Goal: Information Seeking & Learning: Learn about a topic

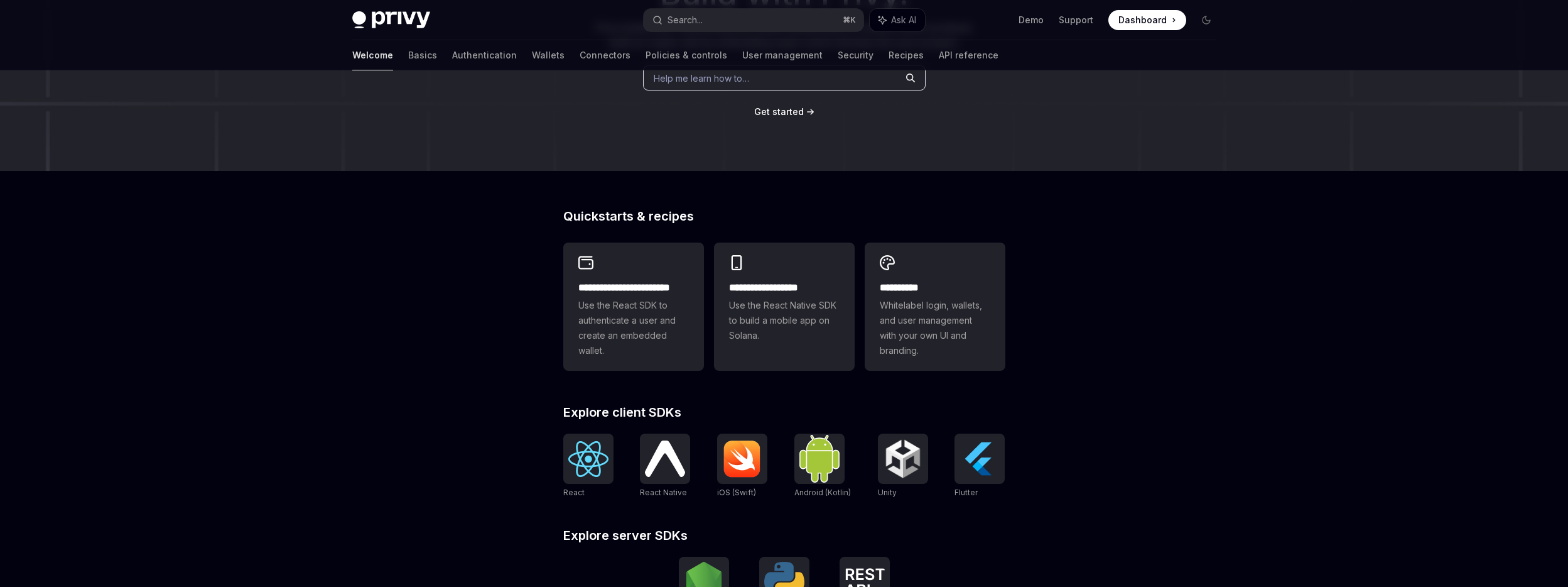
scroll to position [180, 0]
click at [590, 468] on img at bounding box center [588, 459] width 40 height 36
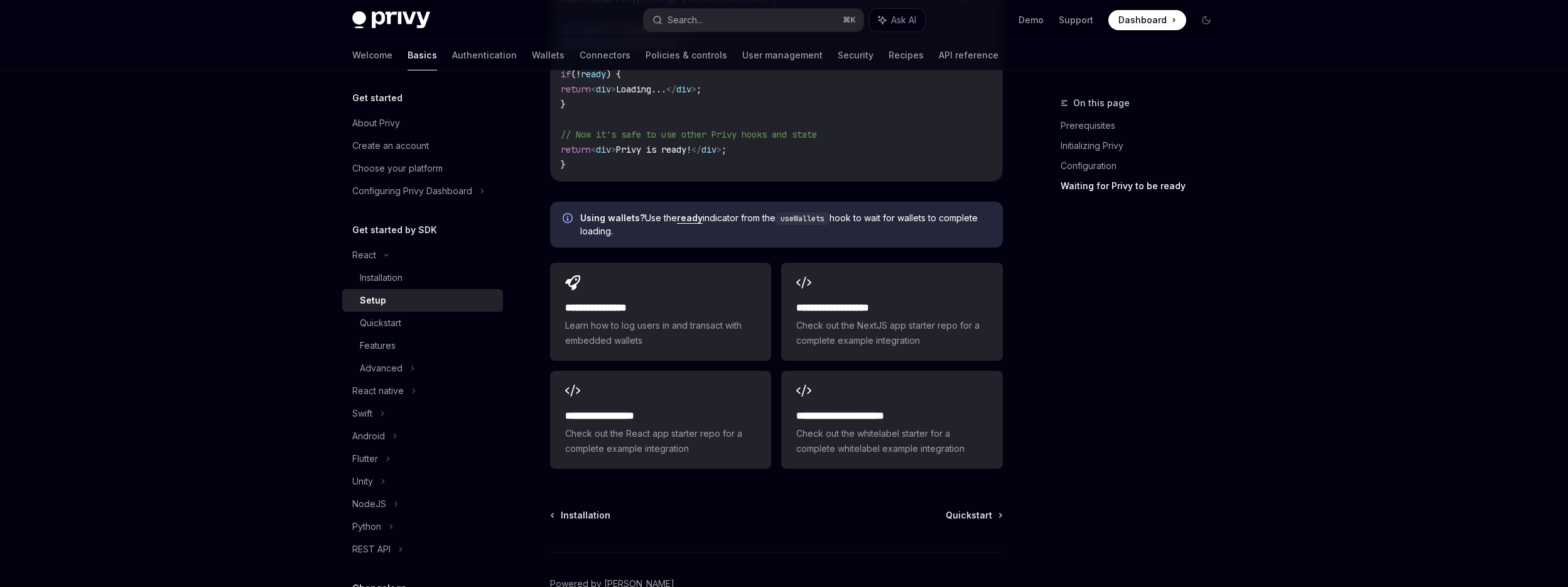
scroll to position [1570, 0]
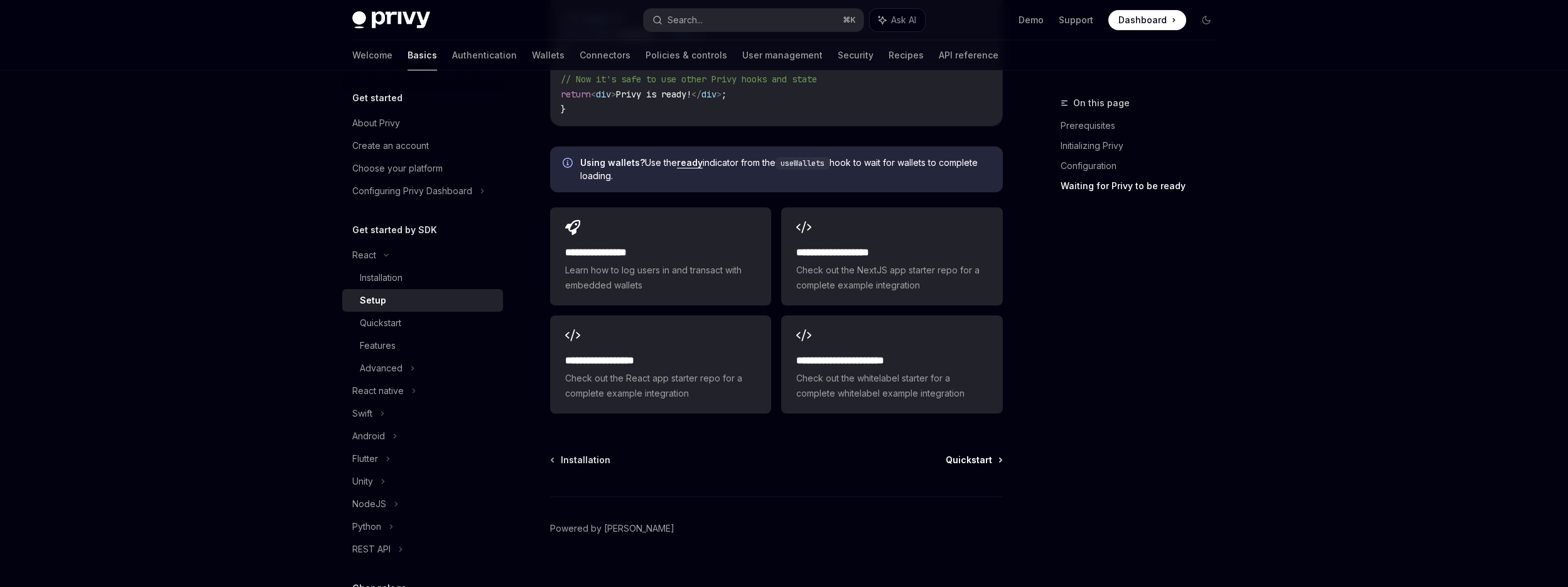
click at [980, 454] on span "Quickstart" at bounding box center [968, 459] width 46 height 12
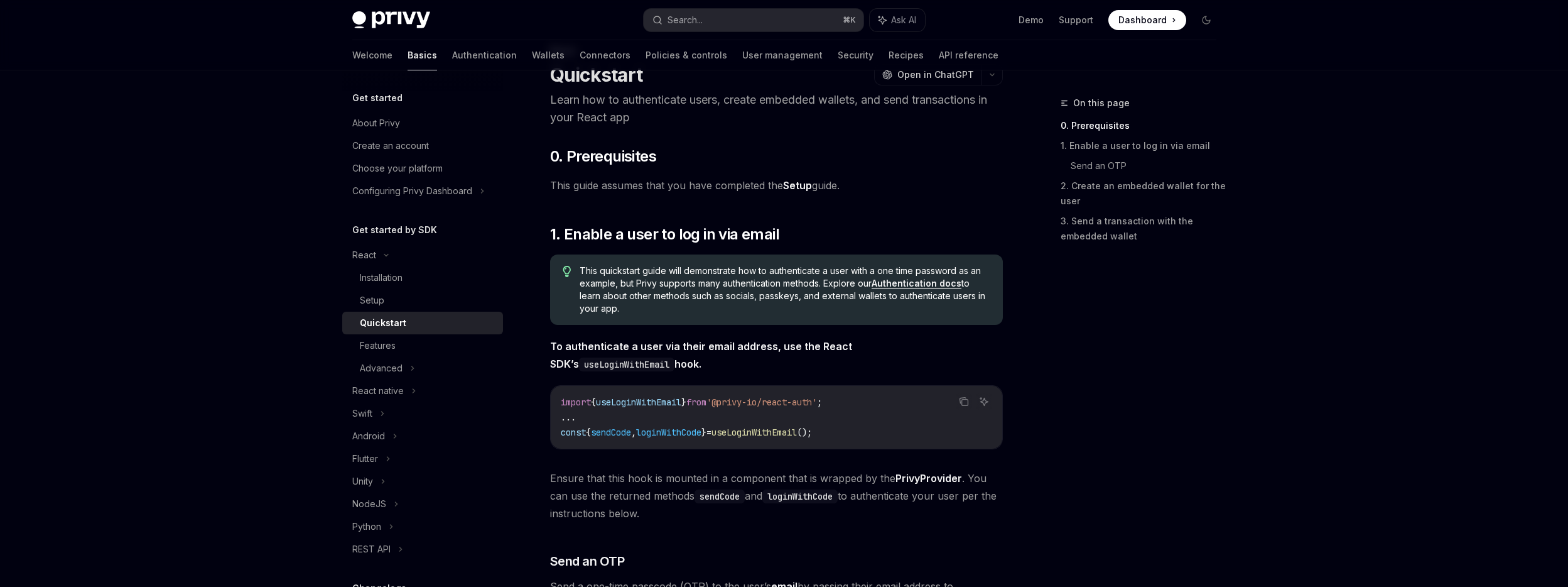
scroll to position [53, 0]
click at [640, 272] on span "This quickstart guide will demonstrate how to authenticate a user with a one ti…" at bounding box center [784, 289] width 410 height 50
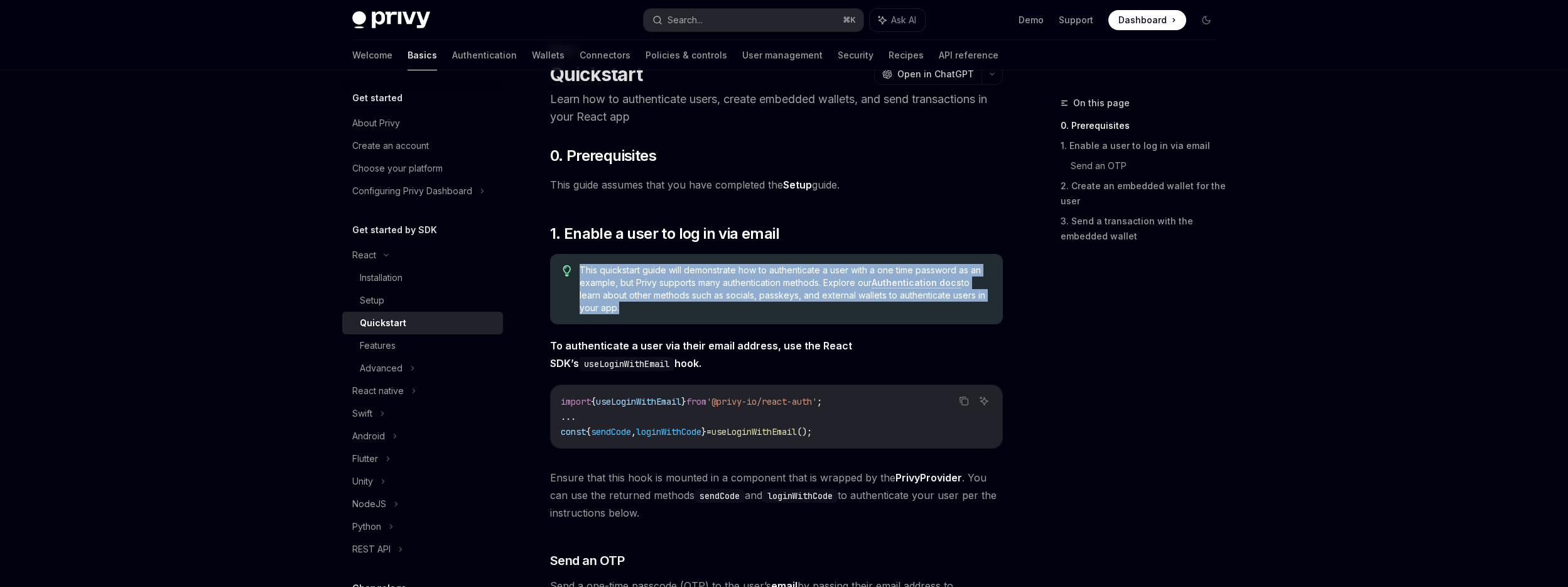
click at [640, 272] on span "This quickstart guide will demonstrate how to authenticate a user with a one ti…" at bounding box center [784, 289] width 410 height 50
copy div "This quickstart guide will demonstrate how to authenticate a user with a one ti…"
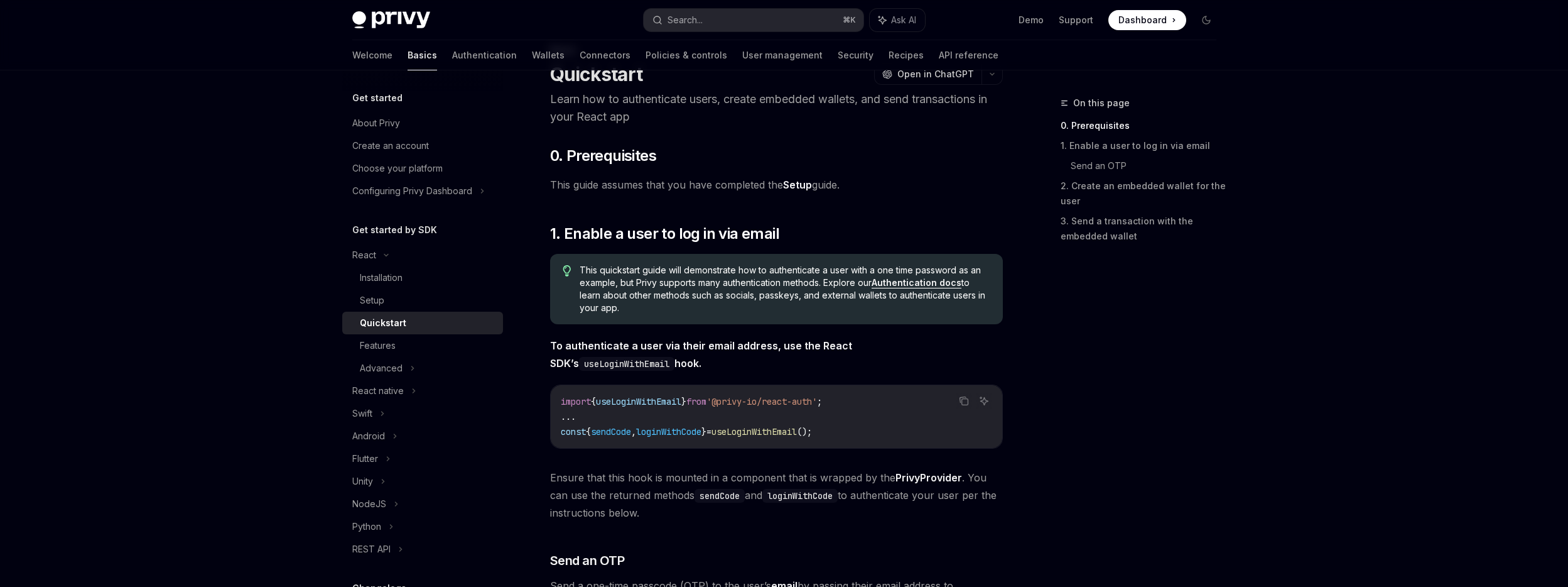
click at [1184, 335] on div "On this page 0. Prerequisites 1. Enable a user to log in via email Send an OTP …" at bounding box center [1131, 341] width 191 height 491
click at [635, 400] on span "useLoginWithEmail" at bounding box center [638, 402] width 86 height 12
click at [657, 398] on span "useLoginWithEmail" at bounding box center [638, 402] width 86 height 12
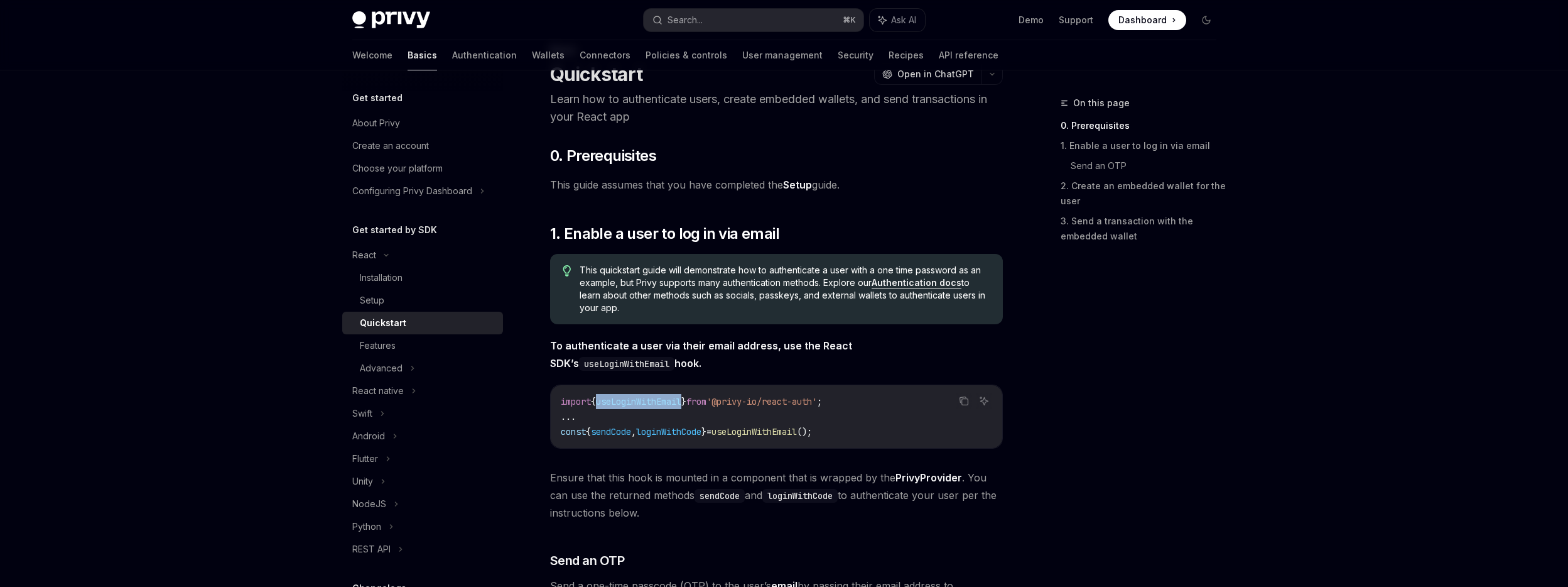
click at [657, 398] on span "useLoginWithEmail" at bounding box center [638, 402] width 86 height 12
click at [648, 399] on span "useLoginWithEmail" at bounding box center [638, 402] width 86 height 12
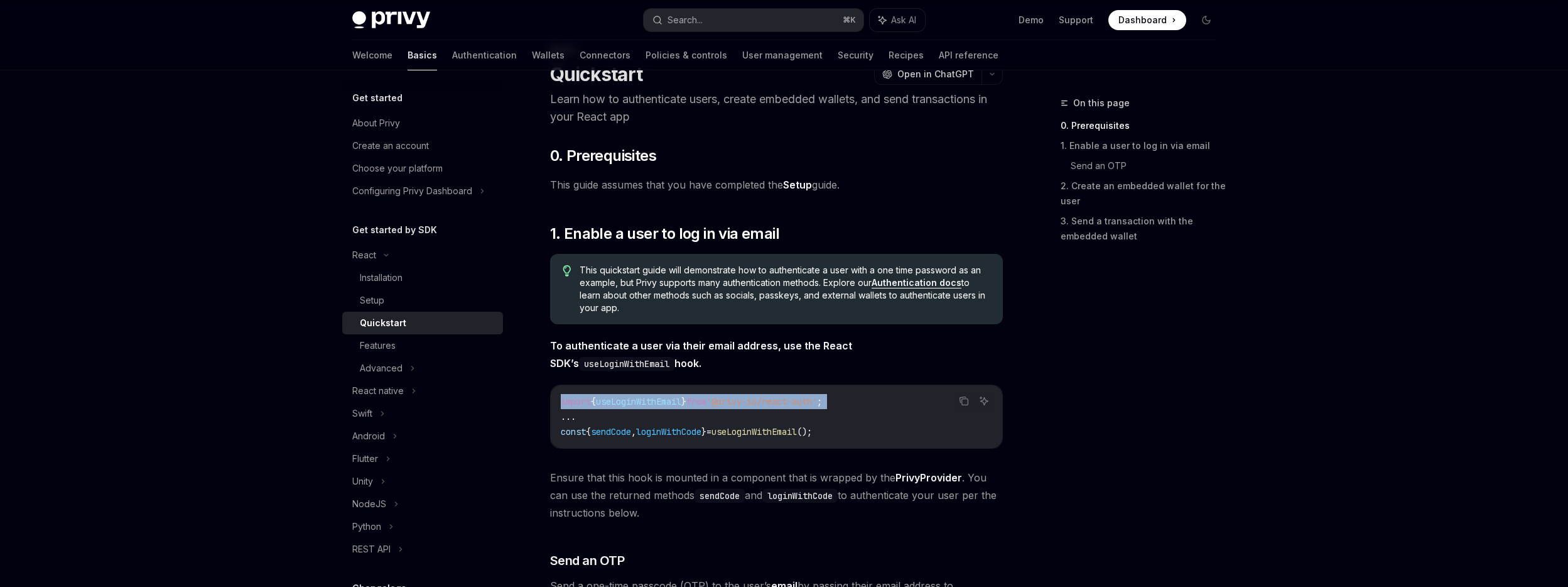
click at [654, 399] on span "useLoginWithEmail" at bounding box center [638, 402] width 86 height 12
click at [771, 436] on span "useLoginWithEmail" at bounding box center [754, 431] width 86 height 12
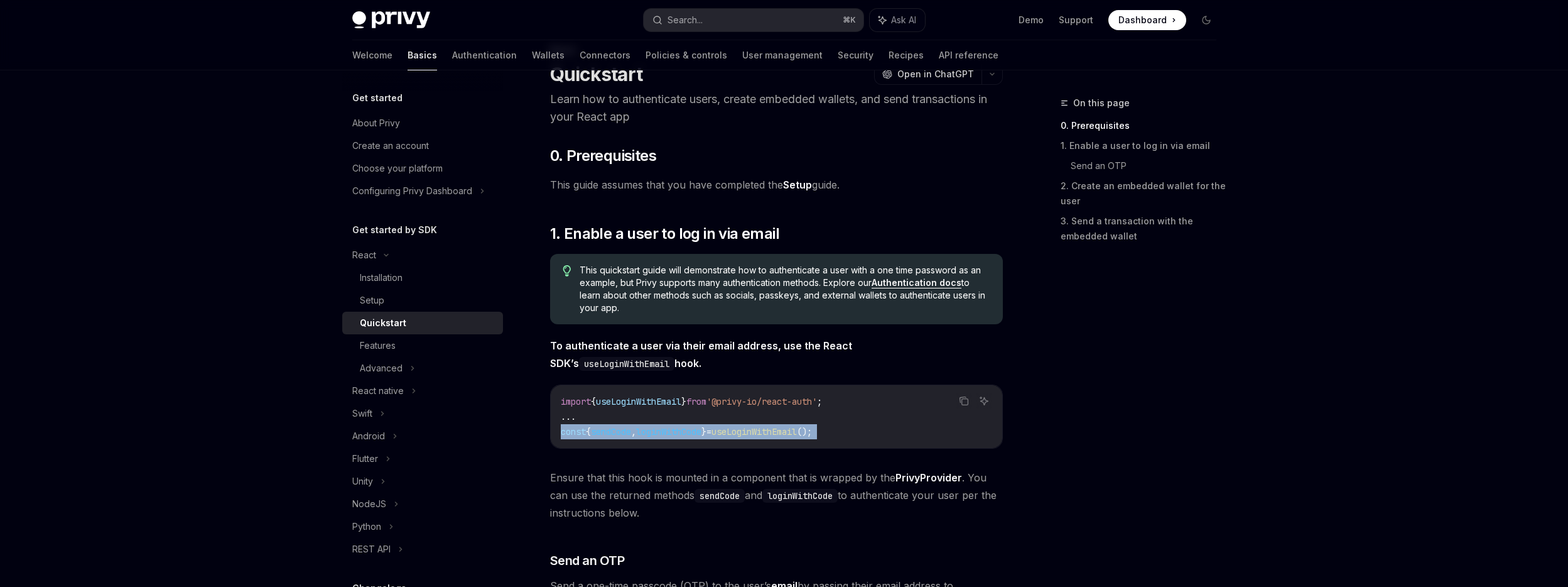
click at [771, 436] on span "useLoginWithEmail" at bounding box center [754, 431] width 86 height 12
click at [746, 434] on span "useLoginWithEmail" at bounding box center [754, 431] width 86 height 12
click at [774, 429] on span "useLoginWithEmail" at bounding box center [754, 431] width 86 height 12
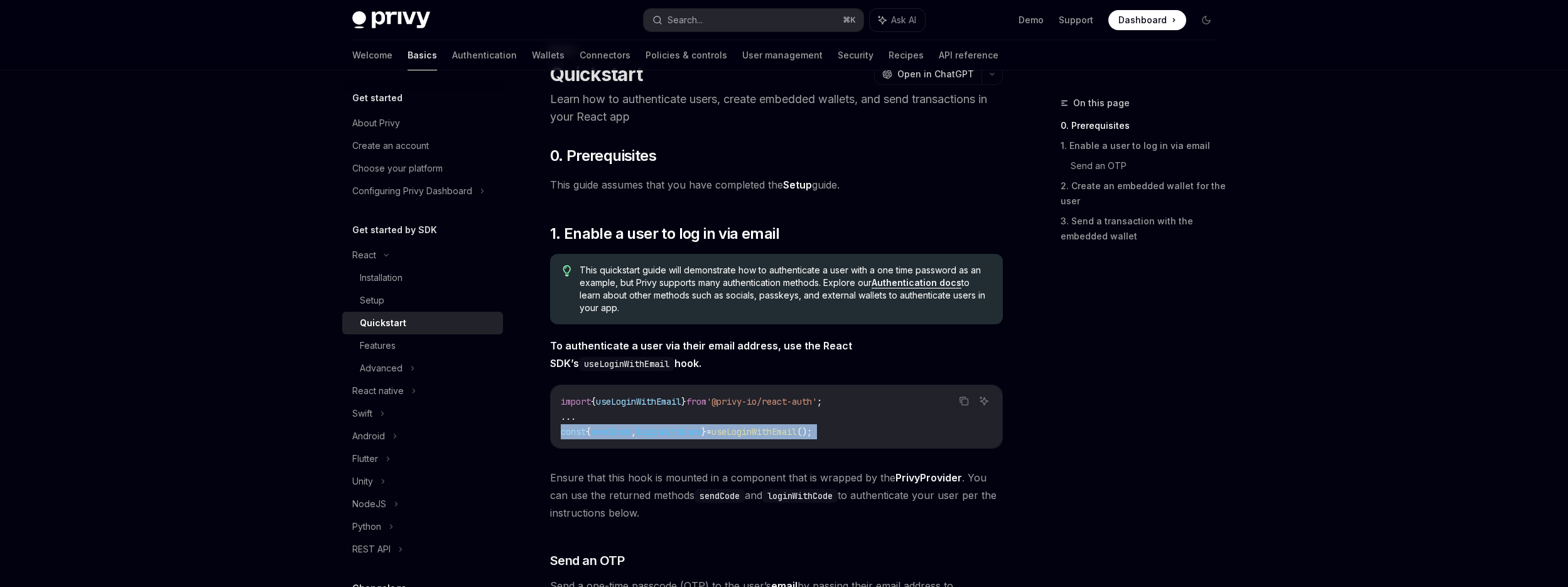
click at [774, 429] on span "useLoginWithEmail" at bounding box center [754, 431] width 86 height 12
click at [763, 429] on span "useLoginWithEmail" at bounding box center [754, 431] width 86 height 12
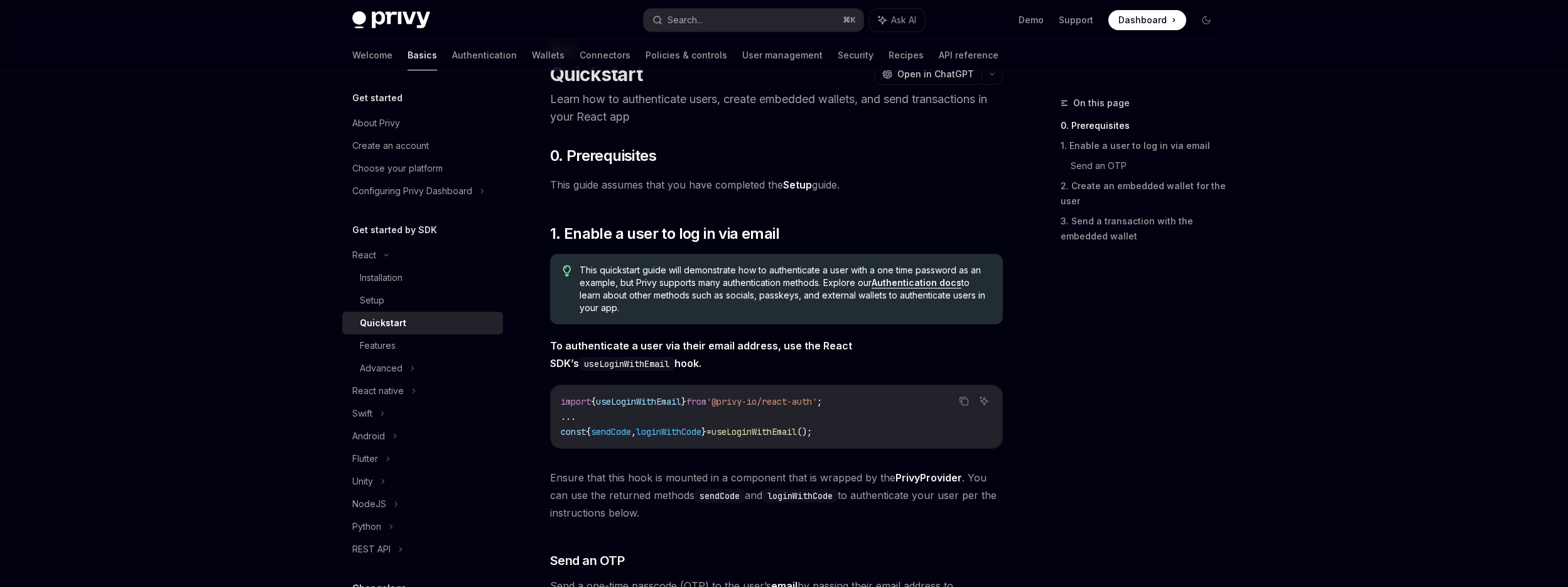
click at [753, 429] on span "useLoginWithEmail" at bounding box center [754, 431] width 86 height 12
click at [796, 428] on span "useLoginWithEmail" at bounding box center [754, 431] width 86 height 12
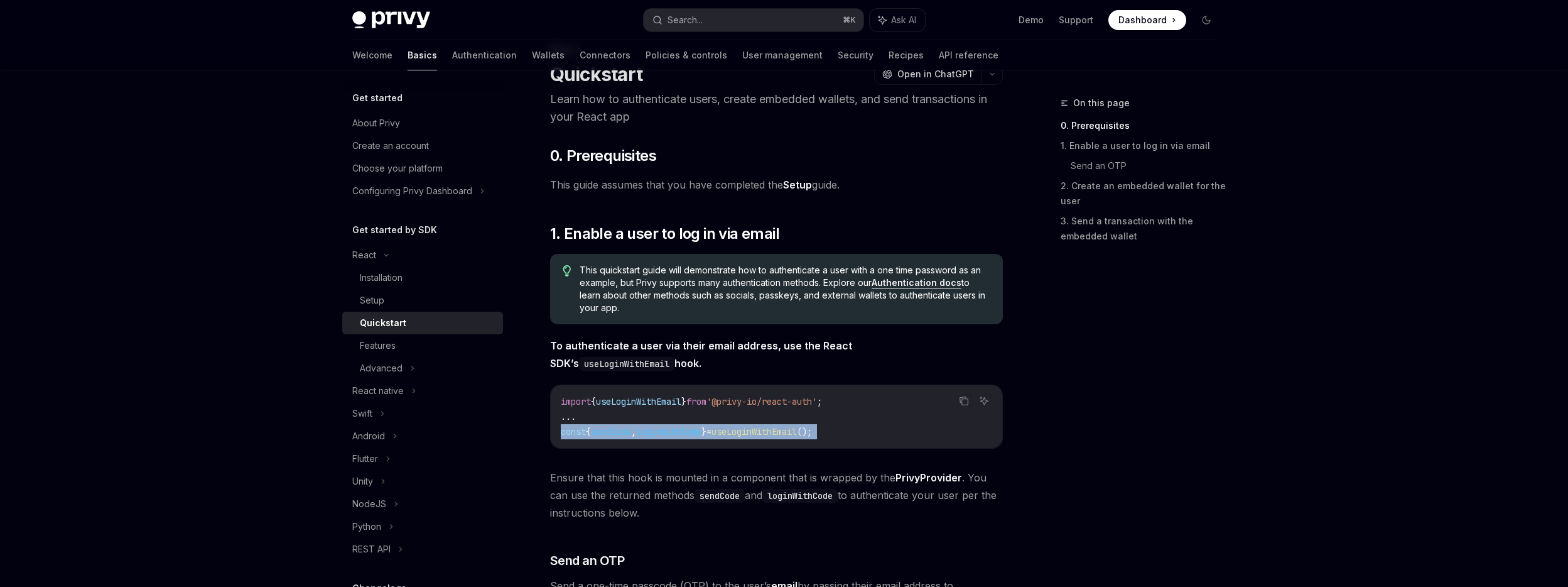
click at [796, 428] on span "useLoginWithEmail" at bounding box center [754, 431] width 86 height 12
click at [763, 430] on span "useLoginWithEmail" at bounding box center [754, 431] width 86 height 12
click at [790, 430] on span "useLoginWithEmail" at bounding box center [754, 431] width 86 height 12
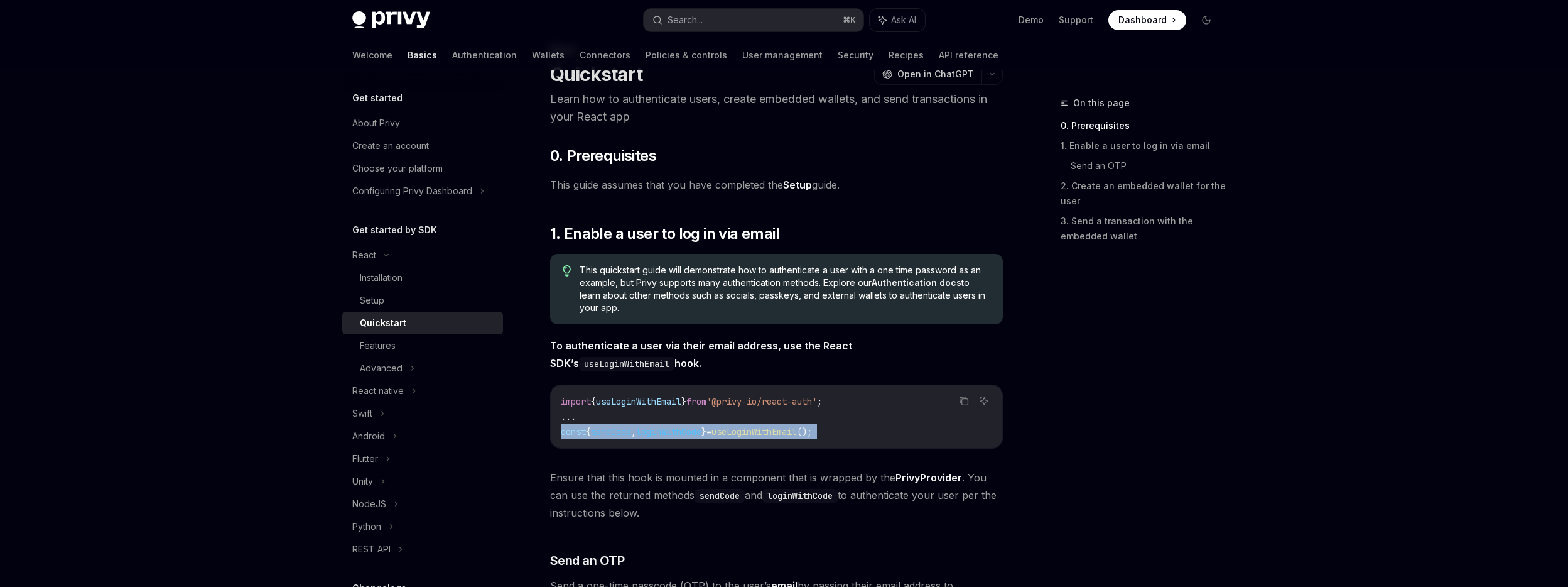
click at [790, 430] on span "useLoginWithEmail" at bounding box center [754, 431] width 86 height 12
click at [776, 429] on span "useLoginWithEmail" at bounding box center [754, 431] width 86 height 12
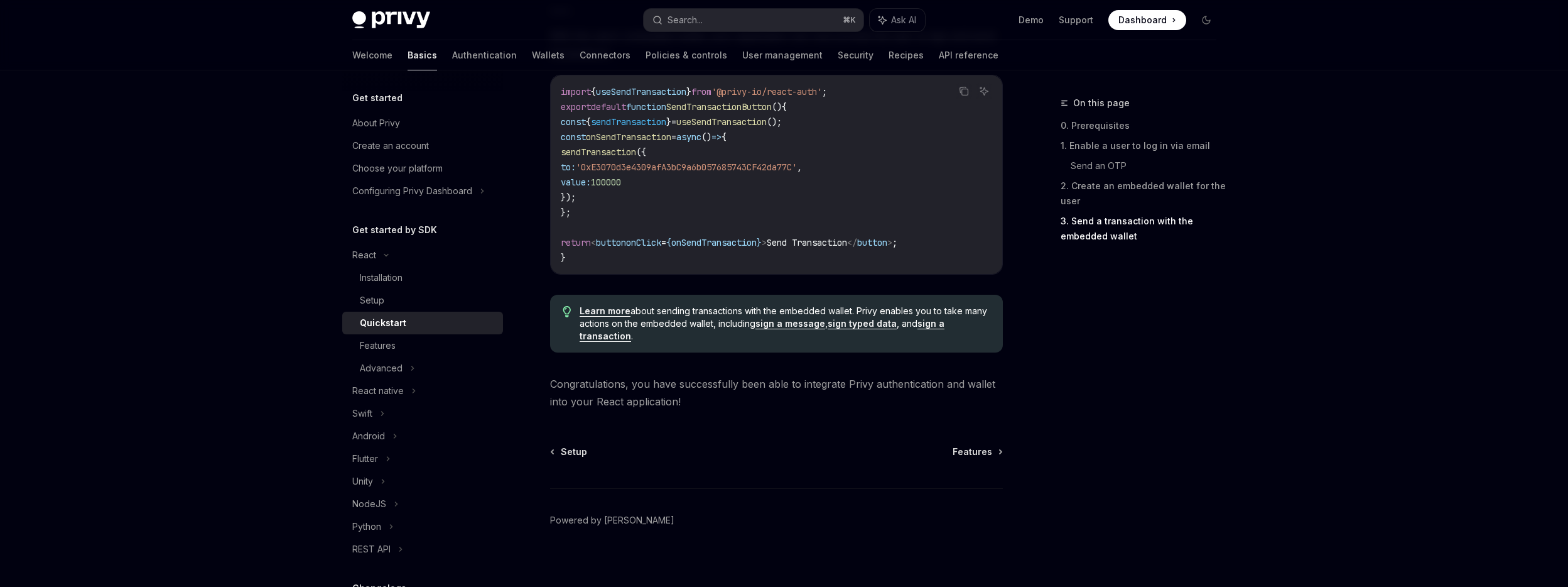
scroll to position [1223, 0]
click at [416, 366] on div "Advanced" at bounding box center [422, 368] width 160 height 22
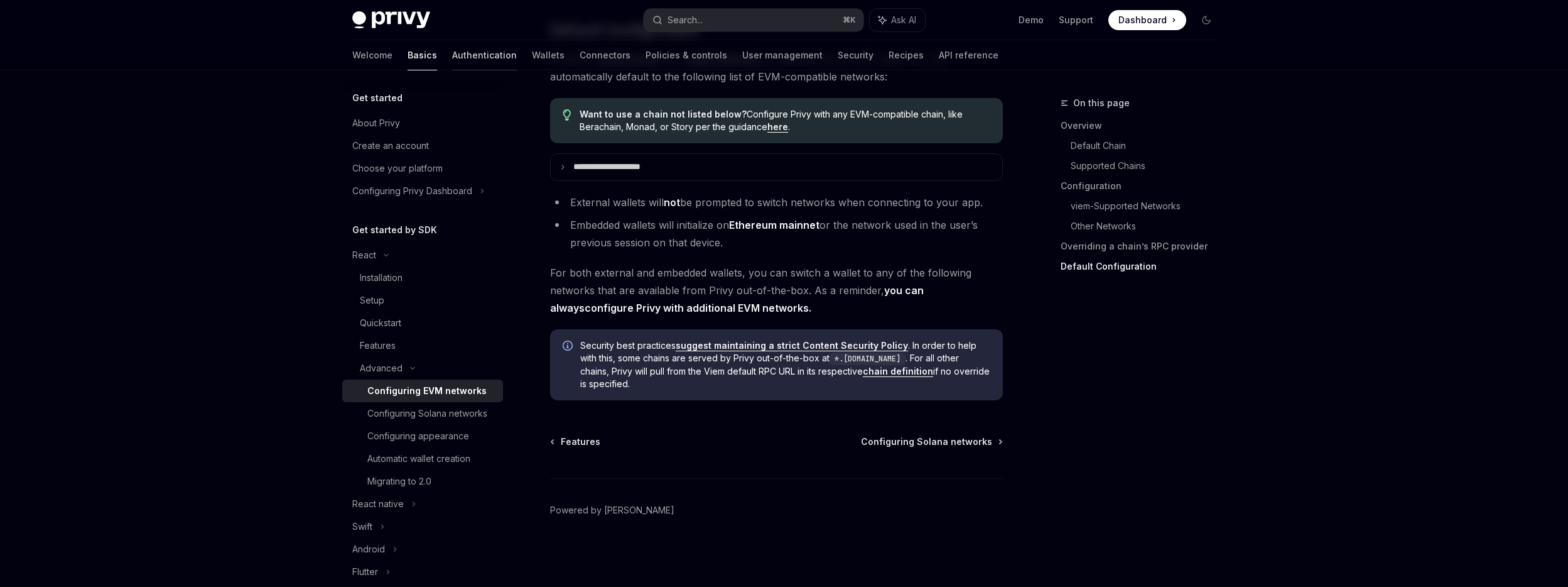
click at [452, 54] on link "Authentication" at bounding box center [485, 55] width 65 height 30
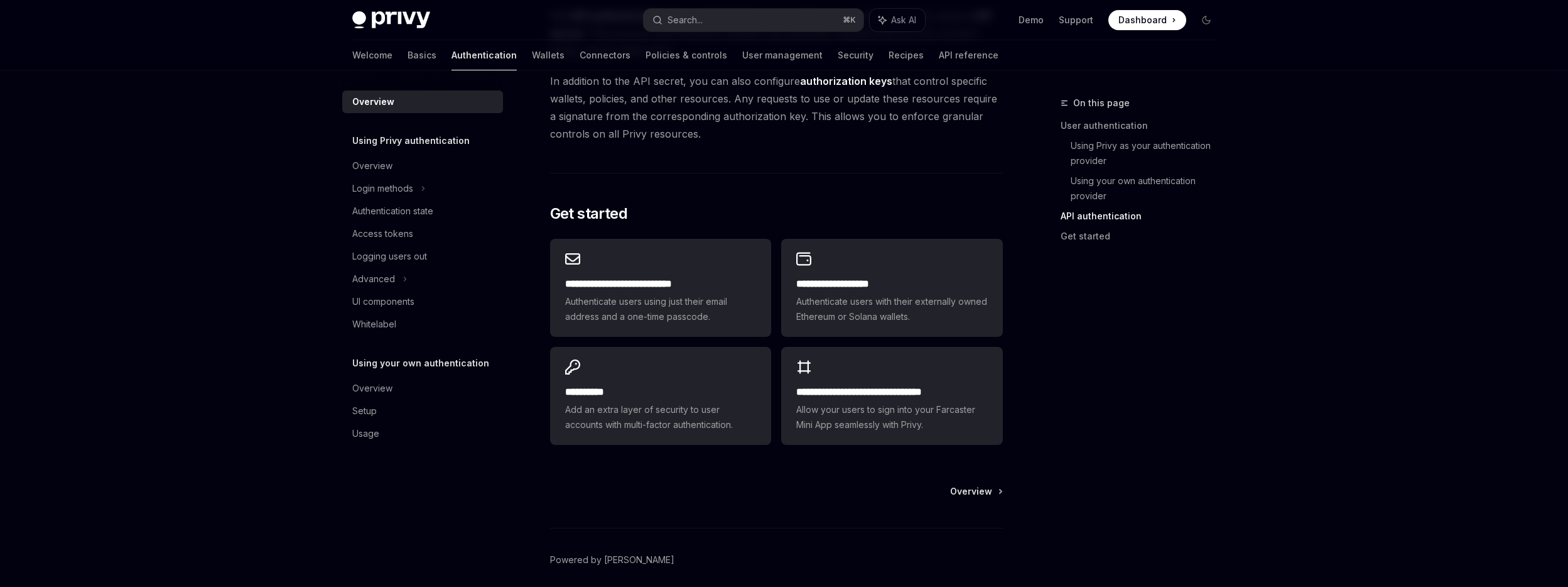
scroll to position [963, 0]
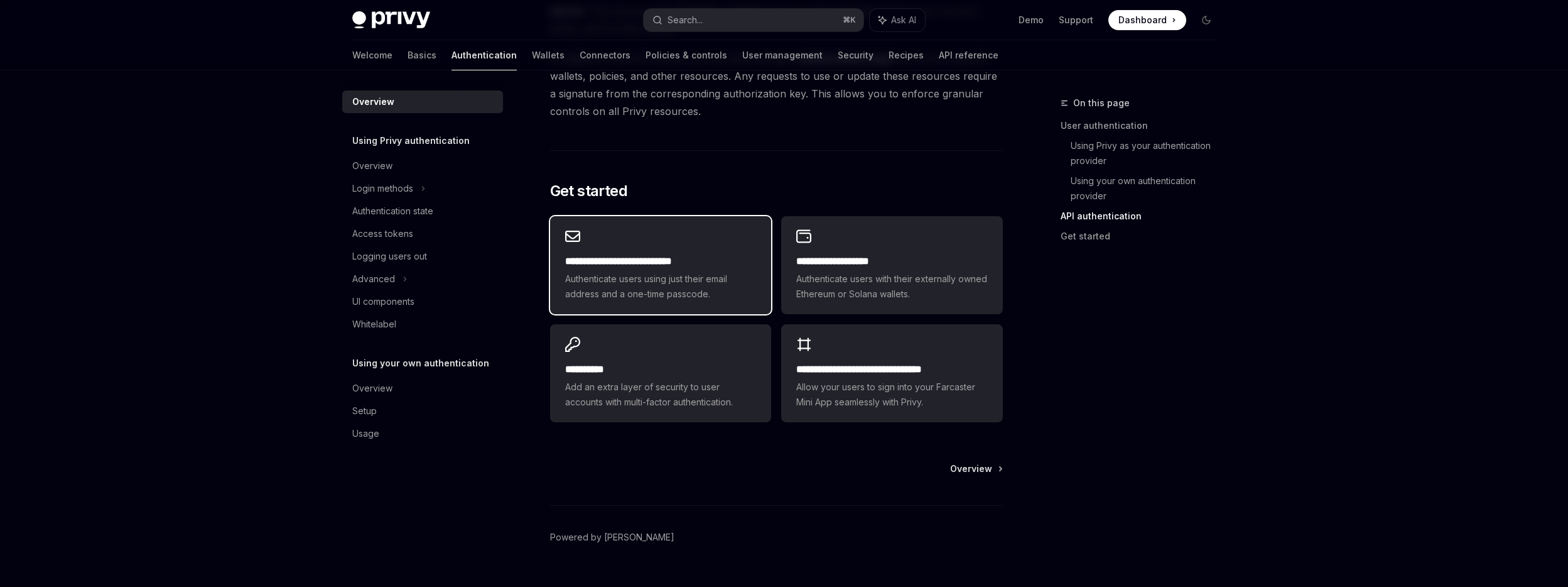
click at [684, 277] on span "Authenticate users using just their email address and a one-time passcode." at bounding box center [661, 287] width 191 height 30
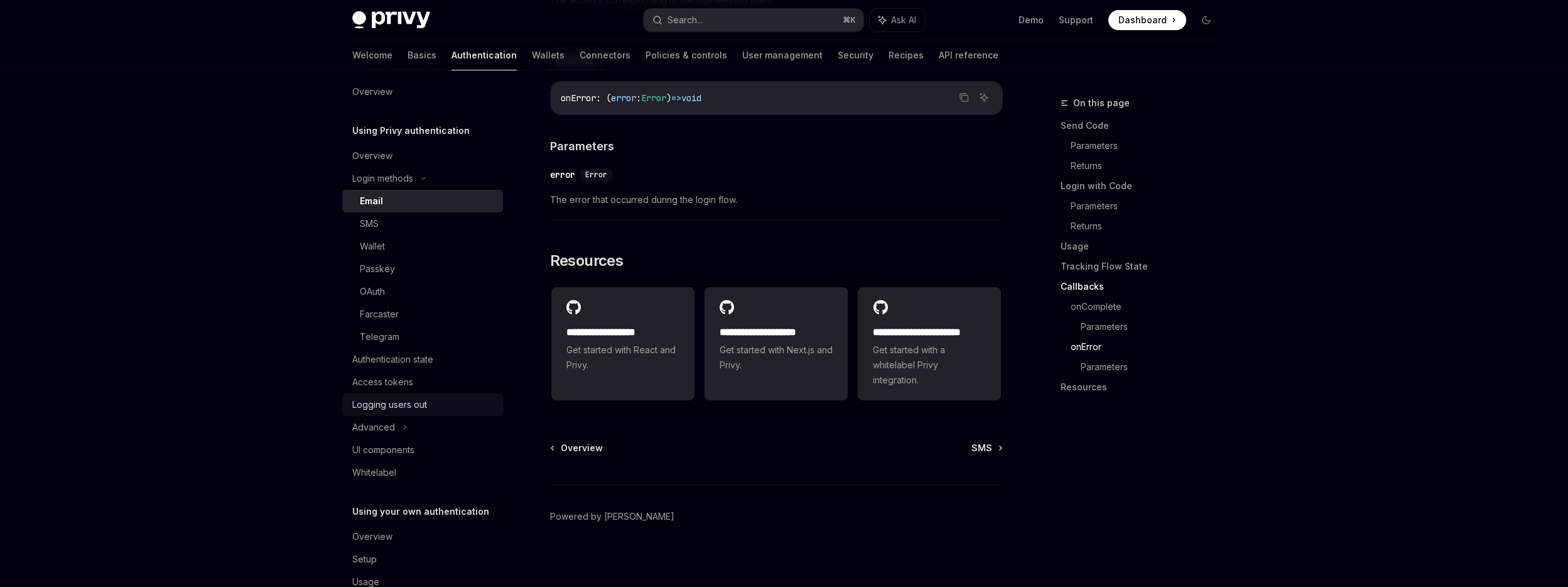
scroll to position [41, 0]
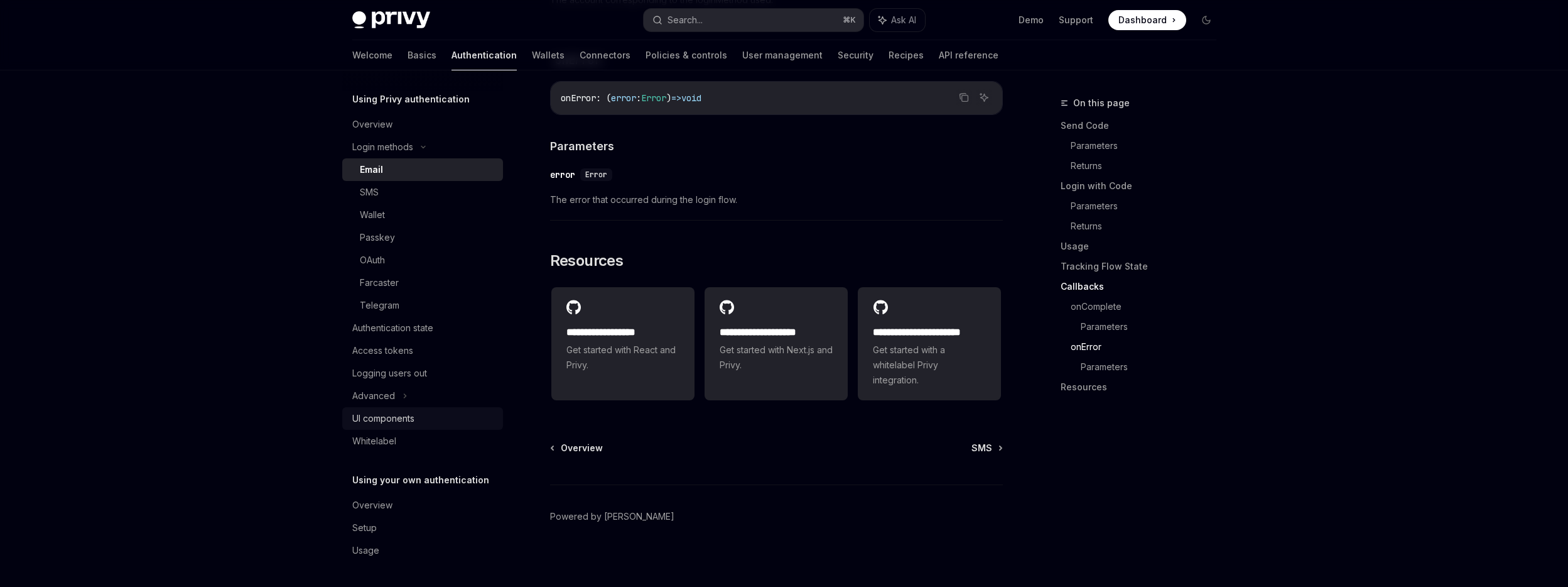
click at [401, 421] on div "UI components" at bounding box center [383, 418] width 63 height 15
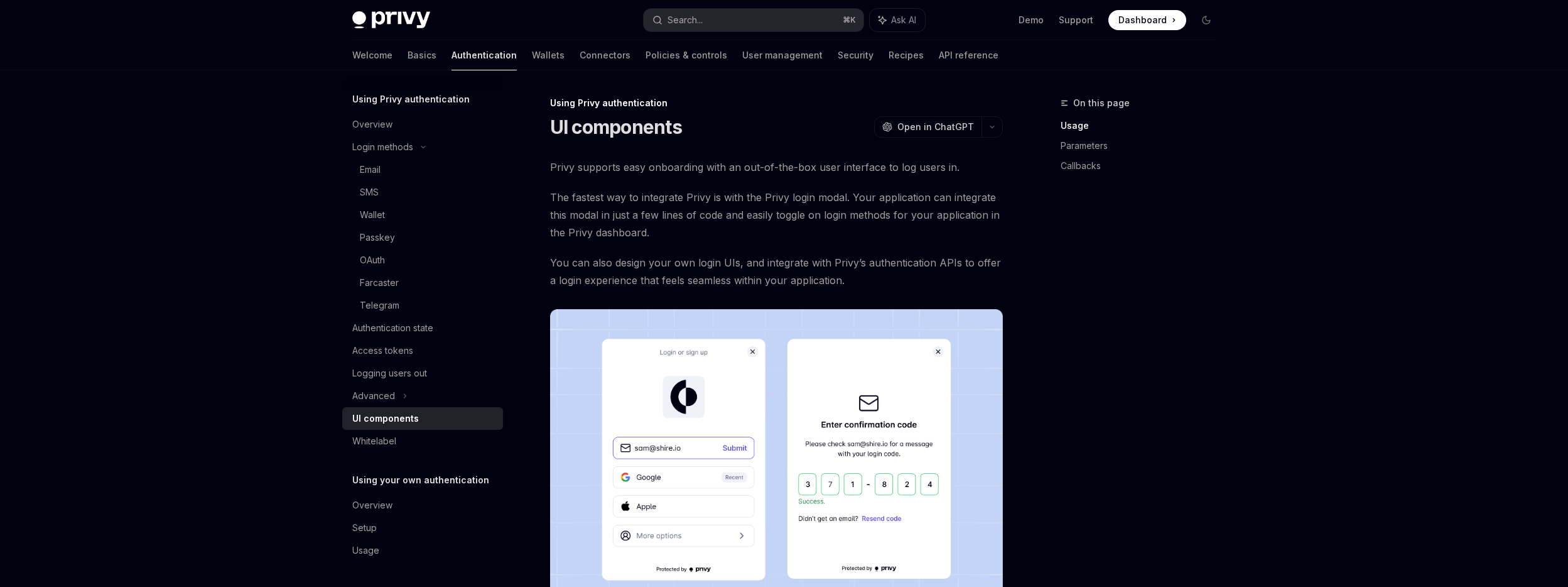
click at [627, 163] on span "Privy supports easy onboarding with an out-of-the-box user interface to log use…" at bounding box center [777, 166] width 452 height 17
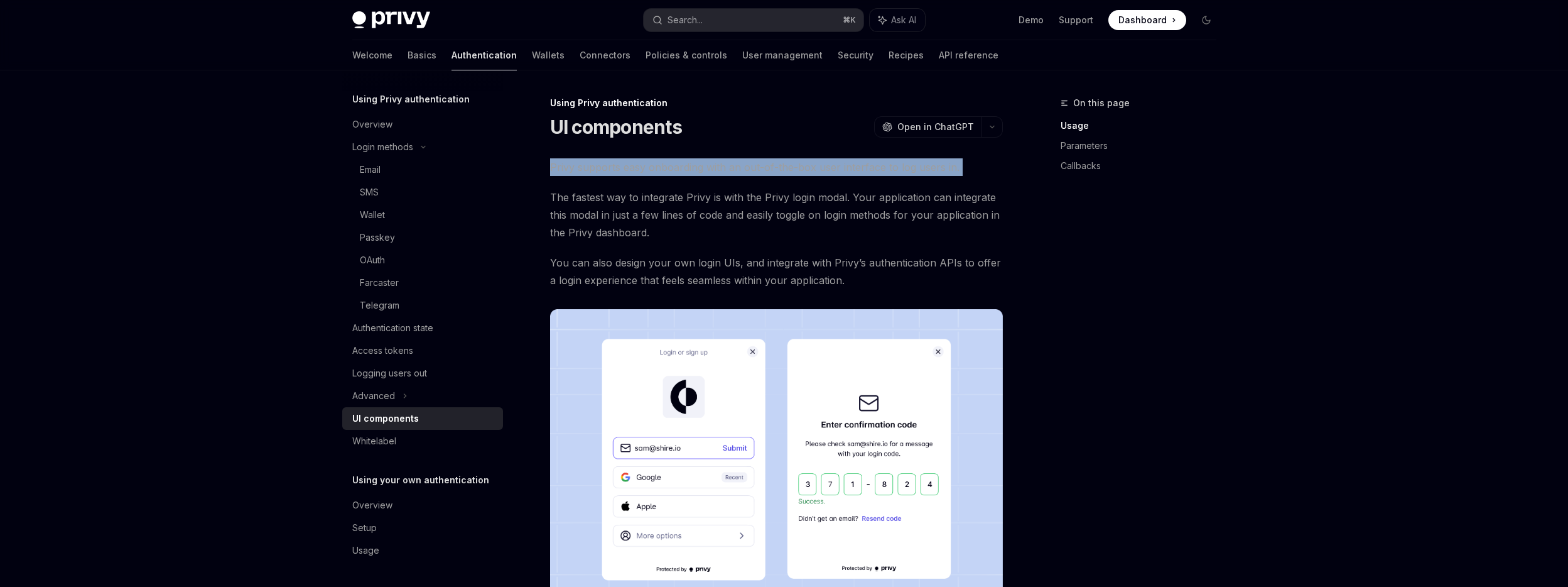
click at [627, 163] on span "Privy supports easy onboarding with an out-of-the-box user interface to log use…" at bounding box center [777, 166] width 452 height 17
click at [696, 165] on span "Privy supports easy onboarding with an out-of-the-box user interface to log use…" at bounding box center [777, 166] width 452 height 17
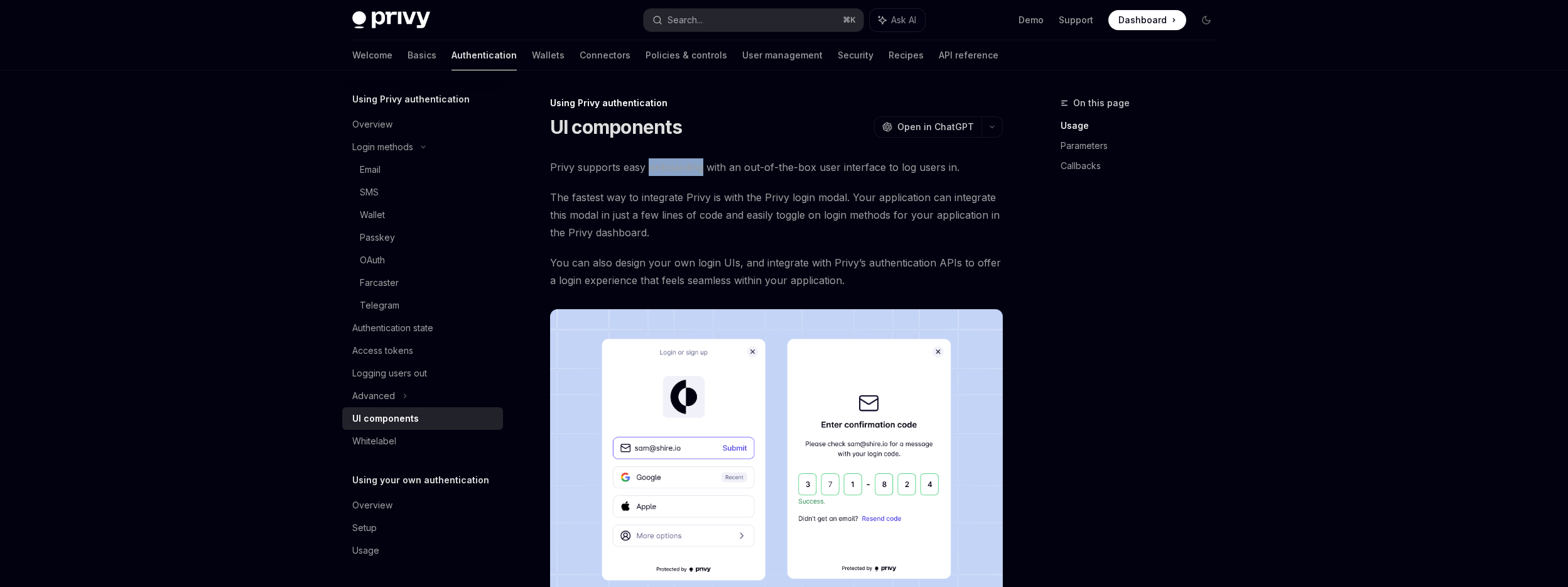
click at [696, 165] on span "Privy supports easy onboarding with an out-of-the-box user interface to log use…" at bounding box center [777, 166] width 452 height 17
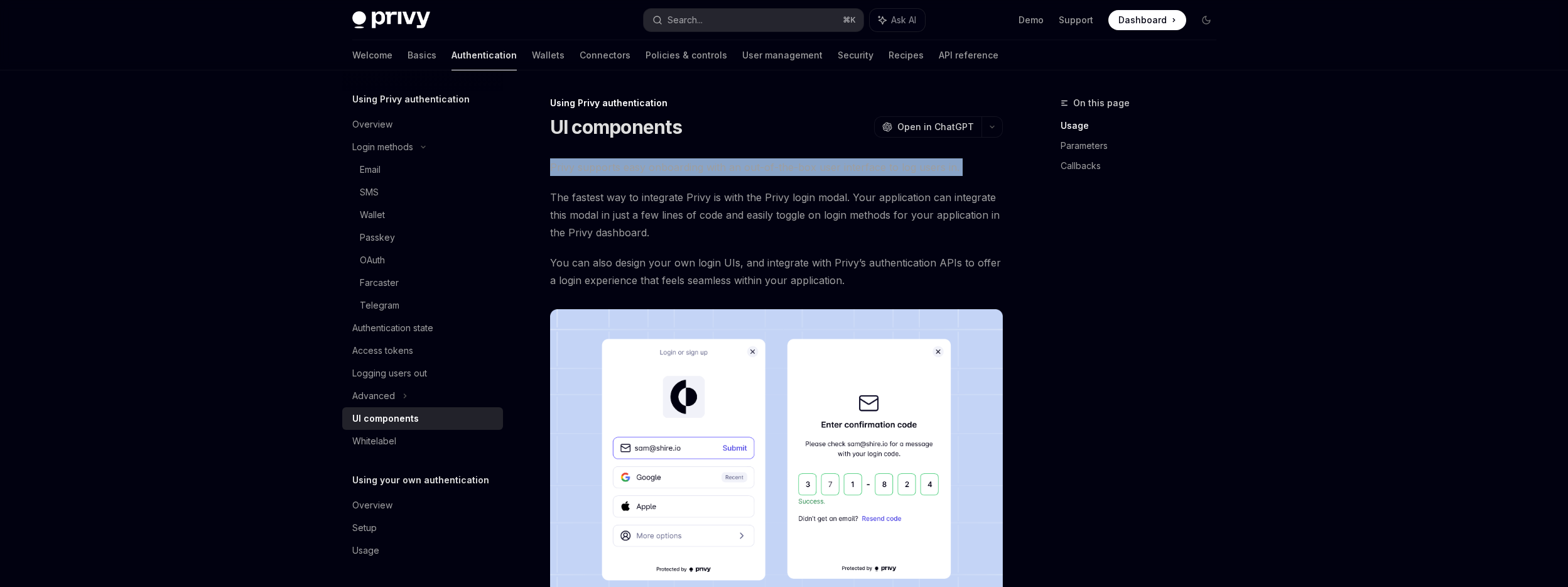
click at [696, 165] on span "Privy supports easy onboarding with an out-of-the-box user interface to log use…" at bounding box center [777, 166] width 452 height 17
click at [654, 165] on span "Privy supports easy onboarding with an out-of-the-box user interface to log use…" at bounding box center [777, 166] width 452 height 17
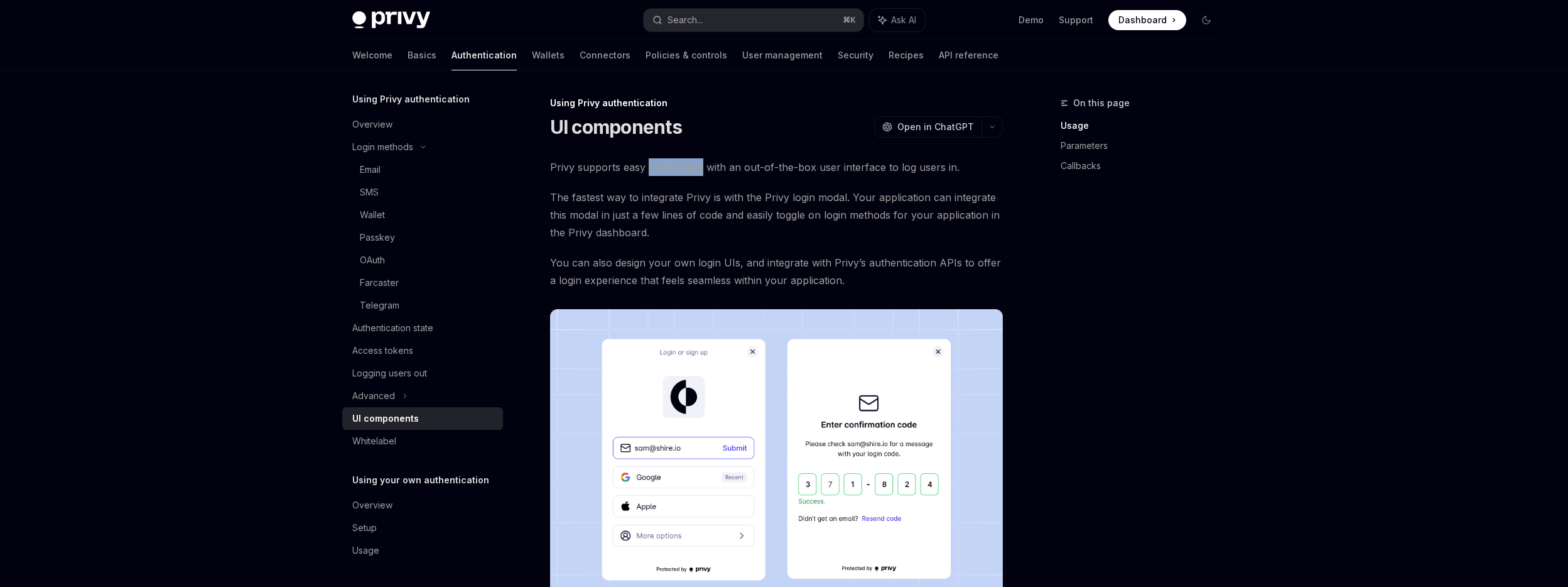
click at [654, 165] on span "Privy supports easy onboarding with an out-of-the-box user interface to log use…" at bounding box center [777, 166] width 452 height 17
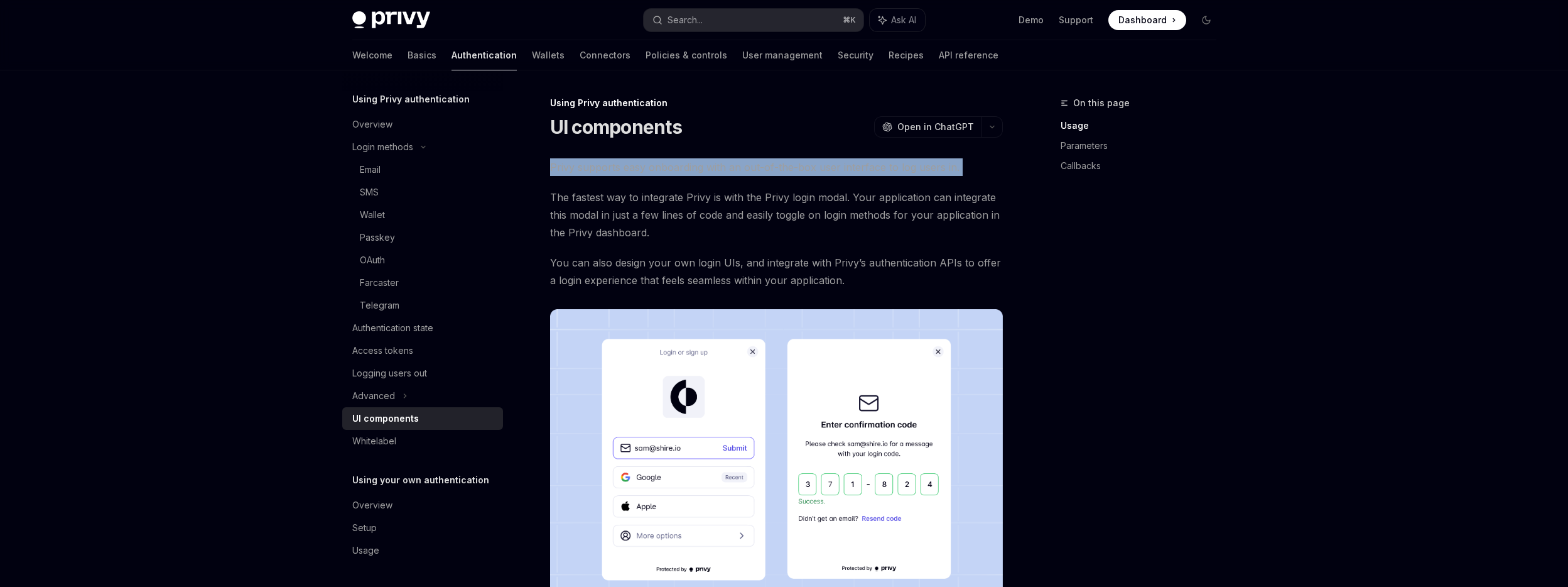
click at [654, 165] on span "Privy supports easy onboarding with an out-of-the-box user interface to log use…" at bounding box center [777, 166] width 452 height 17
click at [681, 163] on span "Privy supports easy onboarding with an out-of-the-box user interface to log use…" at bounding box center [777, 166] width 452 height 17
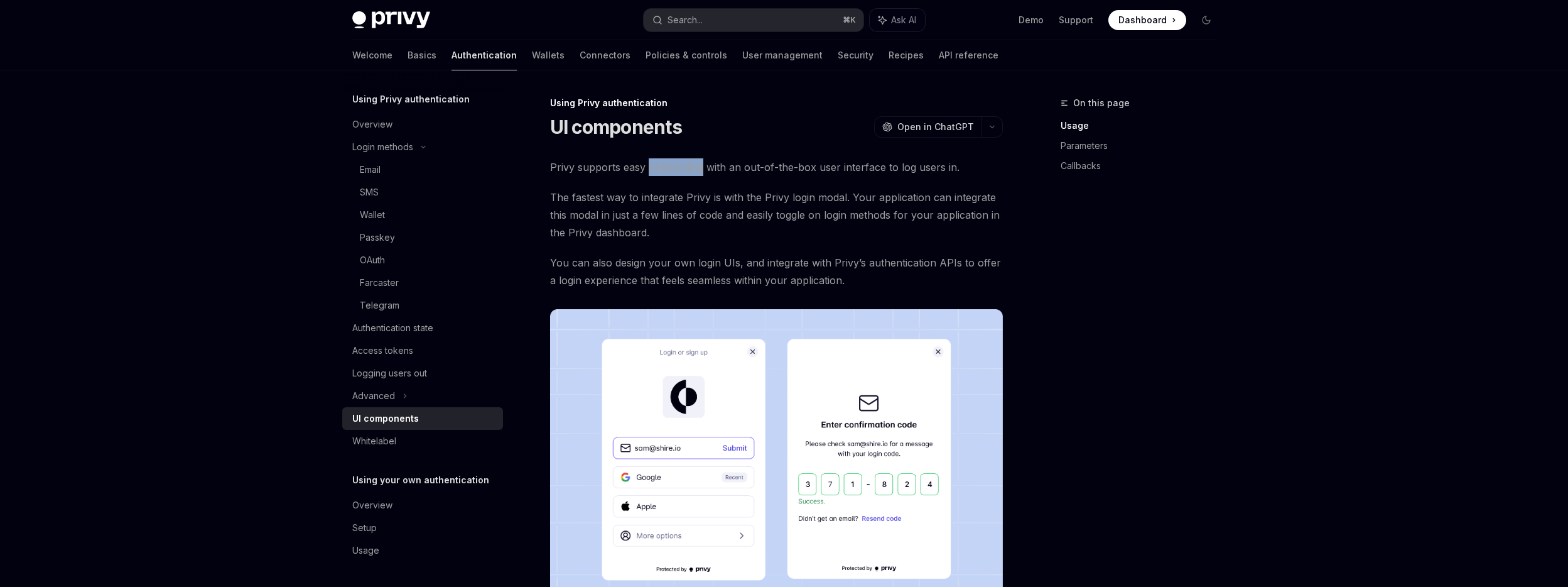
click at [681, 163] on span "Privy supports easy onboarding with an out-of-the-box user interface to log use…" at bounding box center [777, 166] width 452 height 17
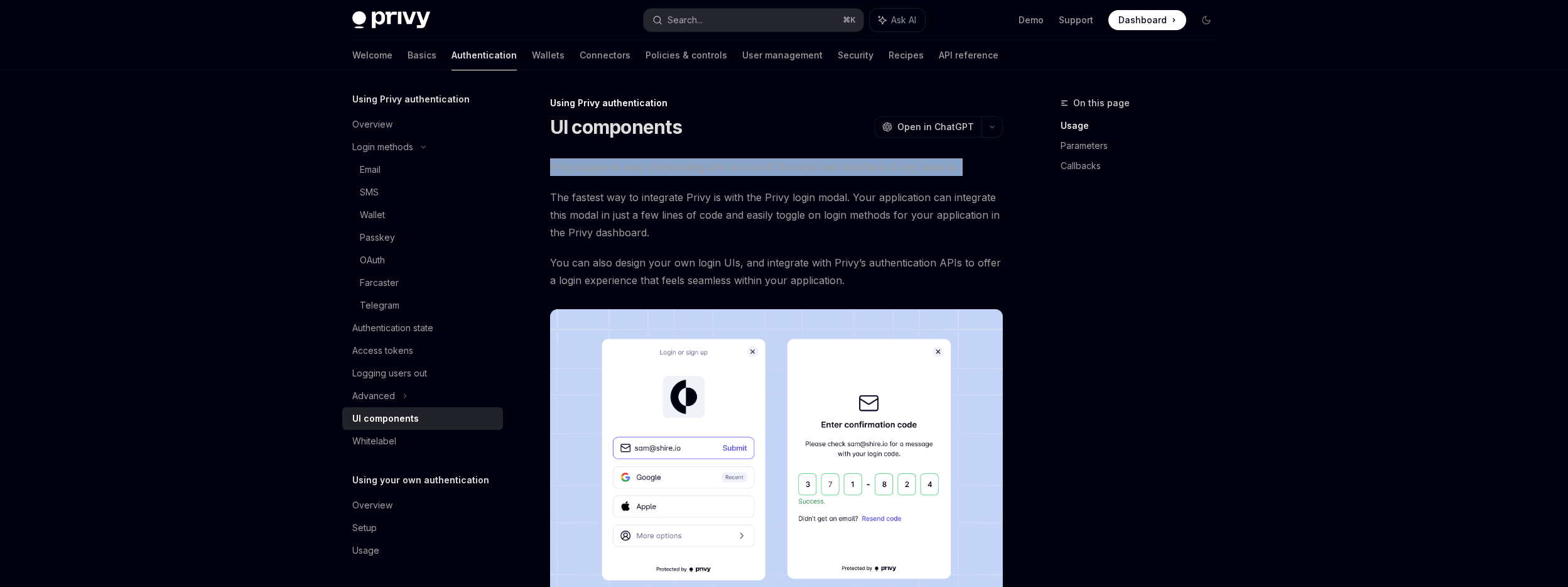
click at [681, 163] on span "Privy supports easy onboarding with an out-of-the-box user interface to log use…" at bounding box center [777, 166] width 452 height 17
click at [707, 163] on span "Privy supports easy onboarding with an out-of-the-box user interface to log use…" at bounding box center [777, 166] width 452 height 17
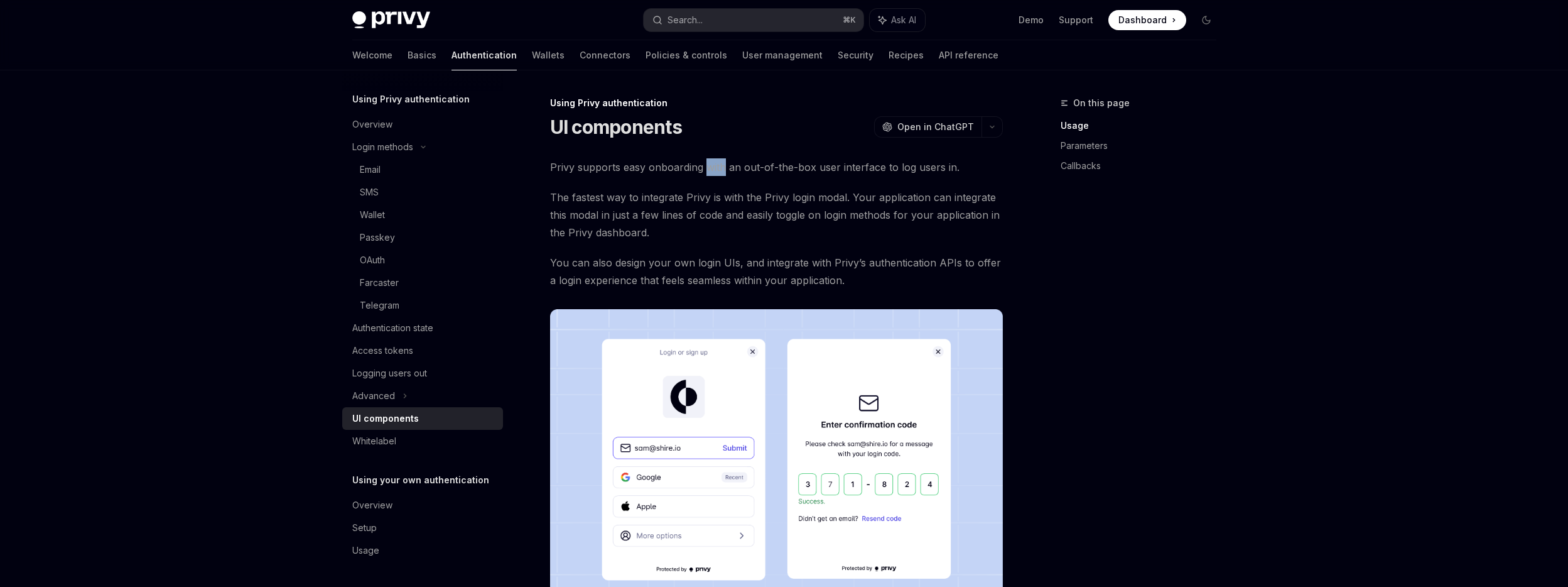
click at [707, 163] on span "Privy supports easy onboarding with an out-of-the-box user interface to log use…" at bounding box center [777, 166] width 452 height 17
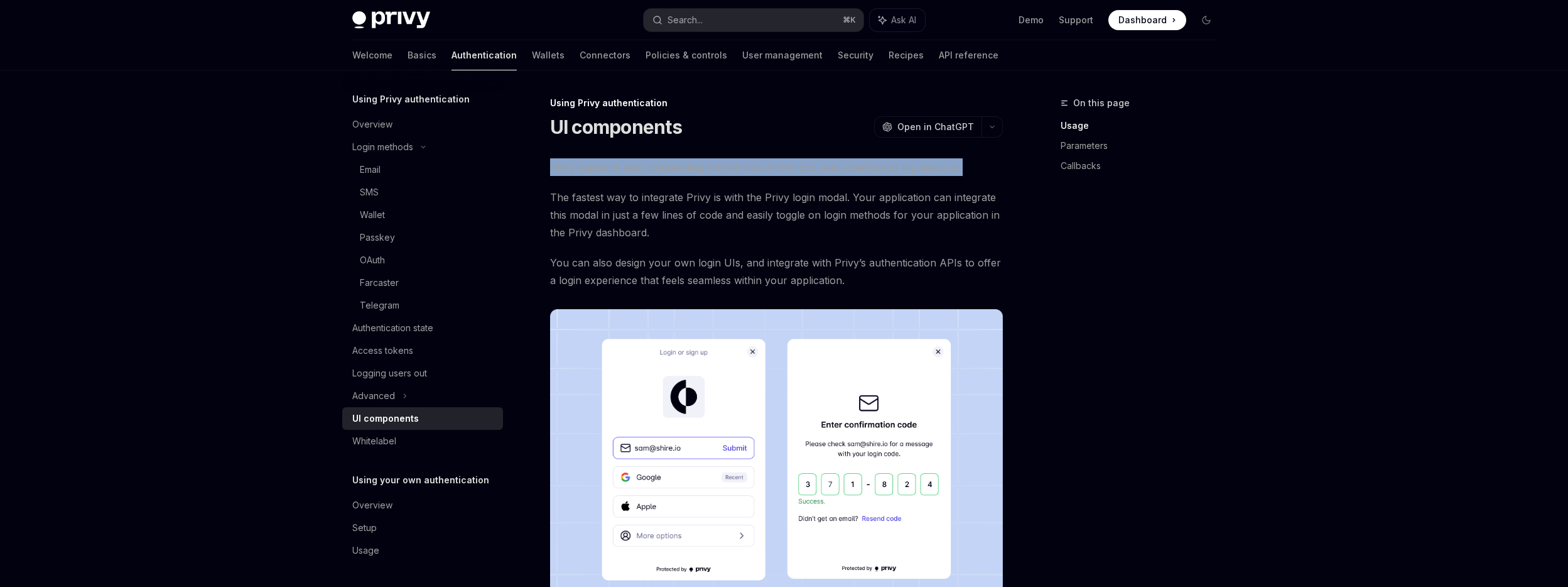
click at [707, 163] on span "Privy supports easy onboarding with an out-of-the-box user interface to log use…" at bounding box center [777, 166] width 452 height 17
click at [665, 165] on span "Privy supports easy onboarding with an out-of-the-box user interface to log use…" at bounding box center [777, 166] width 452 height 17
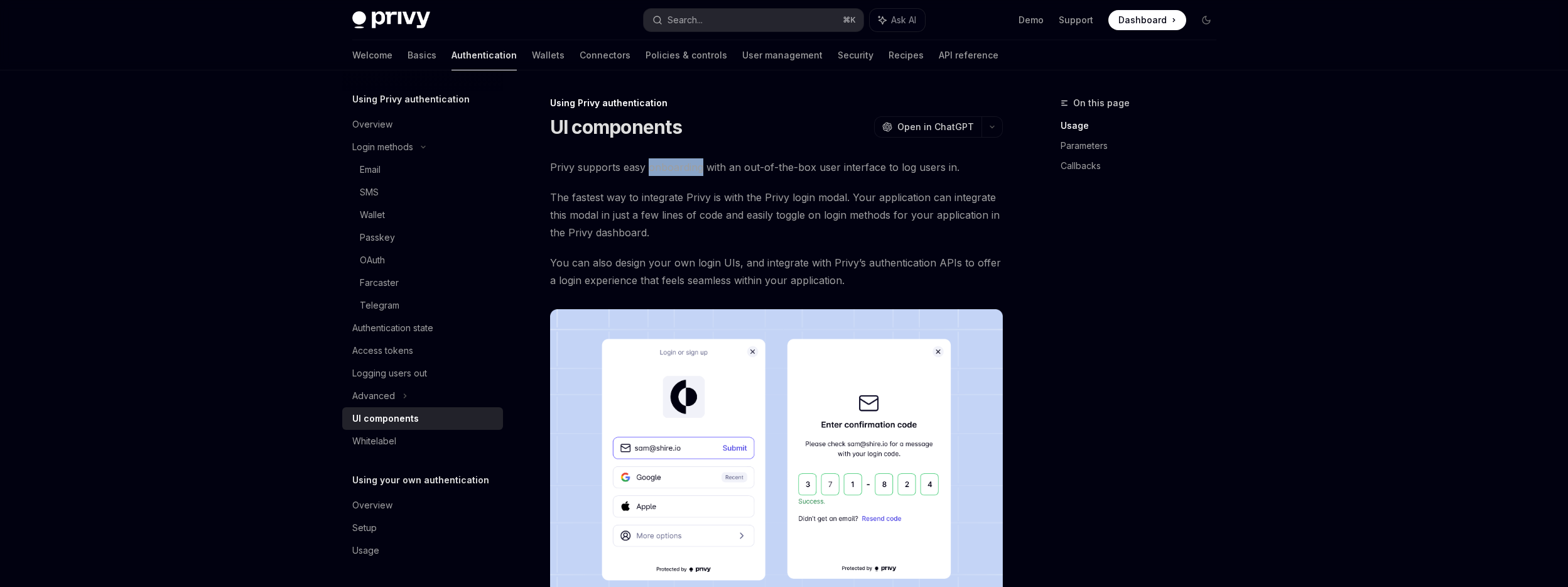
click at [665, 165] on span "Privy supports easy onboarding with an out-of-the-box user interface to log use…" at bounding box center [777, 166] width 452 height 17
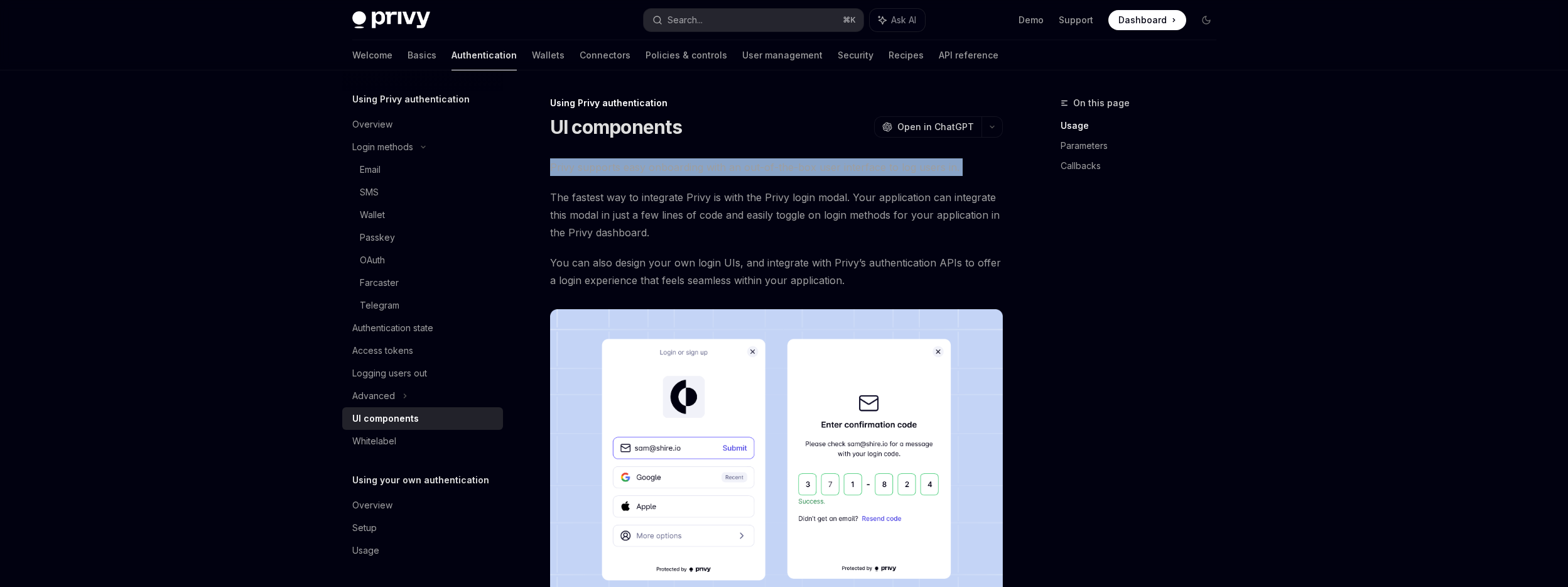
click at [665, 165] on span "Privy supports easy onboarding with an out-of-the-box user interface to log use…" at bounding box center [777, 166] width 452 height 17
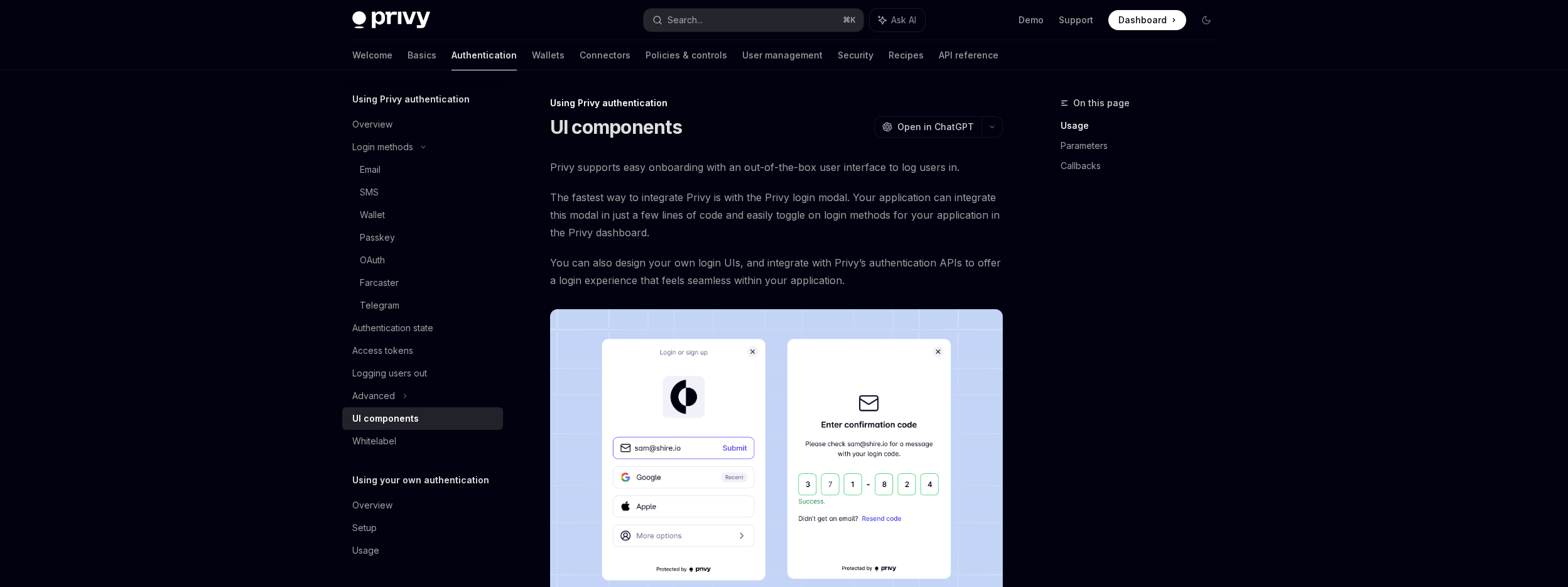
click at [605, 198] on span "The fastest way to integrate Privy is with the Privy login modal. Your applicat…" at bounding box center [777, 215] width 452 height 53
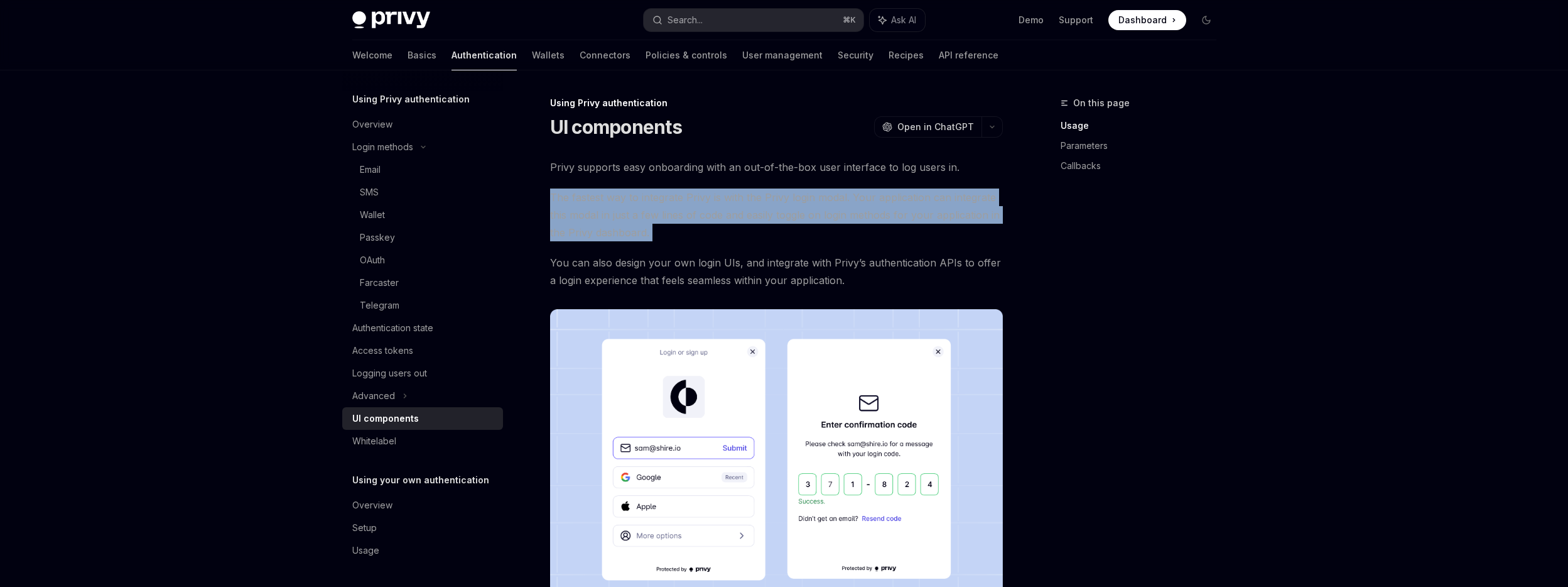
click at [605, 197] on span "The fastest way to integrate Privy is with the Privy login modal. Your applicat…" at bounding box center [777, 215] width 452 height 53
click at [680, 193] on span "The fastest way to integrate Privy is with the Privy login modal. Your applicat…" at bounding box center [777, 215] width 452 height 53
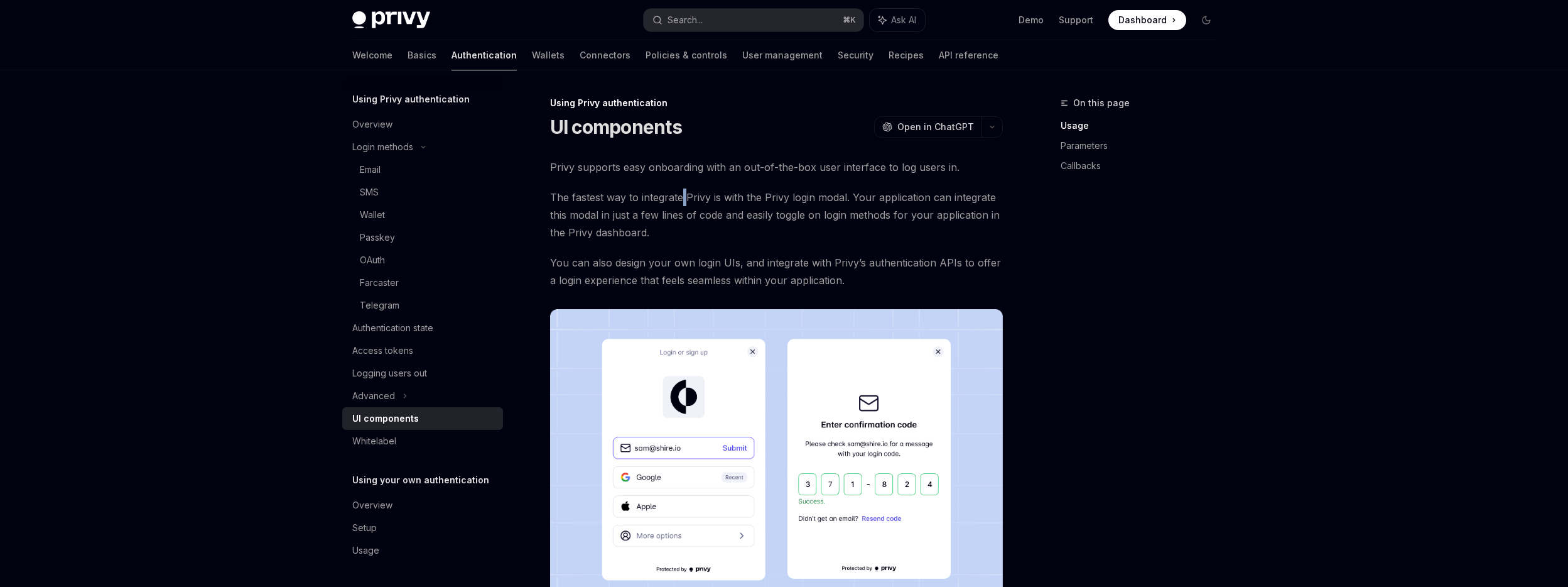
click at [680, 193] on span "The fastest way to integrate Privy is with the Privy login modal. Your applicat…" at bounding box center [777, 215] width 452 height 53
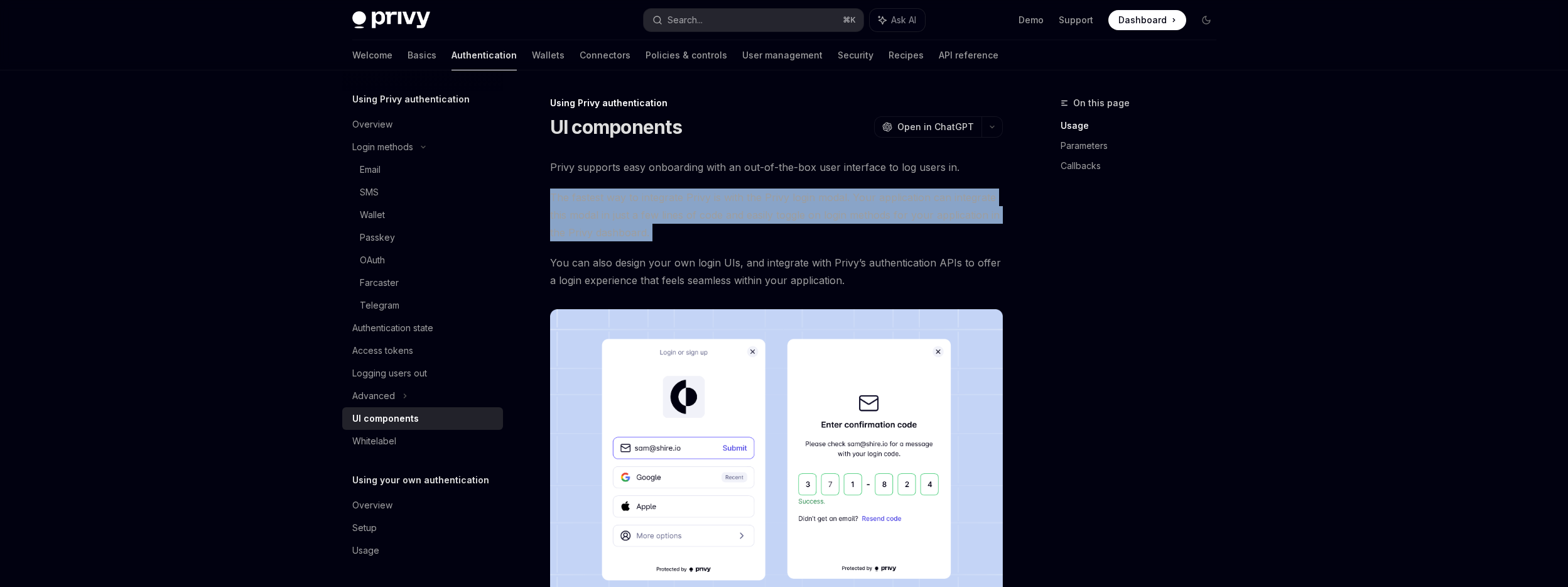
click at [680, 193] on span "The fastest way to integrate Privy is with the Privy login modal. Your applicat…" at bounding box center [777, 215] width 452 height 53
click at [642, 196] on span "The fastest way to integrate Privy is with the Privy login modal. Your applicat…" at bounding box center [777, 215] width 452 height 53
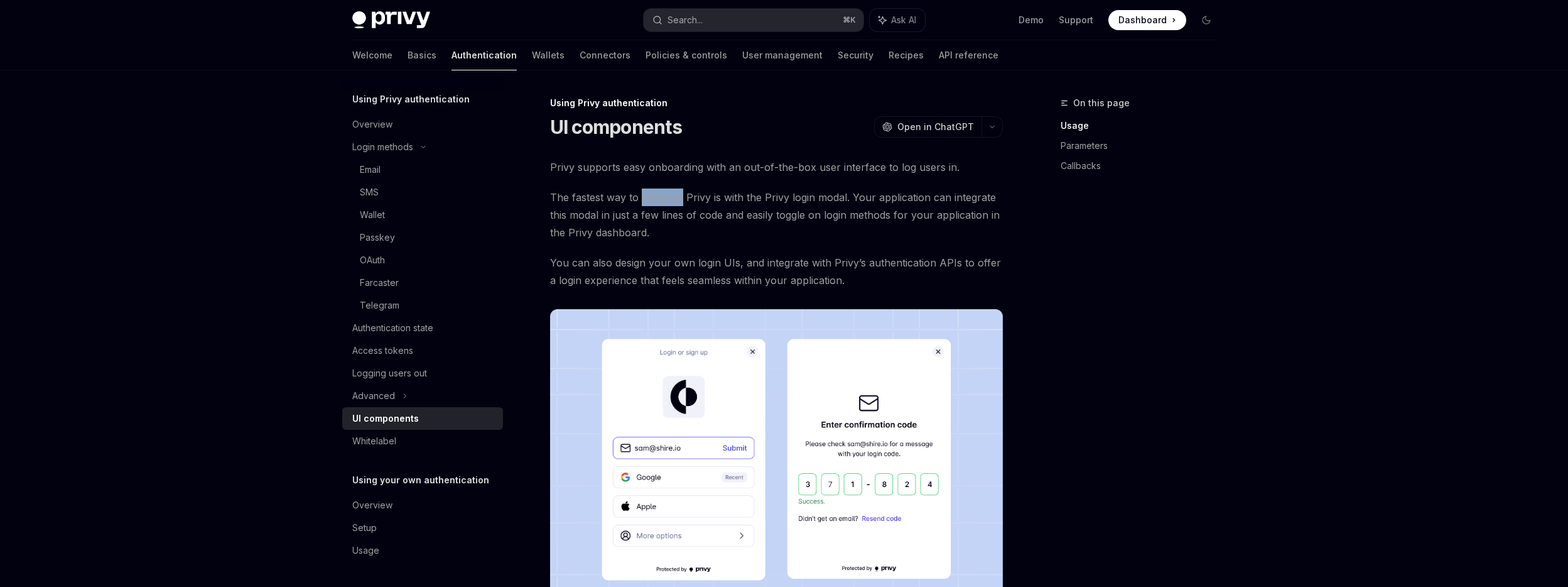
click at [642, 196] on span "The fastest way to integrate Privy is with the Privy login modal. Your applicat…" at bounding box center [777, 215] width 452 height 53
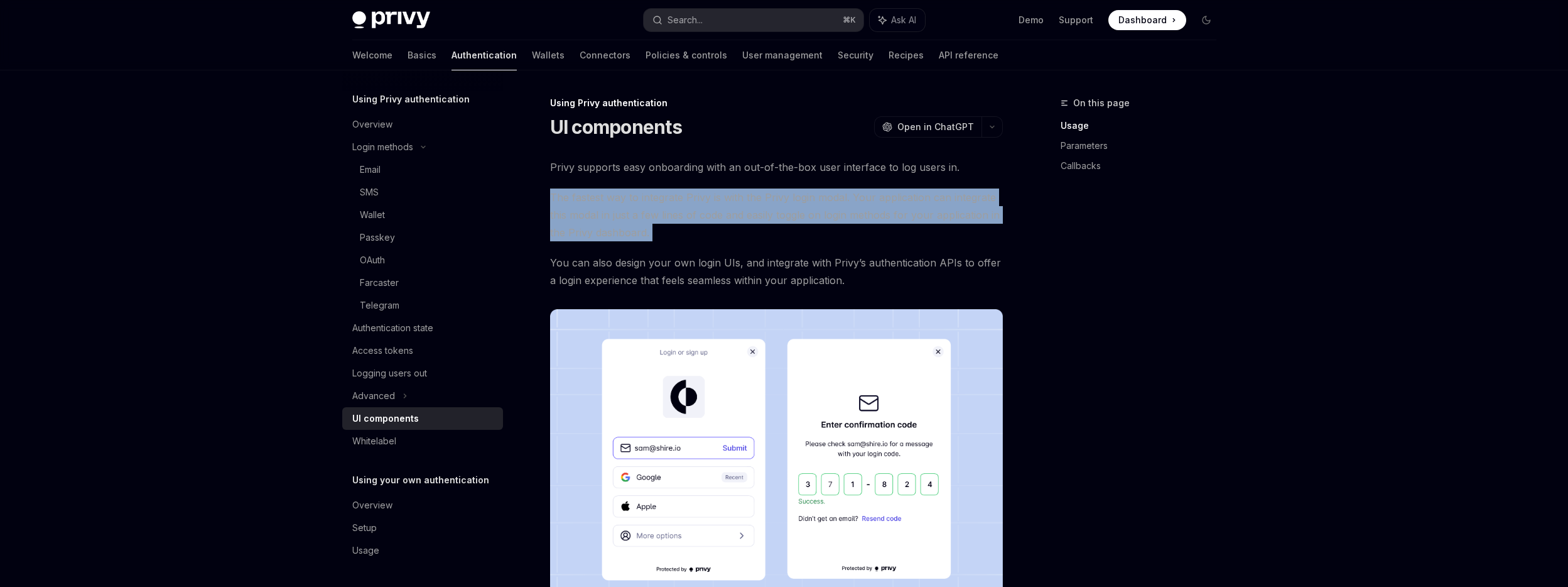
click at [642, 196] on span "The fastest way to integrate Privy is with the Privy login modal. Your applicat…" at bounding box center [777, 215] width 452 height 53
click at [659, 195] on span "The fastest way to integrate Privy is with the Privy login modal. Your applicat…" at bounding box center [777, 215] width 452 height 53
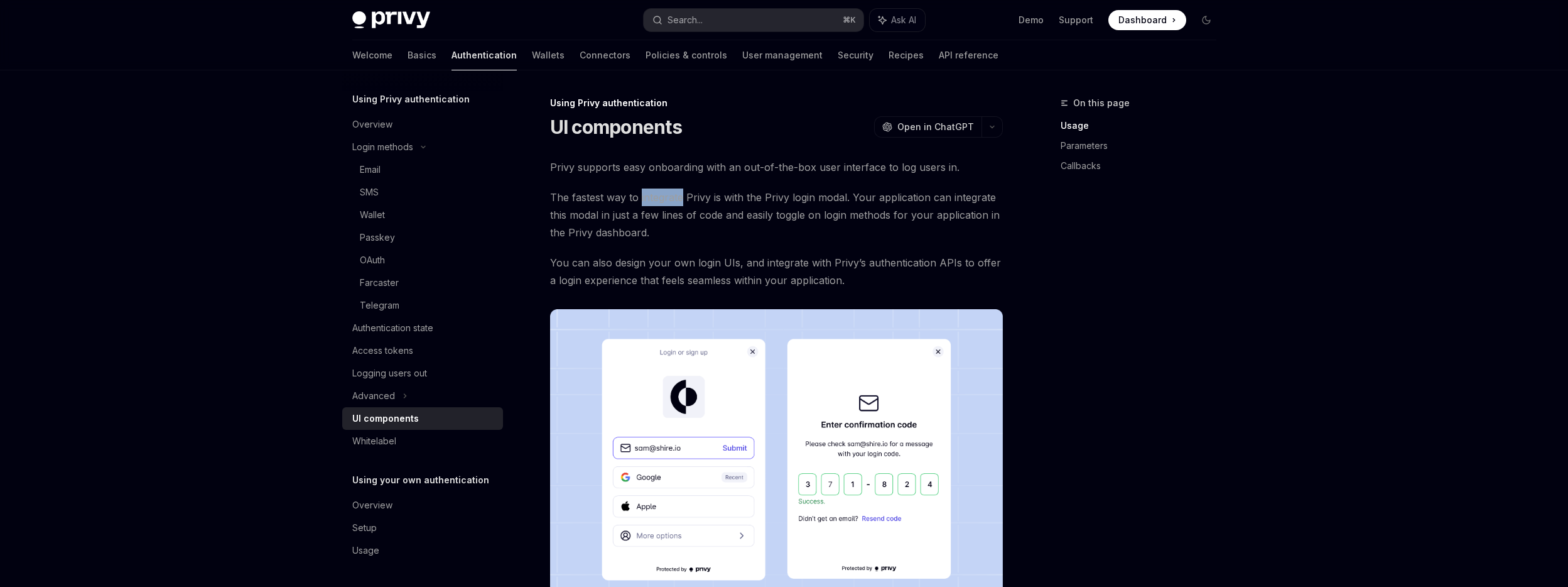
click at [659, 195] on span "The fastest way to integrate Privy is with the Privy login modal. Your applicat…" at bounding box center [777, 215] width 452 height 53
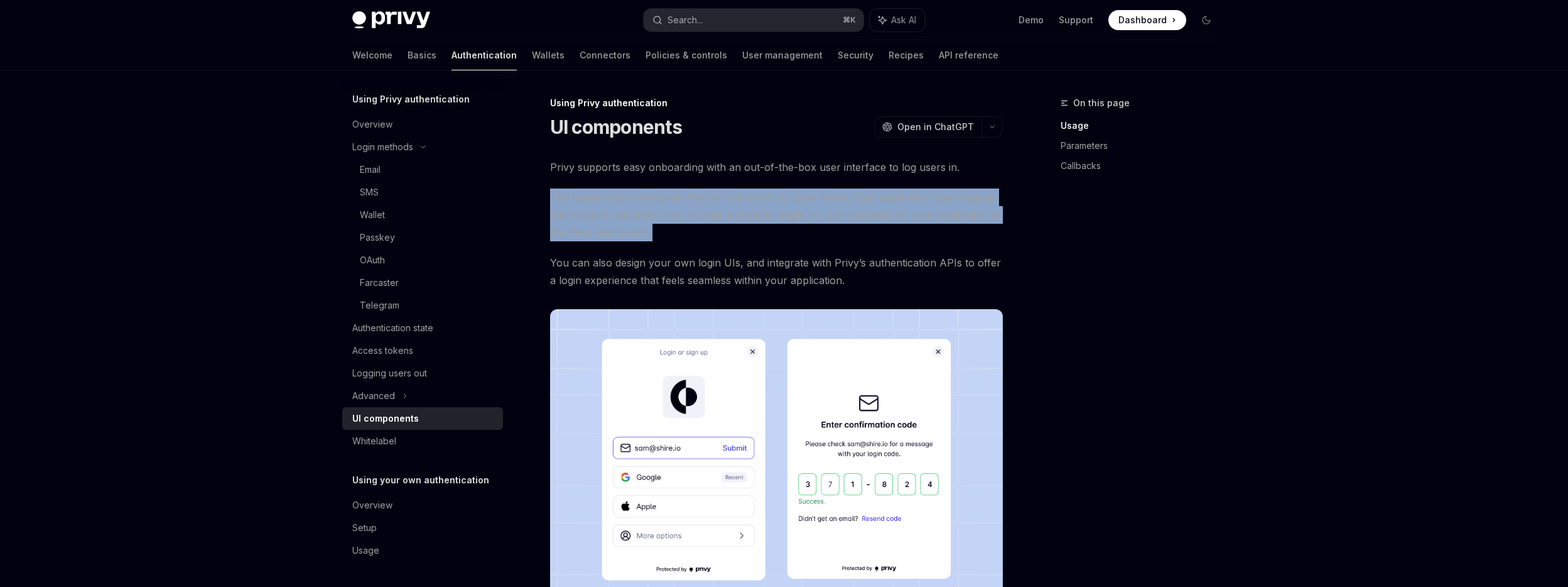
click at [659, 195] on span "The fastest way to integrate Privy is with the Privy login modal. Your applicat…" at bounding box center [777, 215] width 452 height 53
click at [648, 195] on span "The fastest way to integrate Privy is with the Privy login modal. Your applicat…" at bounding box center [777, 215] width 452 height 53
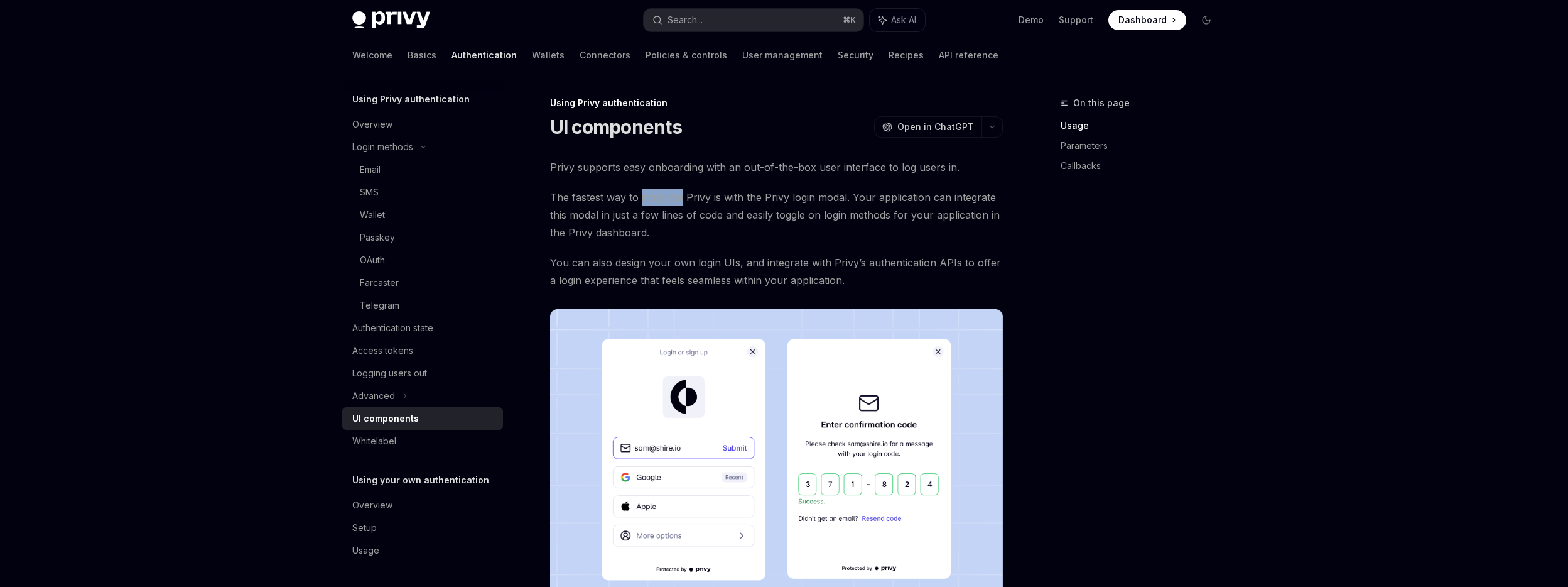
click at [648, 195] on span "The fastest way to integrate Privy is with the Privy login modal. Your applicat…" at bounding box center [777, 215] width 452 height 53
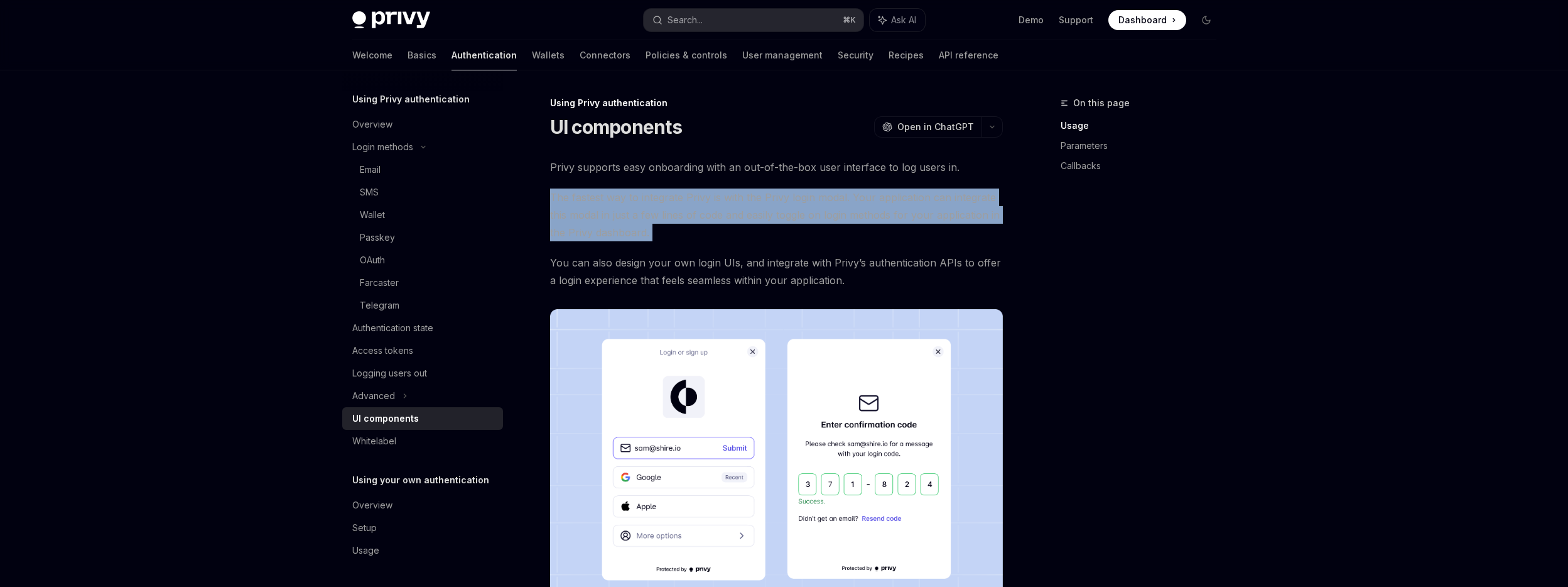
click at [648, 195] on span "The fastest way to integrate Privy is with the Privy login modal. Your applicat…" at bounding box center [777, 215] width 452 height 53
click at [731, 231] on span "The fastest way to integrate Privy is with the Privy login modal. Your applicat…" at bounding box center [777, 215] width 452 height 53
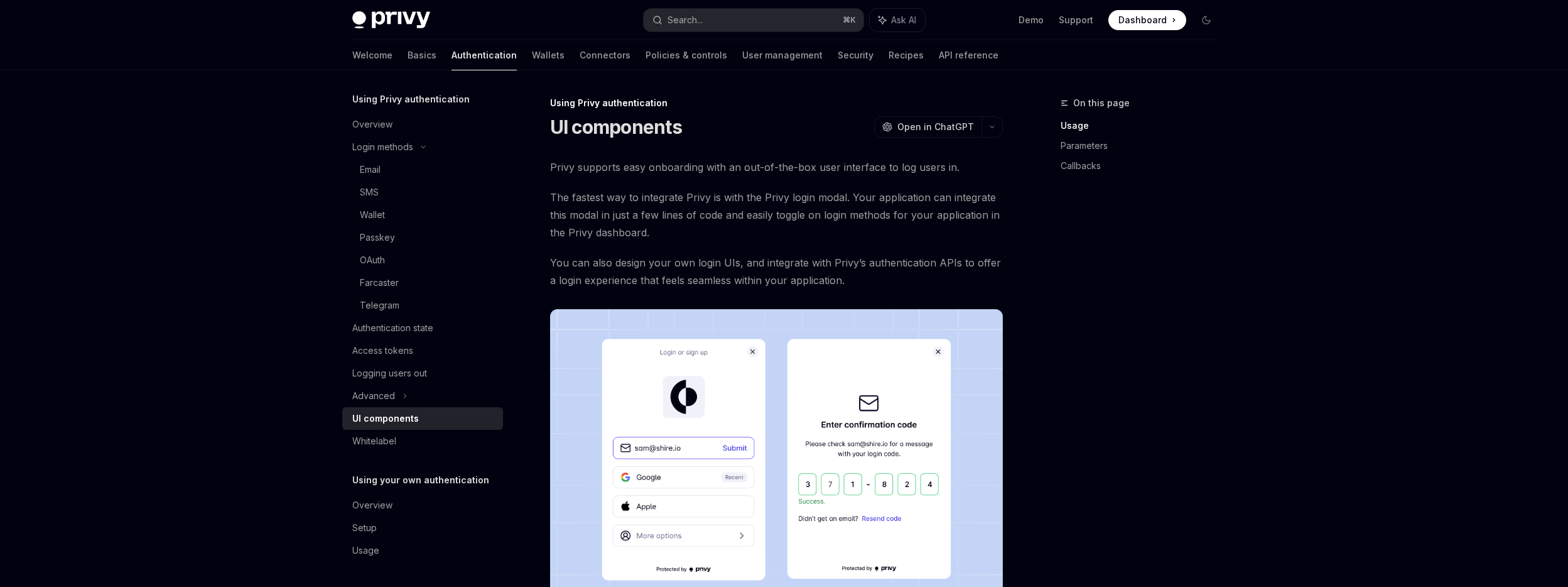
click at [659, 208] on span "The fastest way to integrate Privy is with the Privy login modal. Your applicat…" at bounding box center [777, 215] width 452 height 53
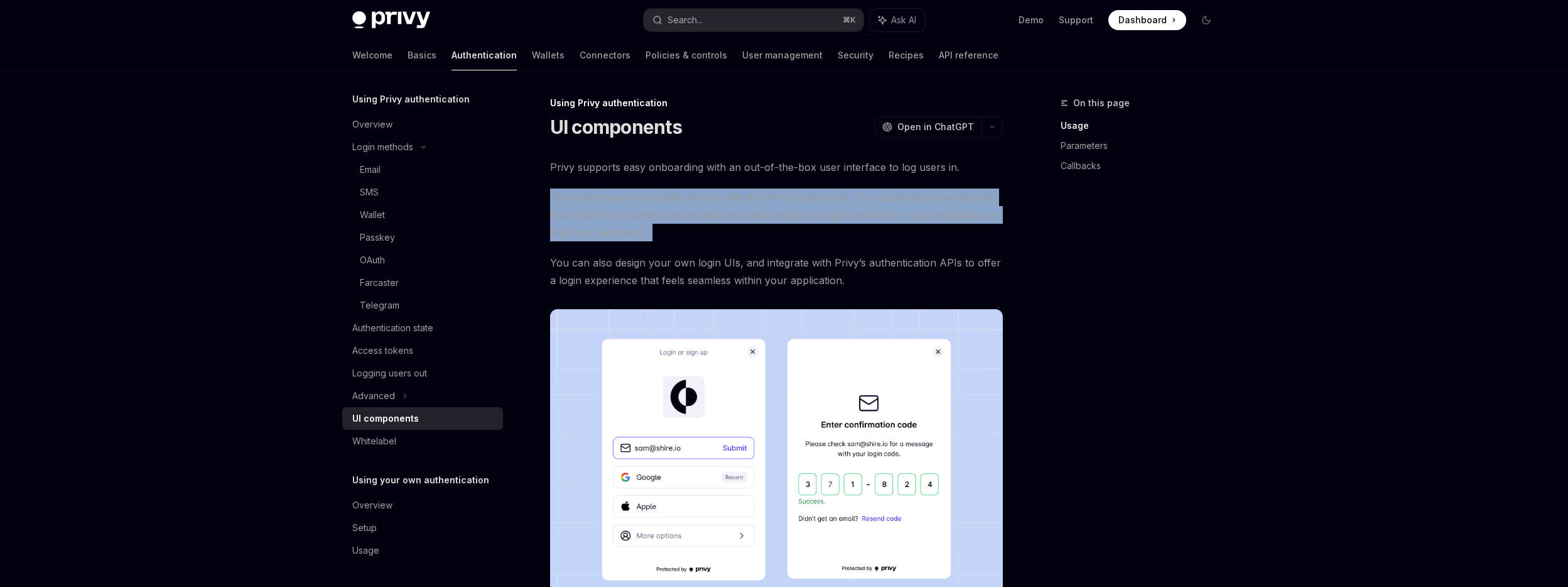
click at [659, 208] on span "The fastest way to integrate Privy is with the Privy login modal. Your applicat…" at bounding box center [777, 215] width 452 height 53
click at [700, 203] on span "The fastest way to integrate Privy is with the Privy login modal. Your applicat…" at bounding box center [777, 215] width 452 height 53
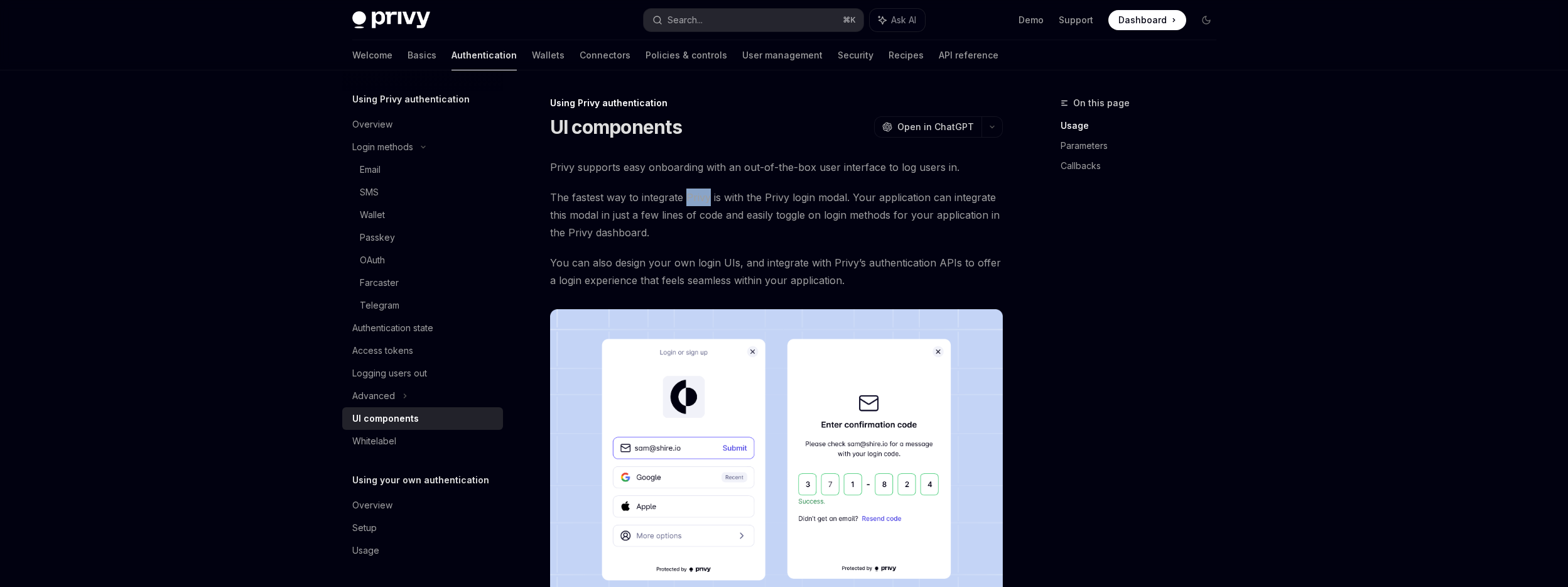
click at [700, 203] on span "The fastest way to integrate Privy is with the Privy login modal. Your applicat…" at bounding box center [777, 215] width 452 height 53
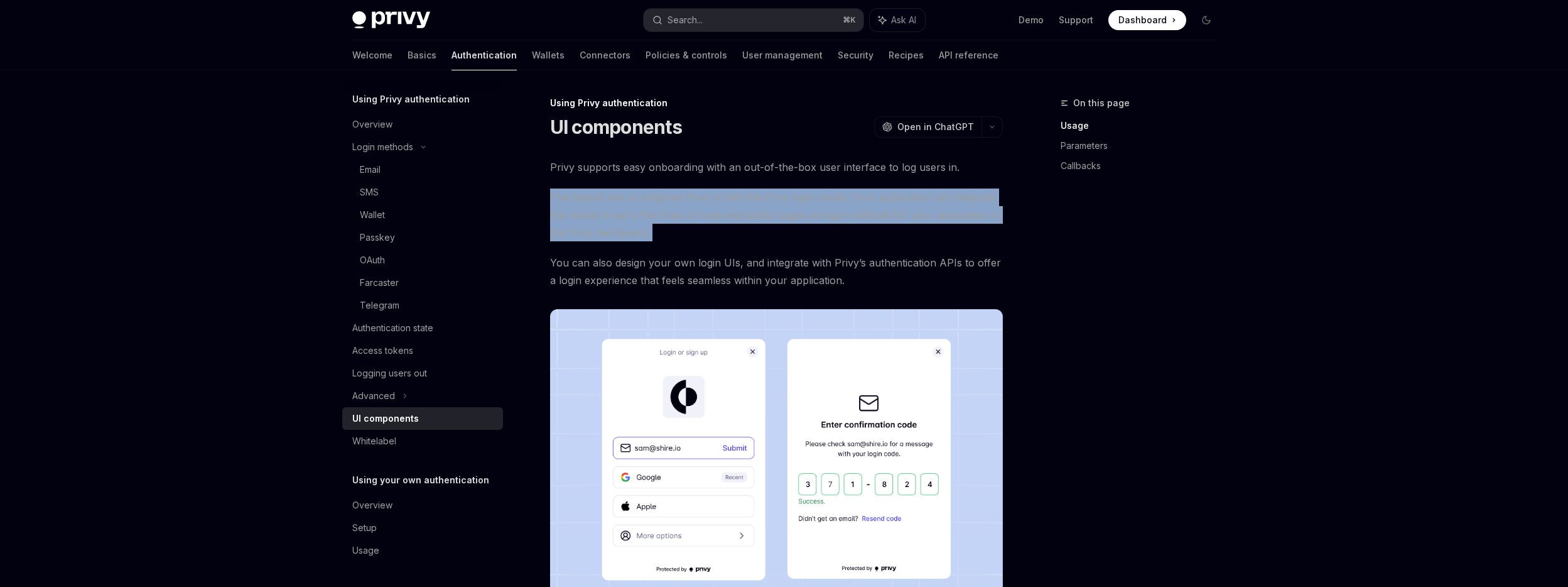
click at [700, 203] on span "The fastest way to integrate Privy is with the Privy login modal. Your applicat…" at bounding box center [777, 215] width 452 height 53
click at [643, 203] on span "The fastest way to integrate Privy is with the Privy login modal. Your applicat…" at bounding box center [777, 215] width 452 height 53
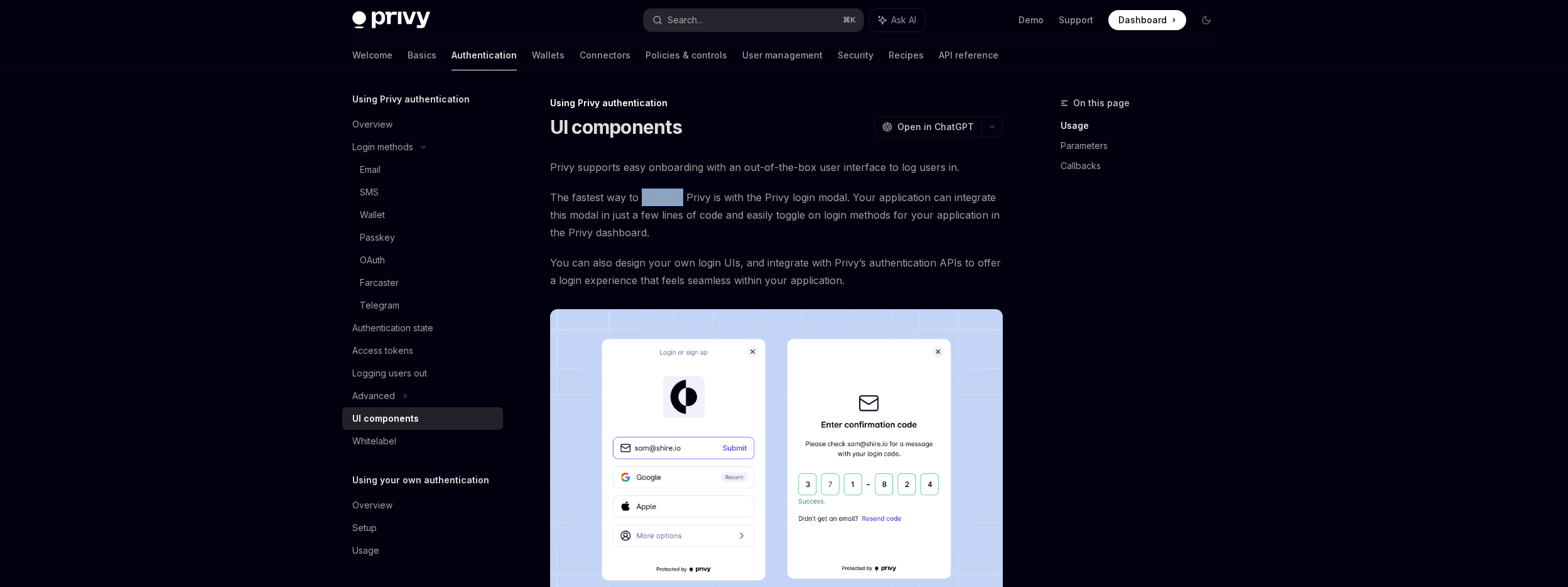
click at [643, 203] on span "The fastest way to integrate Privy is with the Privy login modal. Your applicat…" at bounding box center [777, 215] width 452 height 53
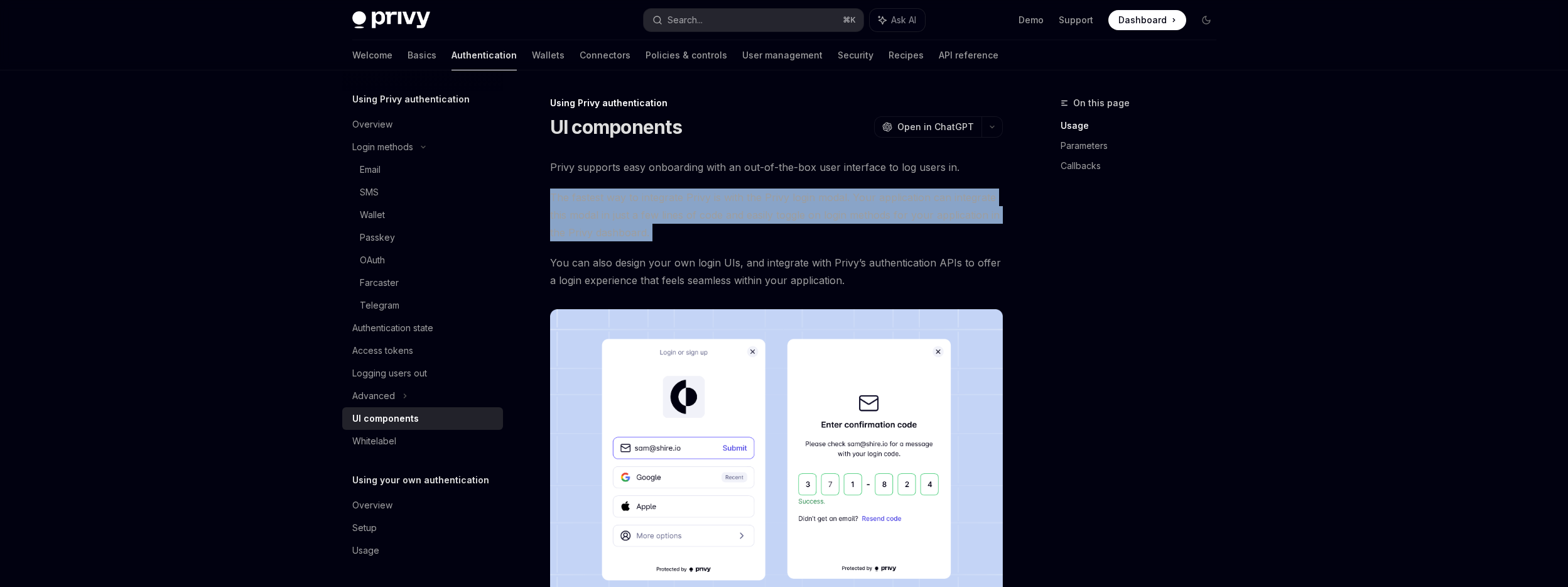
click at [643, 203] on span "The fastest way to integrate Privy is with the Privy login modal. Your applicat…" at bounding box center [777, 215] width 452 height 53
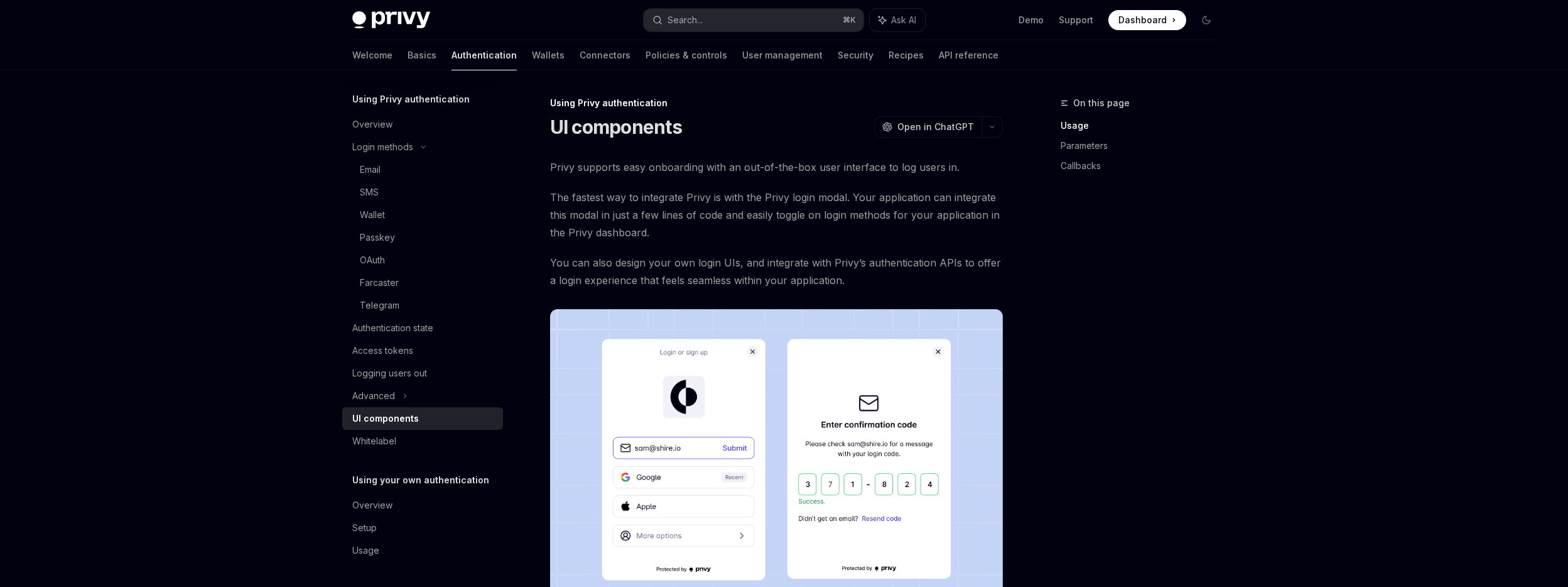
click at [691, 203] on span "The fastest way to integrate Privy is with the Privy login modal. Your applicat…" at bounding box center [777, 215] width 452 height 53
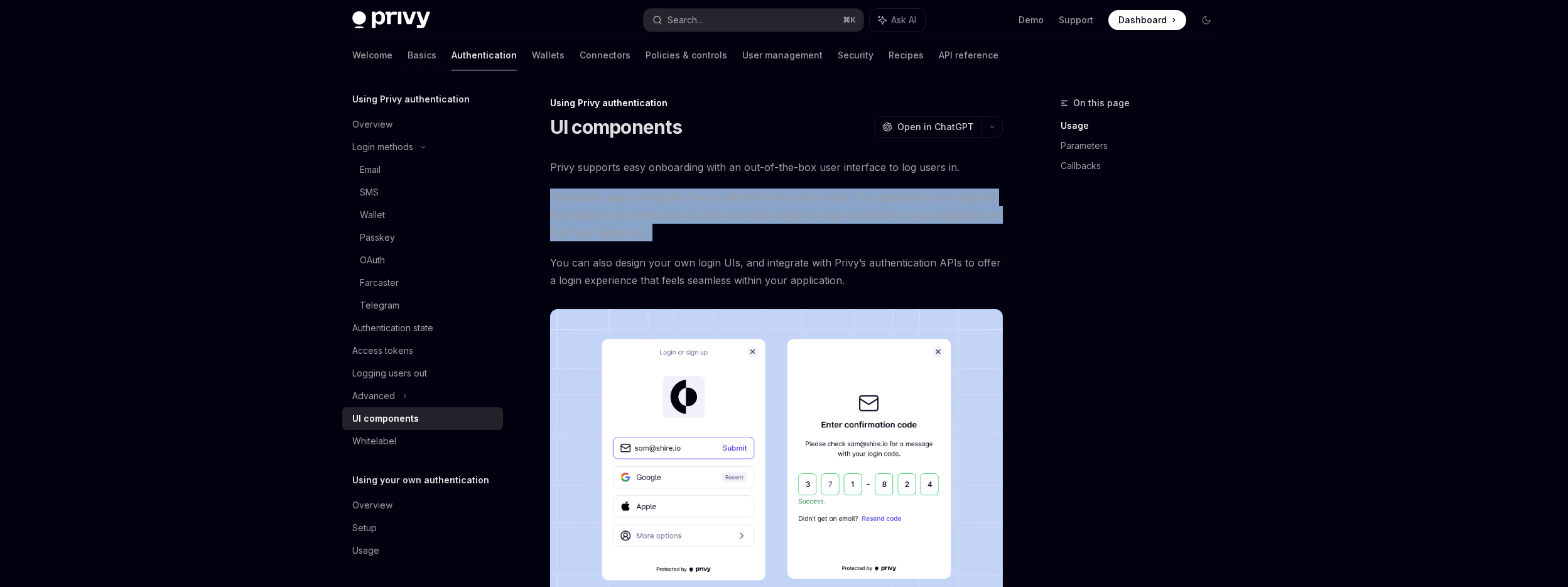
click at [691, 203] on span "The fastest way to integrate Privy is with the Privy login modal. Your applicat…" at bounding box center [777, 215] width 452 height 53
click at [654, 203] on span "The fastest way to integrate Privy is with the Privy login modal. Your applicat…" at bounding box center [777, 215] width 452 height 53
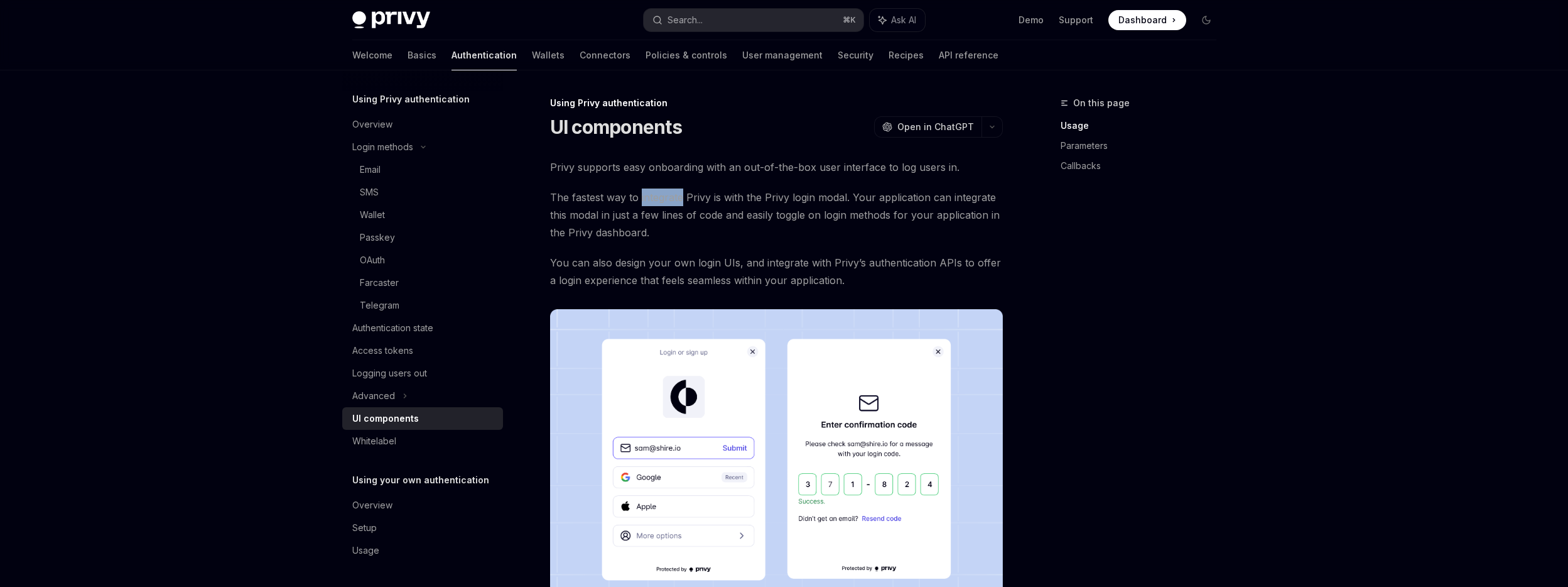
click at [654, 203] on span "The fastest way to integrate Privy is with the Privy login modal. Your applicat…" at bounding box center [777, 215] width 452 height 53
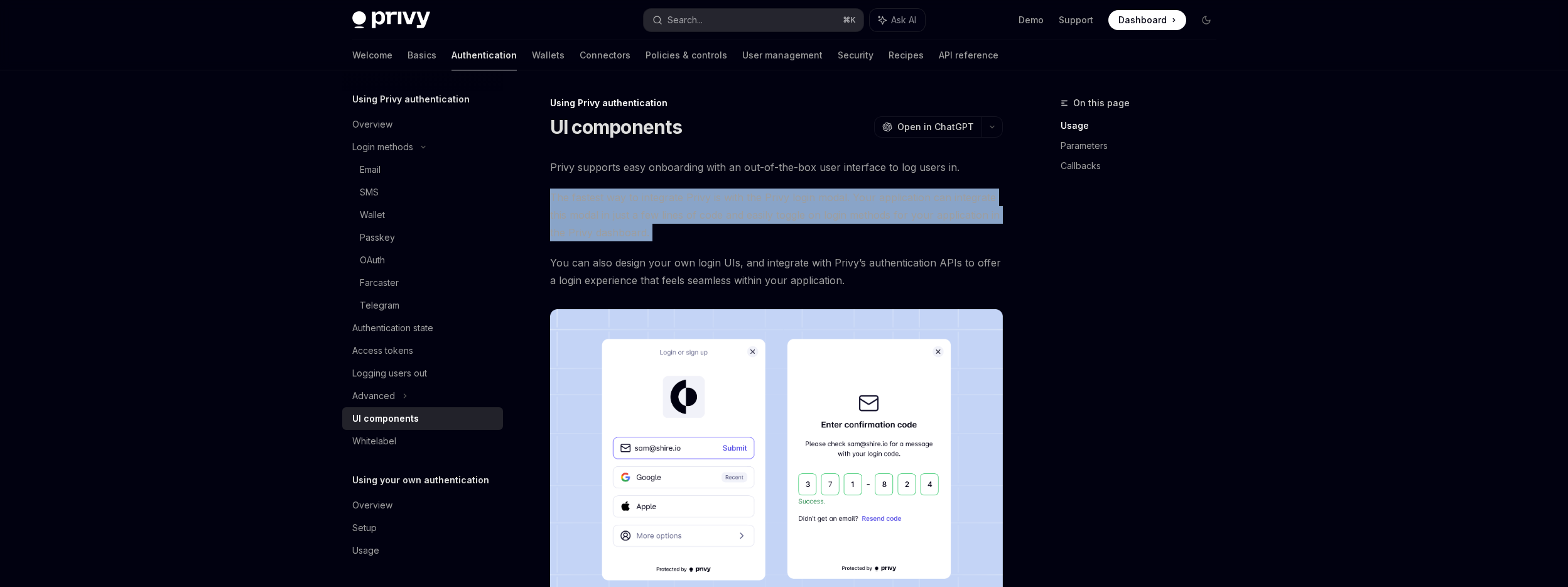
click at [654, 203] on span "The fastest way to integrate Privy is with the Privy login modal. Your applicat…" at bounding box center [777, 215] width 452 height 53
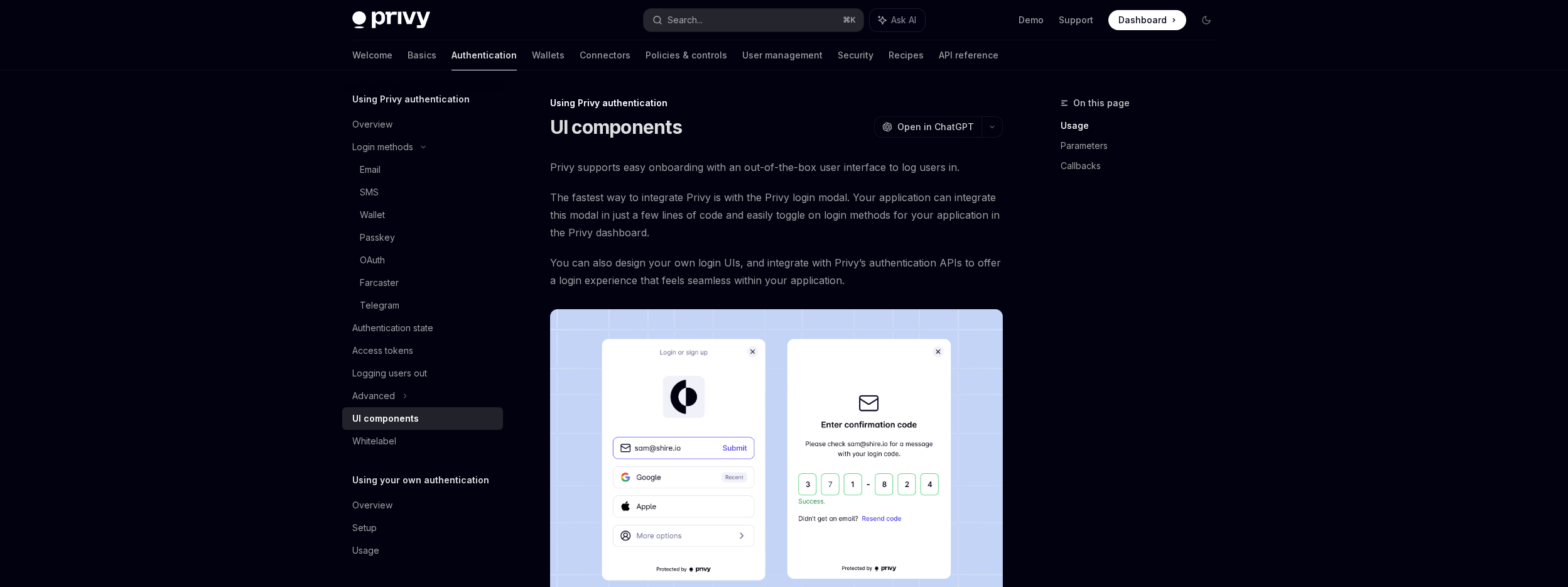
click at [691, 264] on span "You can also design your own login UIs, and integrate with Privy’s authenticati…" at bounding box center [777, 271] width 452 height 35
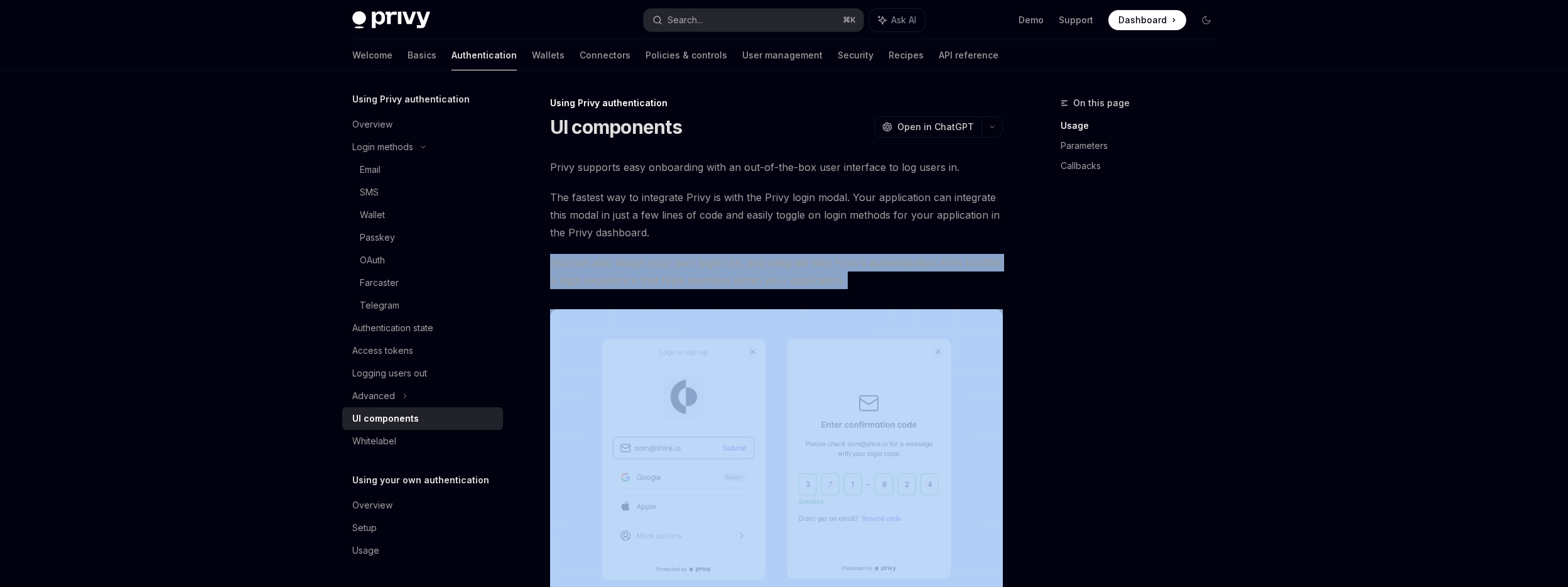
click at [691, 264] on span "You can also design your own login UIs, and integrate with Privy’s authenticati…" at bounding box center [777, 271] width 452 height 35
click at [746, 261] on span "You can also design your own login UIs, and integrate with Privy’s authenticati…" at bounding box center [777, 271] width 452 height 35
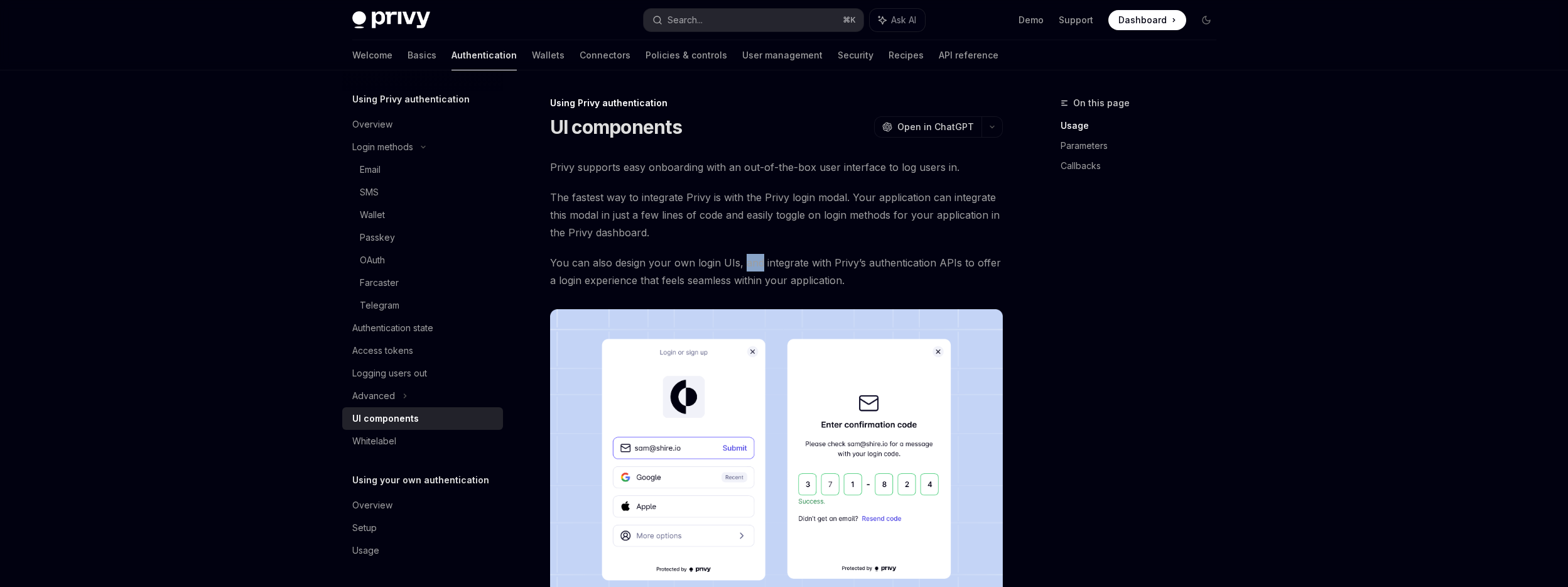
click at [746, 261] on span "You can also design your own login UIs, and integrate with Privy’s authenticati…" at bounding box center [777, 271] width 452 height 35
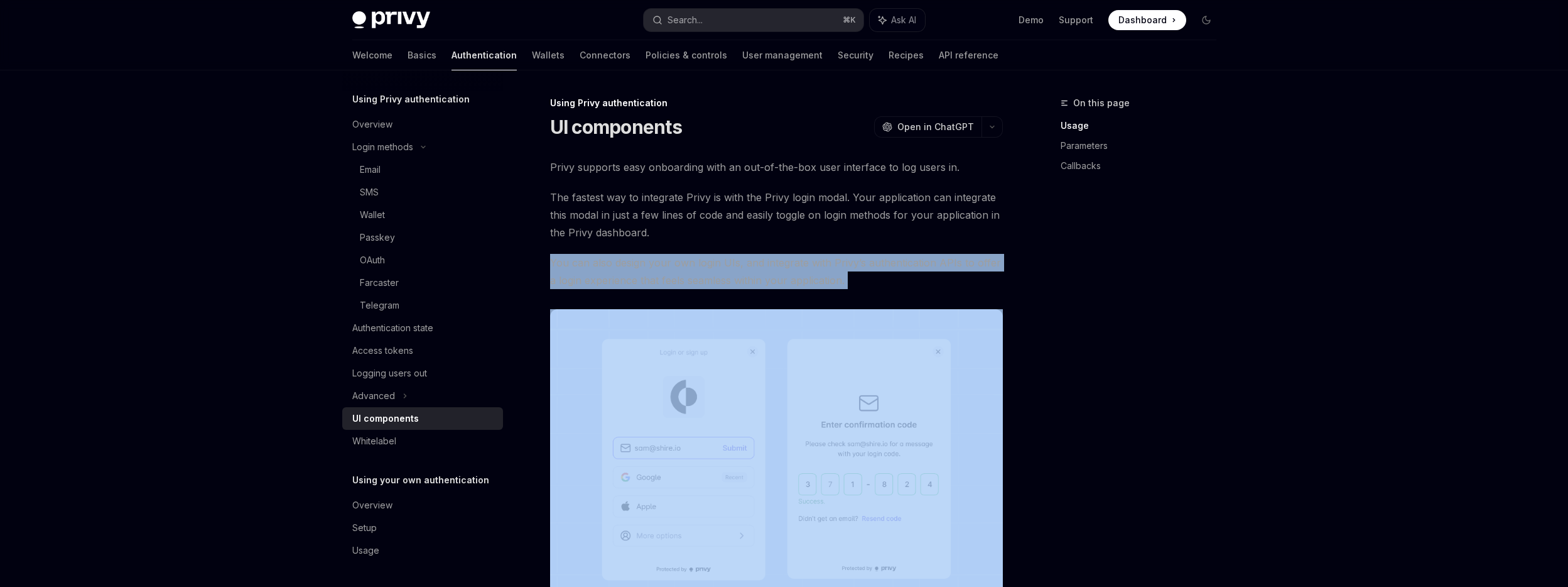
click at [746, 261] on span "You can also design your own login UIs, and integrate with Privy’s authenticati…" at bounding box center [777, 271] width 452 height 35
click at [708, 259] on span "You can also design your own login UIs, and integrate with Privy’s authenticati…" at bounding box center [777, 271] width 452 height 35
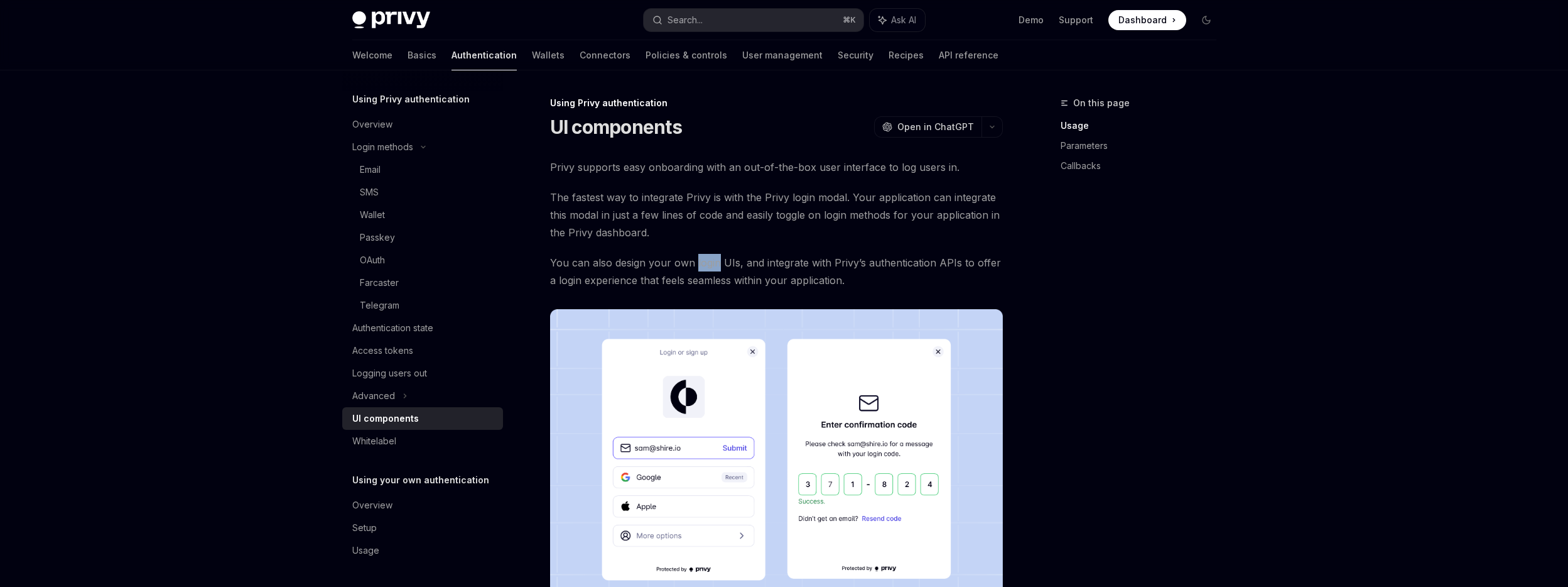
click at [708, 259] on span "You can also design your own login UIs, and integrate with Privy’s authenticati…" at bounding box center [777, 271] width 452 height 35
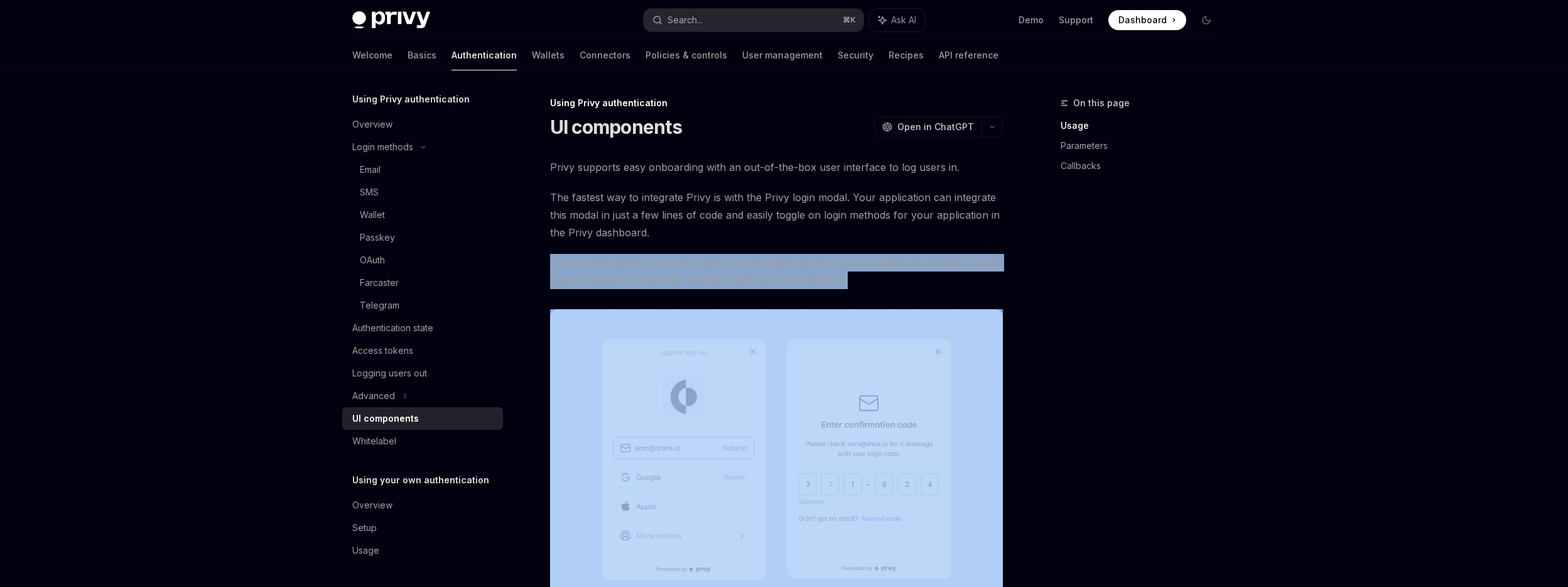
click at [708, 259] on span "You can also design your own login UIs, and integrate with Privy’s authenticati…" at bounding box center [777, 271] width 452 height 35
click at [663, 259] on span "You can also design your own login UIs, and integrate with Privy’s authenticati…" at bounding box center [777, 271] width 452 height 35
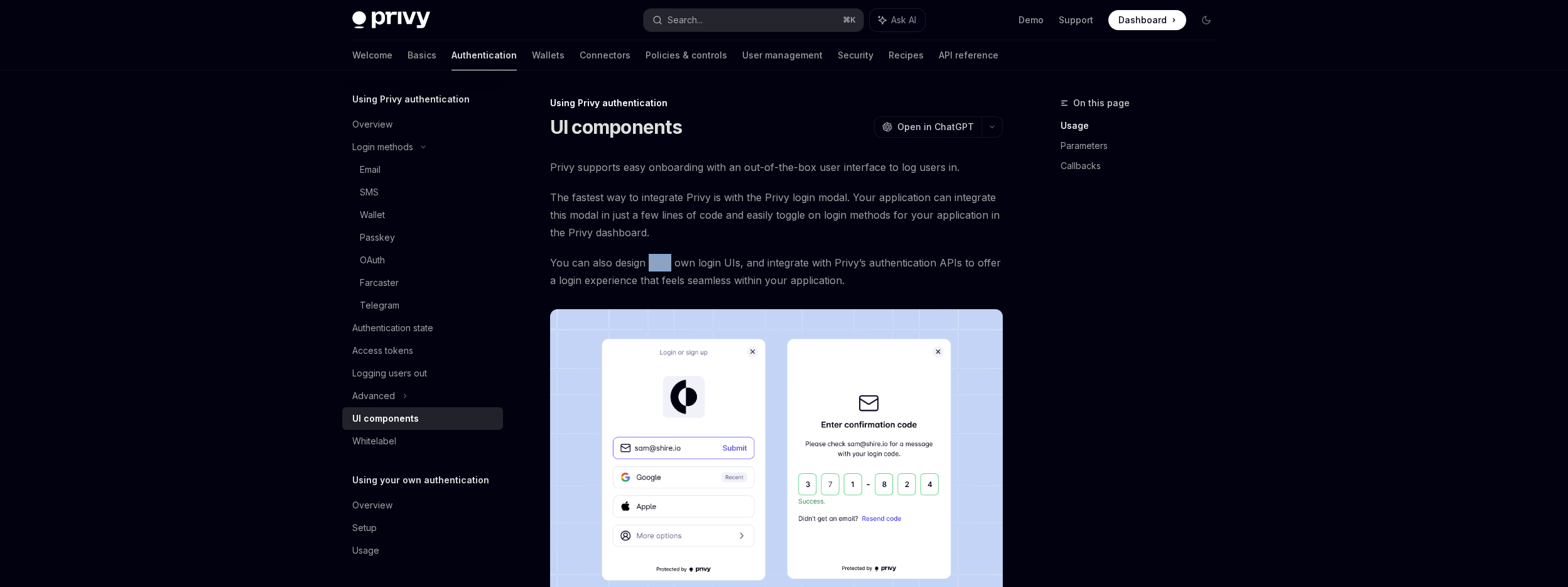
click at [663, 259] on span "You can also design your own login UIs, and integrate with Privy’s authenticati…" at bounding box center [777, 271] width 452 height 35
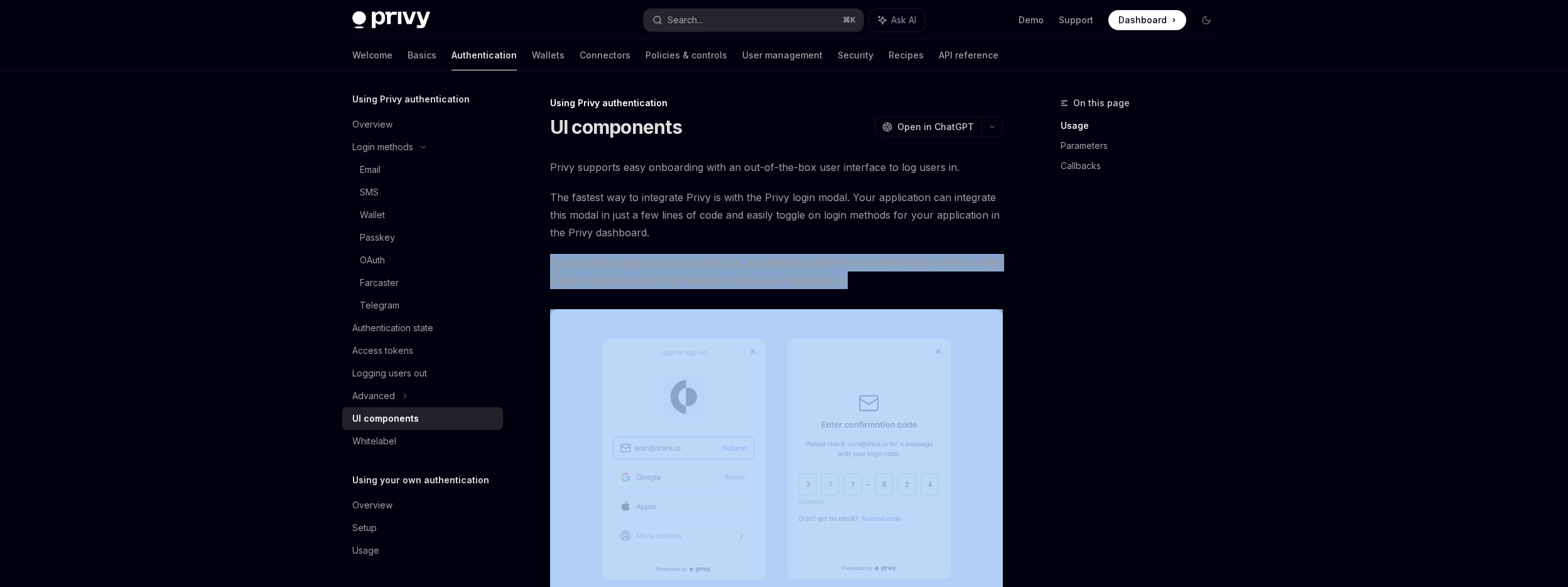
click at [663, 259] on span "You can also design your own login UIs, and integrate with Privy’s authenticati…" at bounding box center [777, 271] width 452 height 35
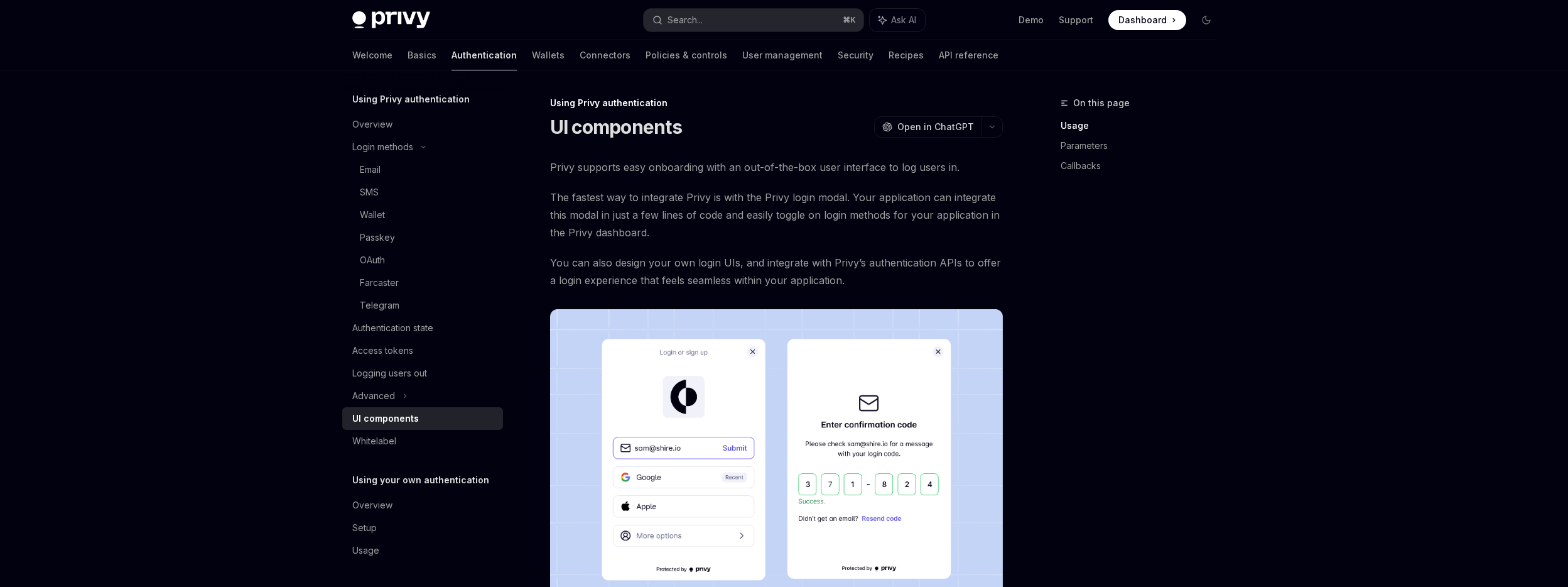
click at [721, 259] on span "You can also design your own login UIs, and integrate with Privy’s authenticati…" at bounding box center [777, 271] width 452 height 35
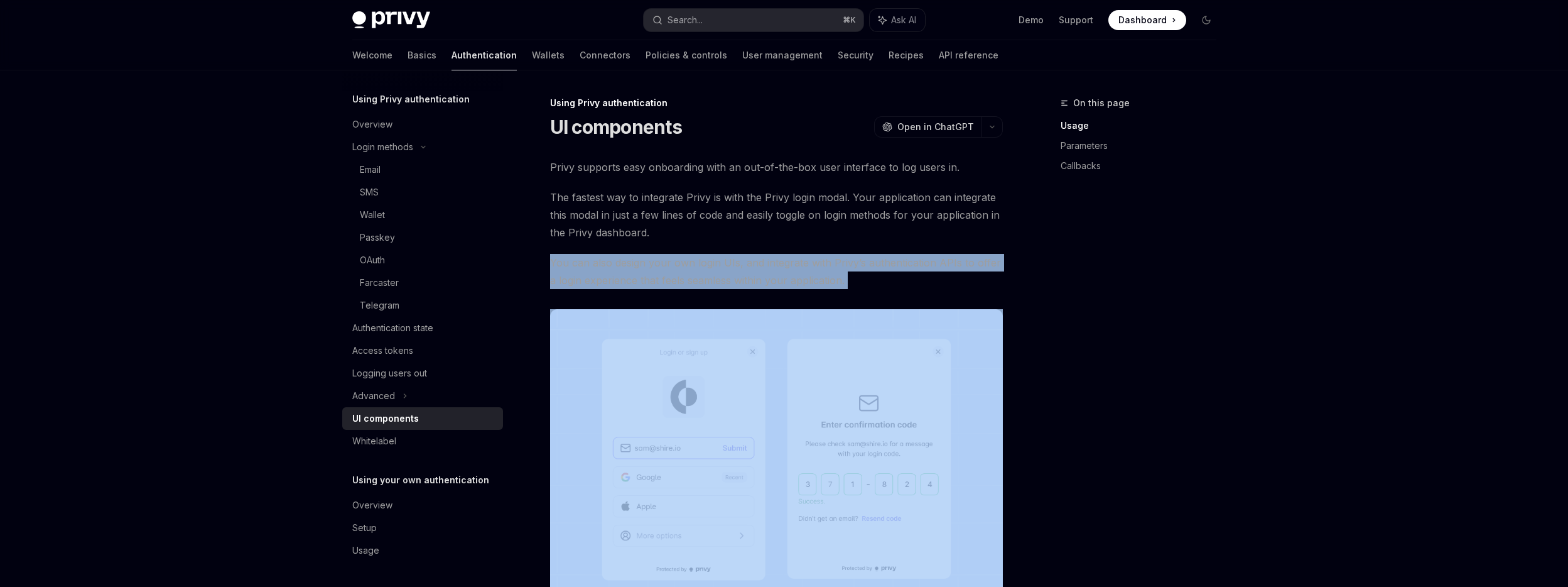
click at [721, 259] on span "You can also design your own login UIs, and integrate with Privy’s authenticati…" at bounding box center [777, 271] width 452 height 35
click at [698, 259] on span "You can also design your own login UIs, and integrate with Privy’s authenticati…" at bounding box center [777, 271] width 452 height 35
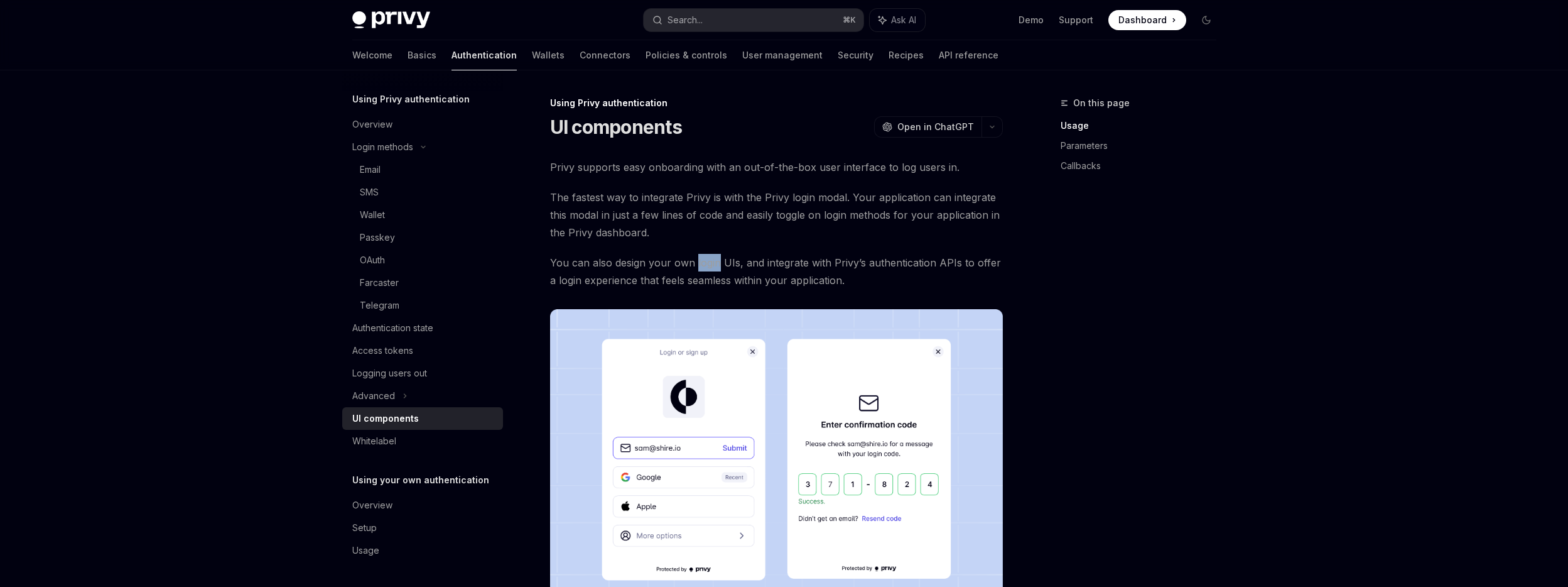
click at [698, 259] on span "You can also design your own login UIs, and integrate with Privy’s authenticati…" at bounding box center [777, 271] width 452 height 35
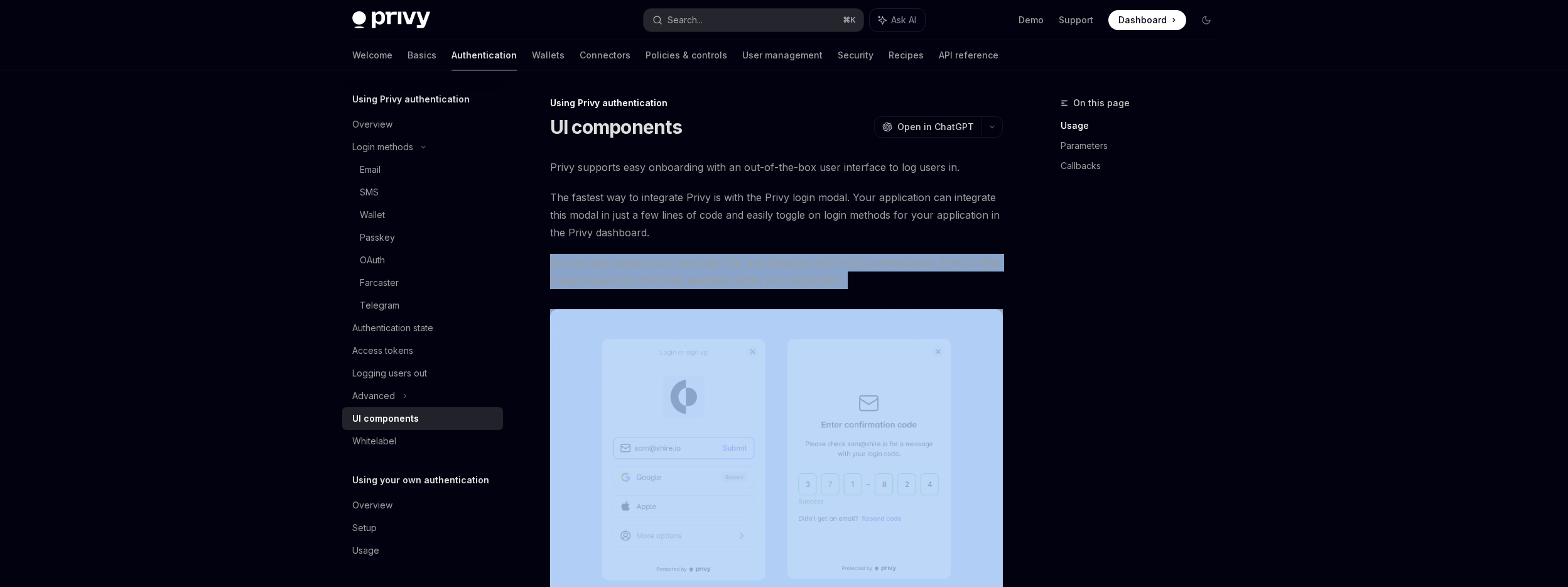
click at [698, 259] on span "You can also design your own login UIs, and integrate with Privy’s authenticati…" at bounding box center [777, 271] width 452 height 35
click at [713, 259] on span "You can also design your own login UIs, and integrate with Privy’s authenticati…" at bounding box center [777, 271] width 452 height 35
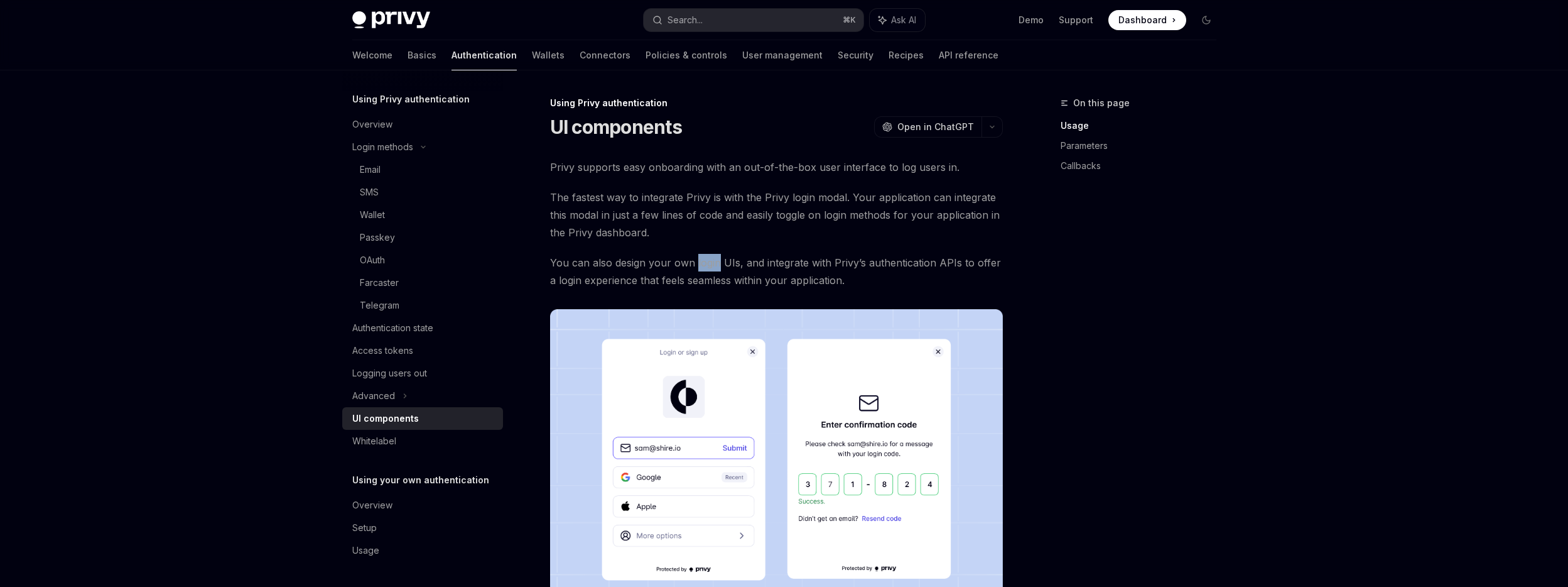
click at [713, 259] on span "You can also design your own login UIs, and integrate with Privy’s authenticati…" at bounding box center [777, 271] width 452 height 35
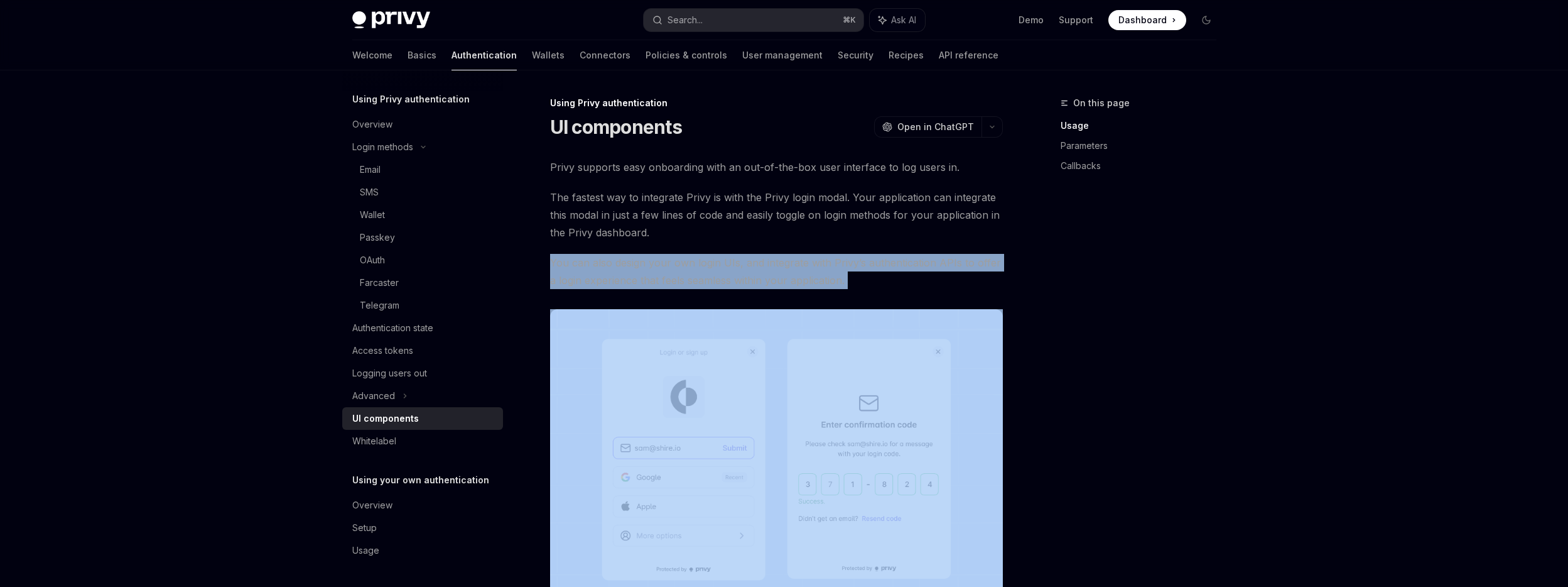
click at [713, 258] on span "You can also design your own login UIs, and integrate with Privy’s authenticati…" at bounding box center [777, 271] width 452 height 35
click at [674, 260] on span "You can also design your own login UIs, and integrate with Privy’s authenticati…" at bounding box center [777, 271] width 452 height 35
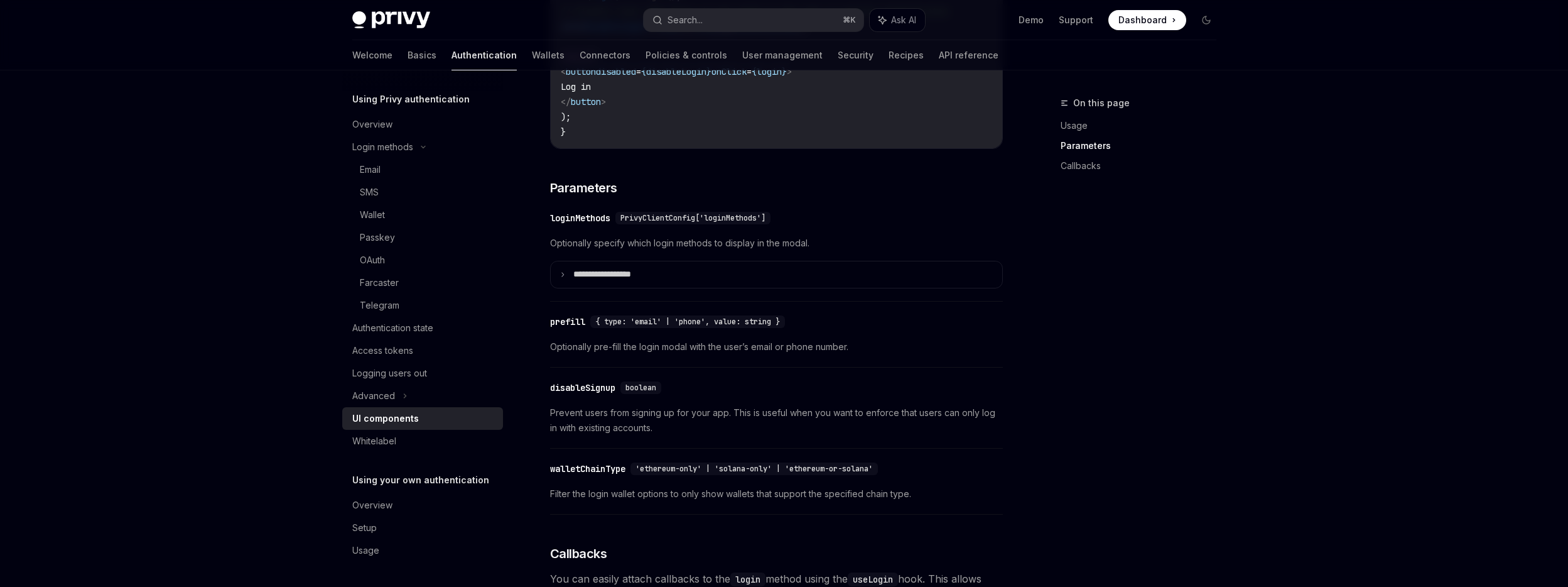
scroll to position [1034, 0]
click at [628, 279] on p "**********" at bounding box center [617, 273] width 87 height 12
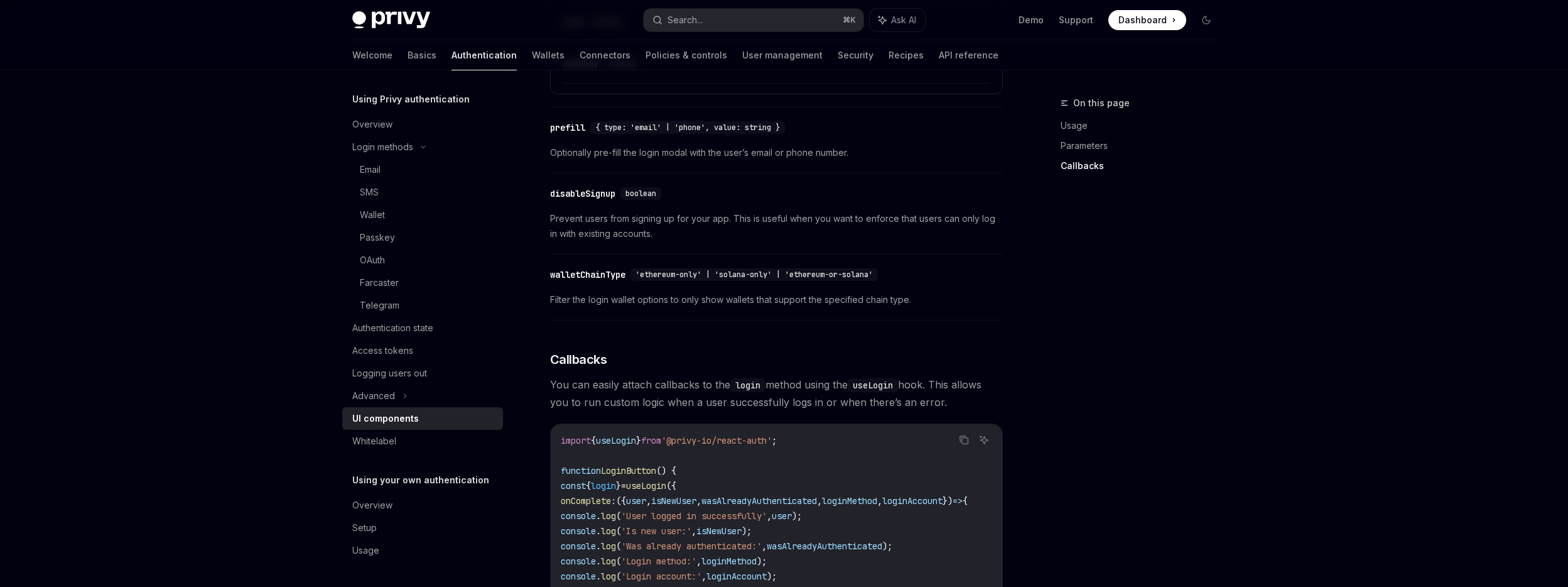
scroll to position [1915, 0]
click at [590, 276] on div "walletChainType" at bounding box center [588, 269] width 76 height 12
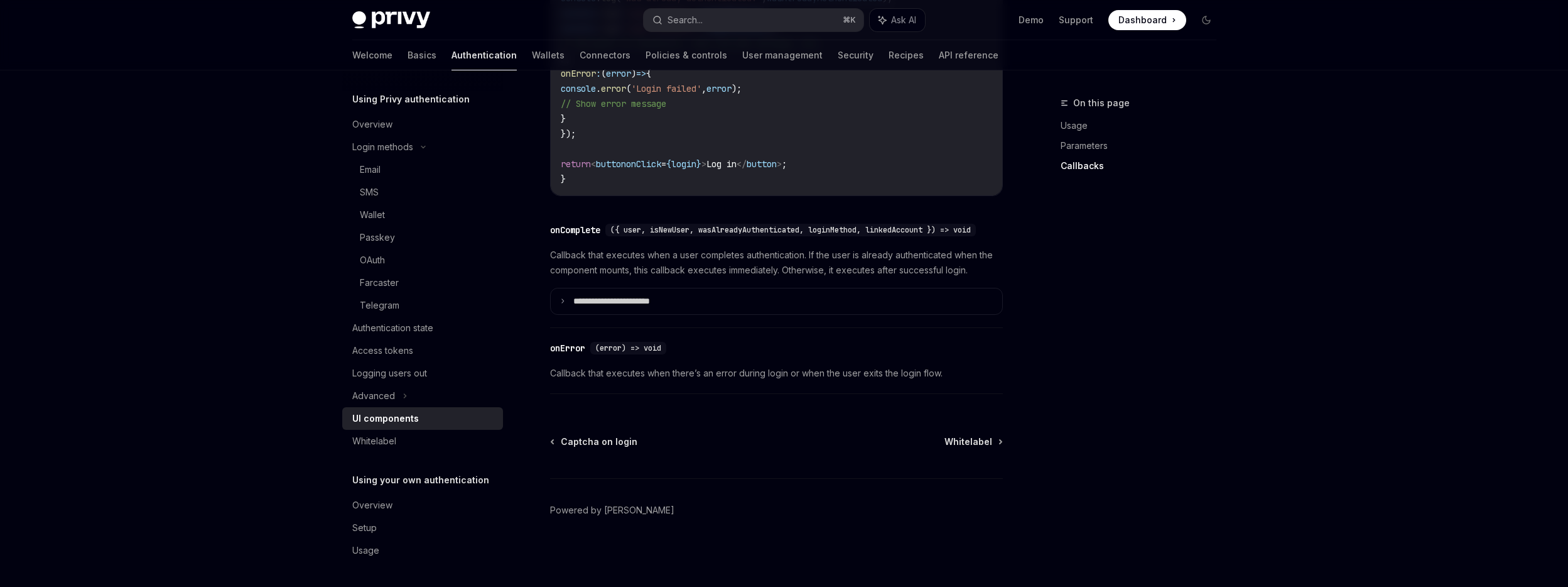
scroll to position [2485, 0]
click at [639, 313] on summary "**********" at bounding box center [776, 301] width 452 height 26
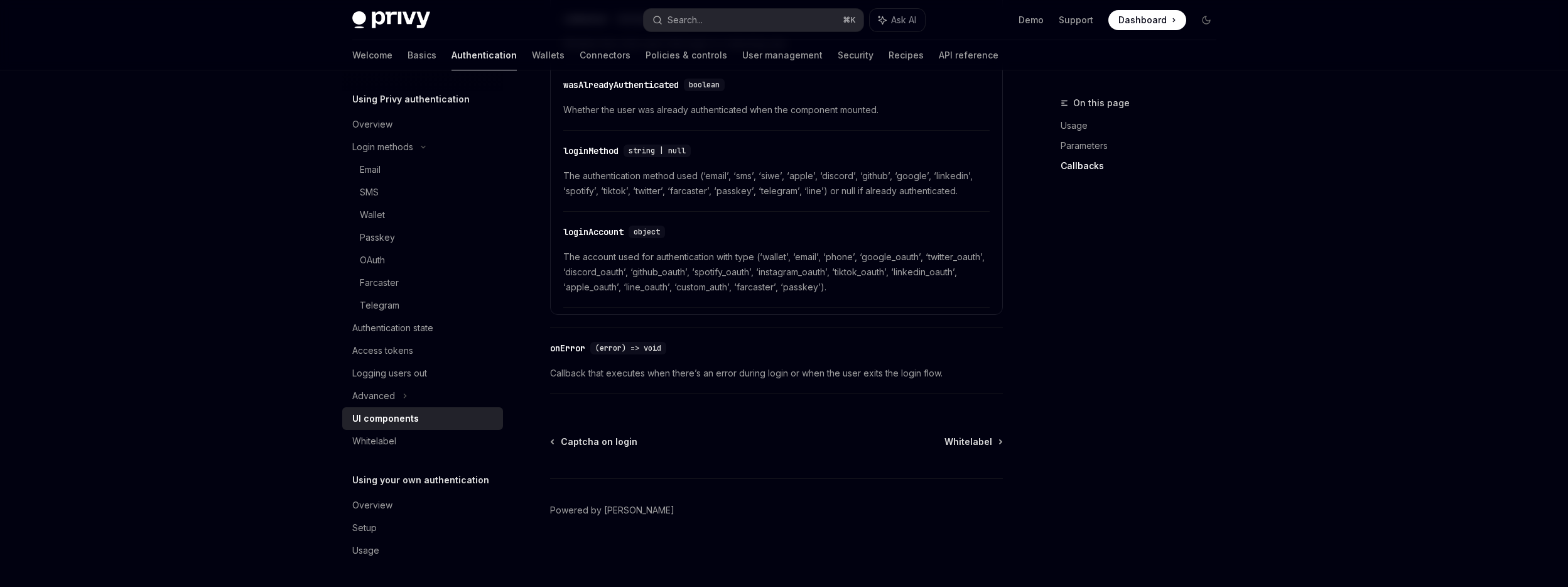
scroll to position [2873, 0]
click at [972, 445] on span "Whitelabel" at bounding box center [968, 441] width 48 height 12
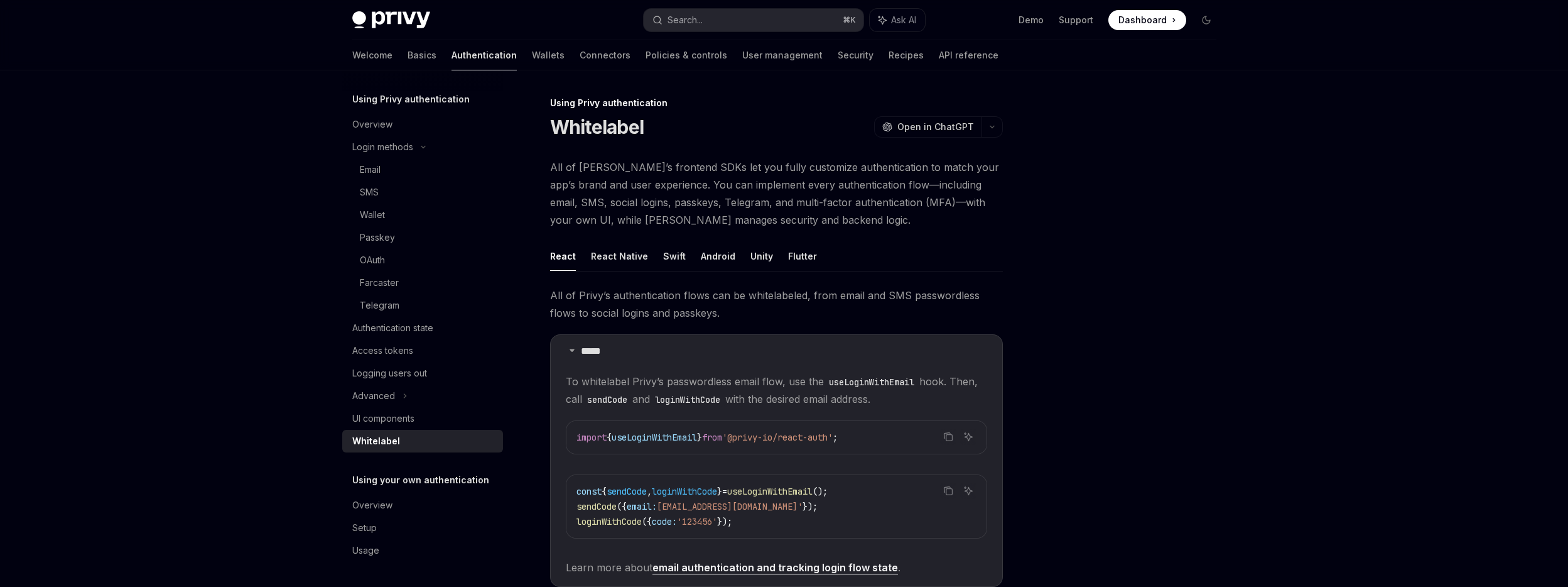
click at [681, 166] on span "All of [PERSON_NAME]’s frontend SDKs let you fully customize authentication to …" at bounding box center [777, 193] width 452 height 70
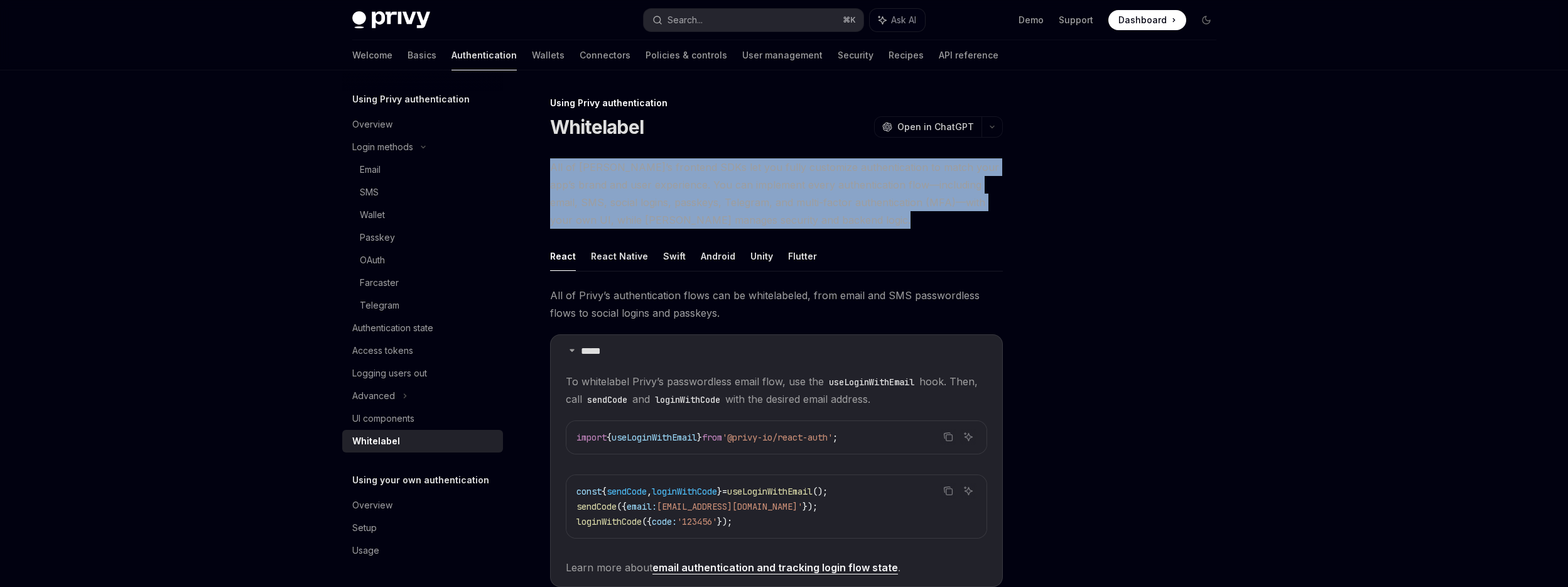
click at [681, 166] on span "All of [PERSON_NAME]’s frontend SDKs let you fully customize authentication to …" at bounding box center [777, 193] width 452 height 70
copy div "All of [PERSON_NAME]’s frontend SDKs let you fully customize authentication to …"
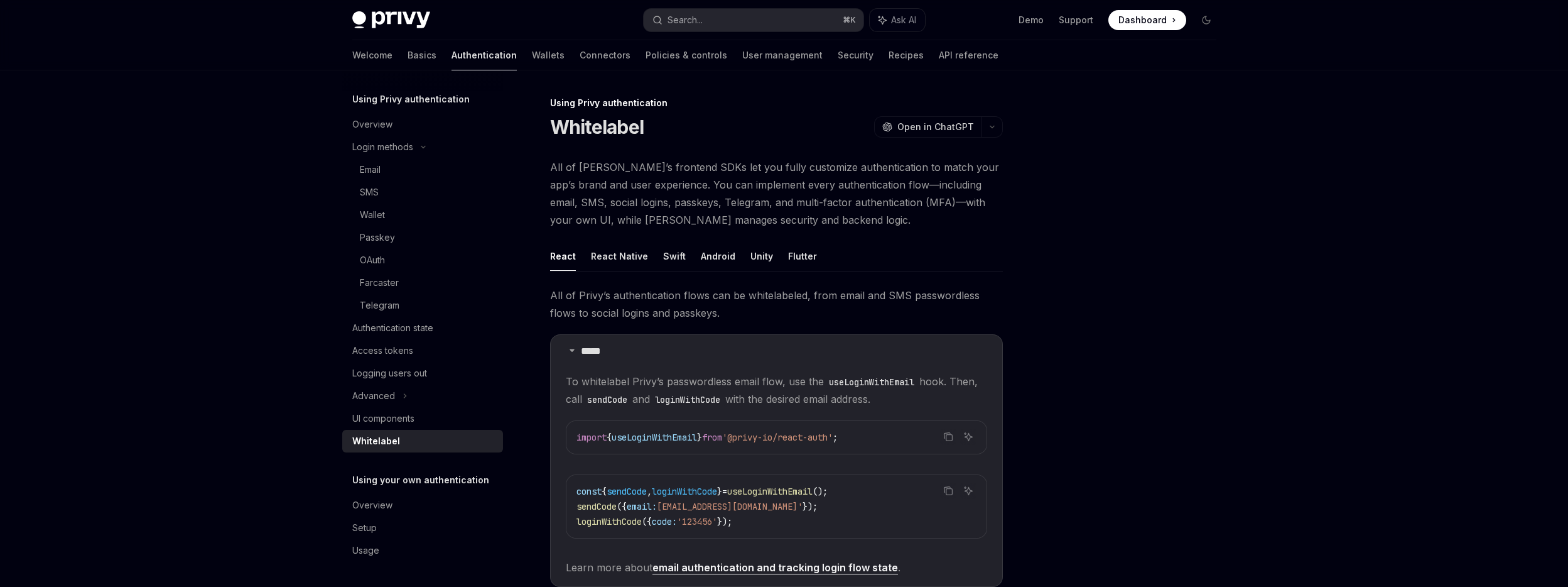
click at [1116, 291] on div at bounding box center [1131, 341] width 191 height 491
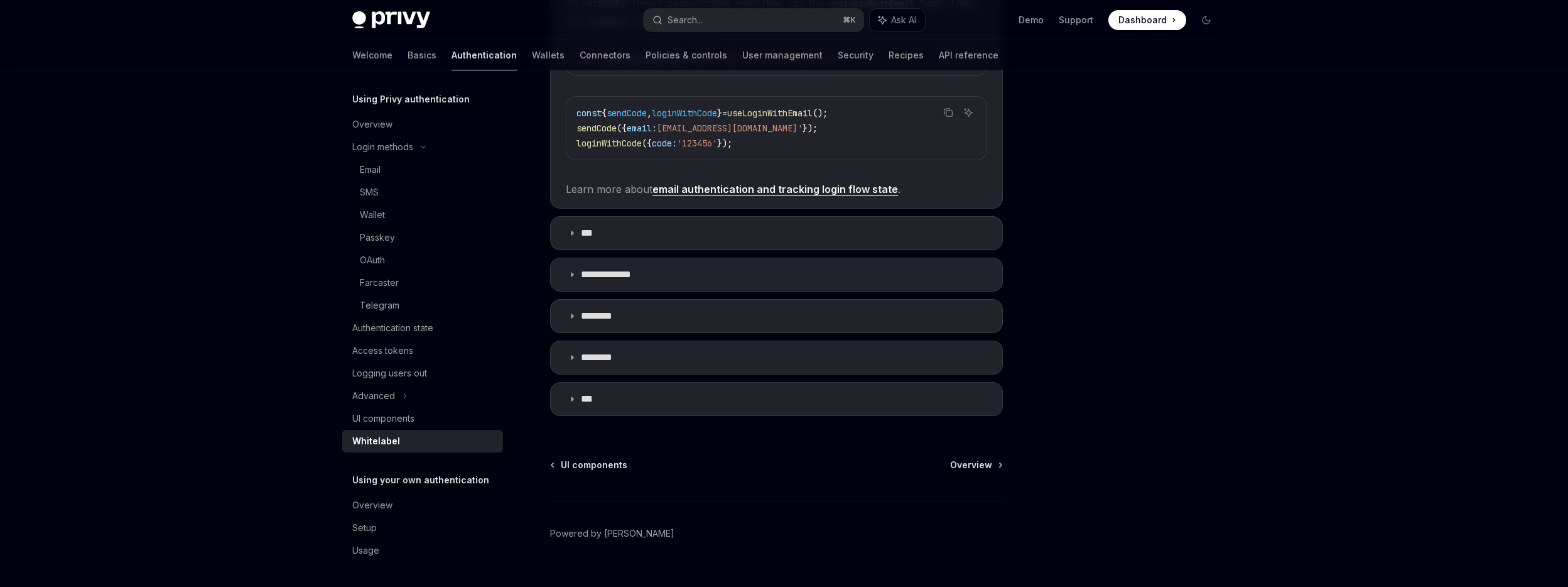
scroll to position [402, 0]
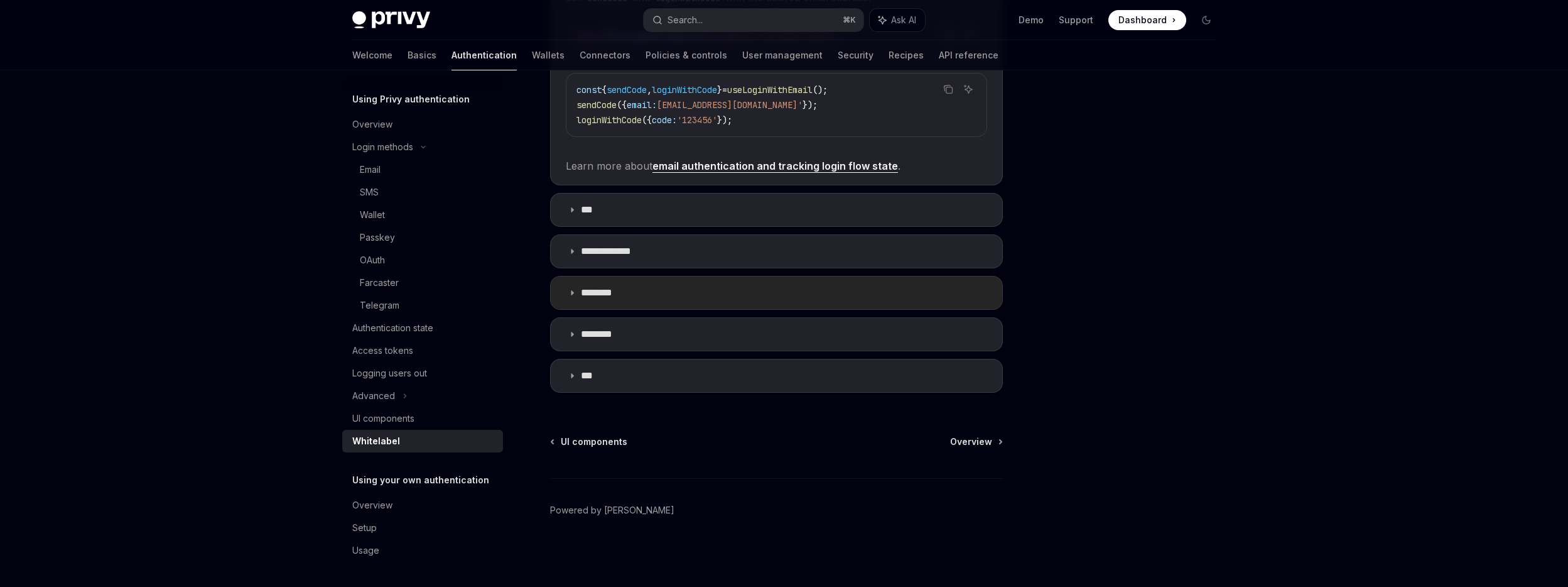
click at [643, 291] on summary "********" at bounding box center [776, 293] width 452 height 33
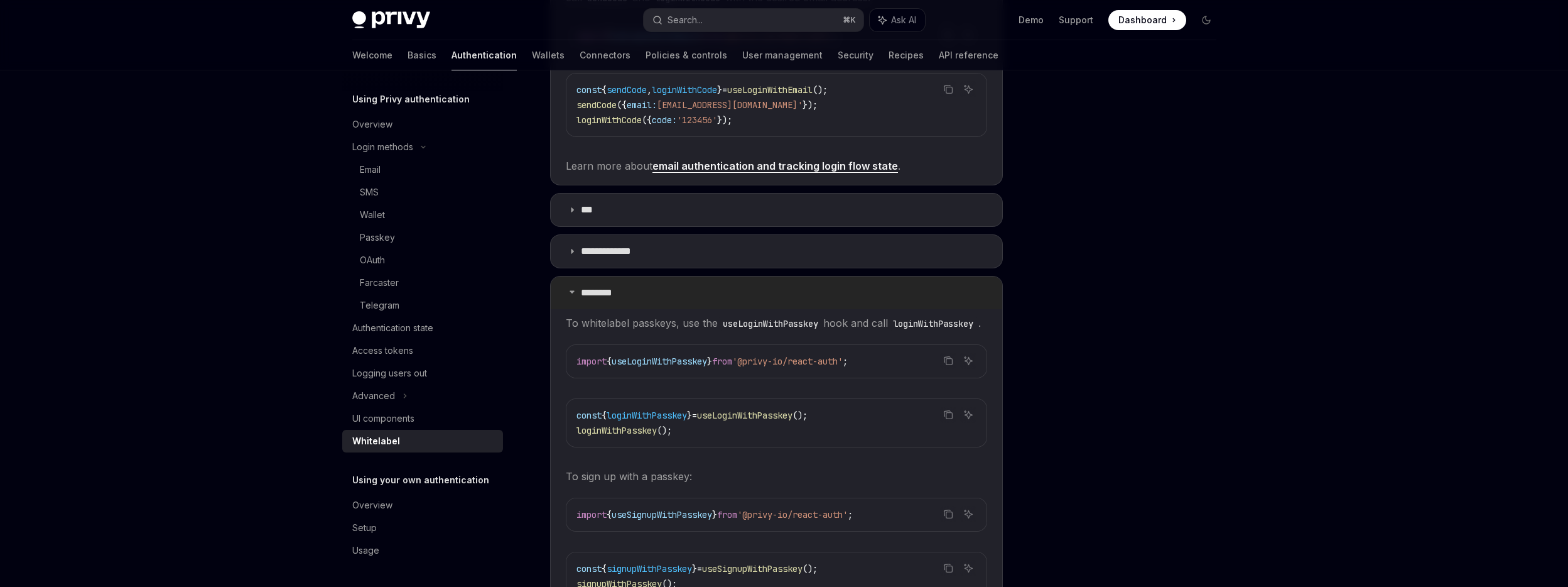
click at [703, 291] on summary "********" at bounding box center [776, 293] width 452 height 33
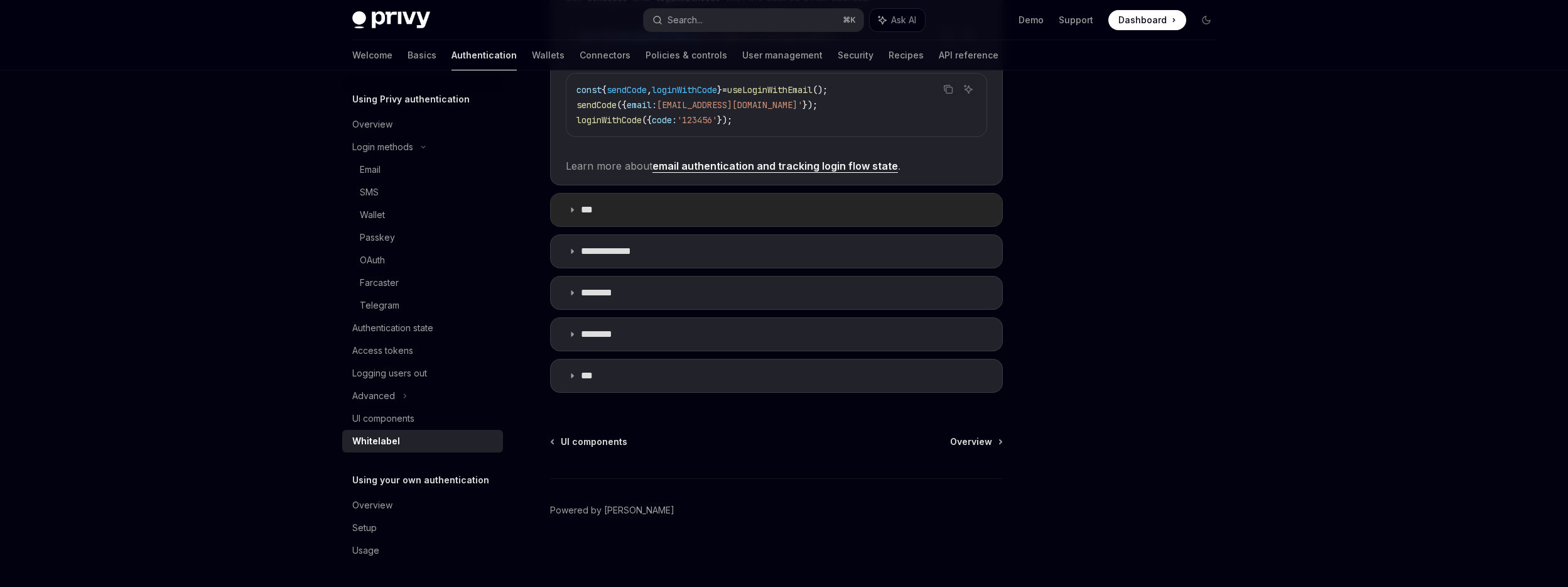
click at [689, 210] on summary "***" at bounding box center [776, 210] width 452 height 33
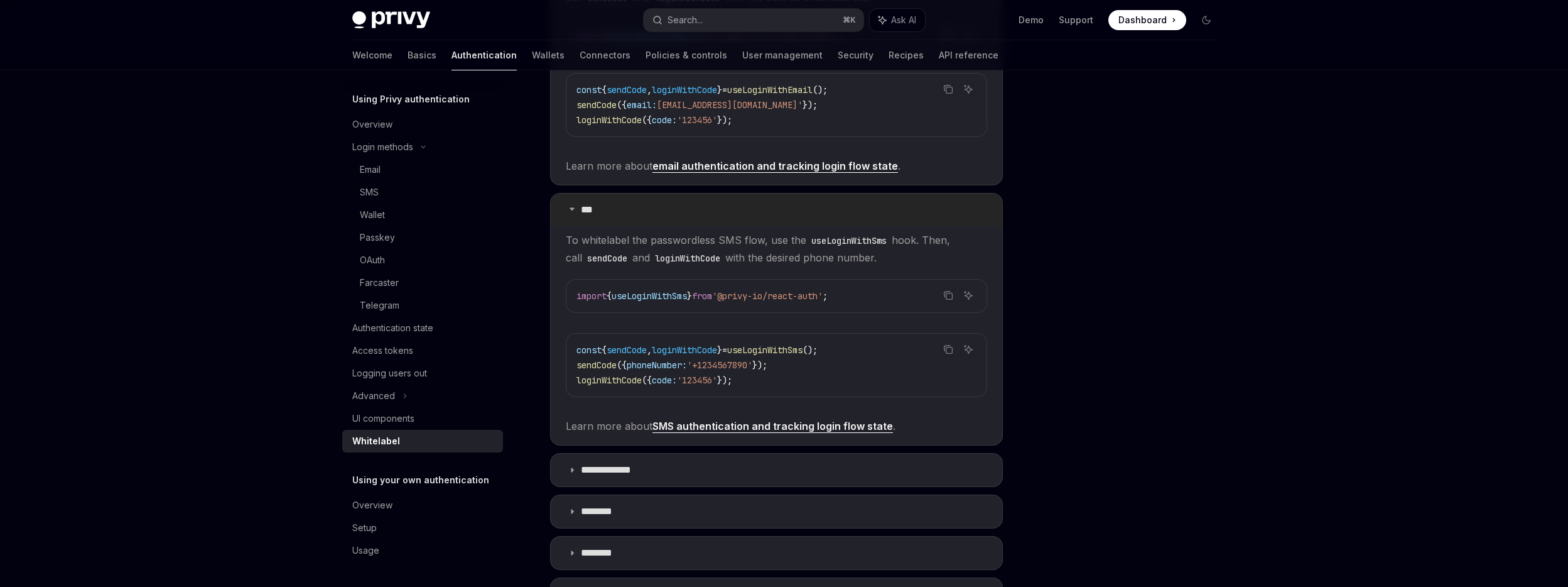
click at [676, 208] on summary "***" at bounding box center [776, 210] width 452 height 33
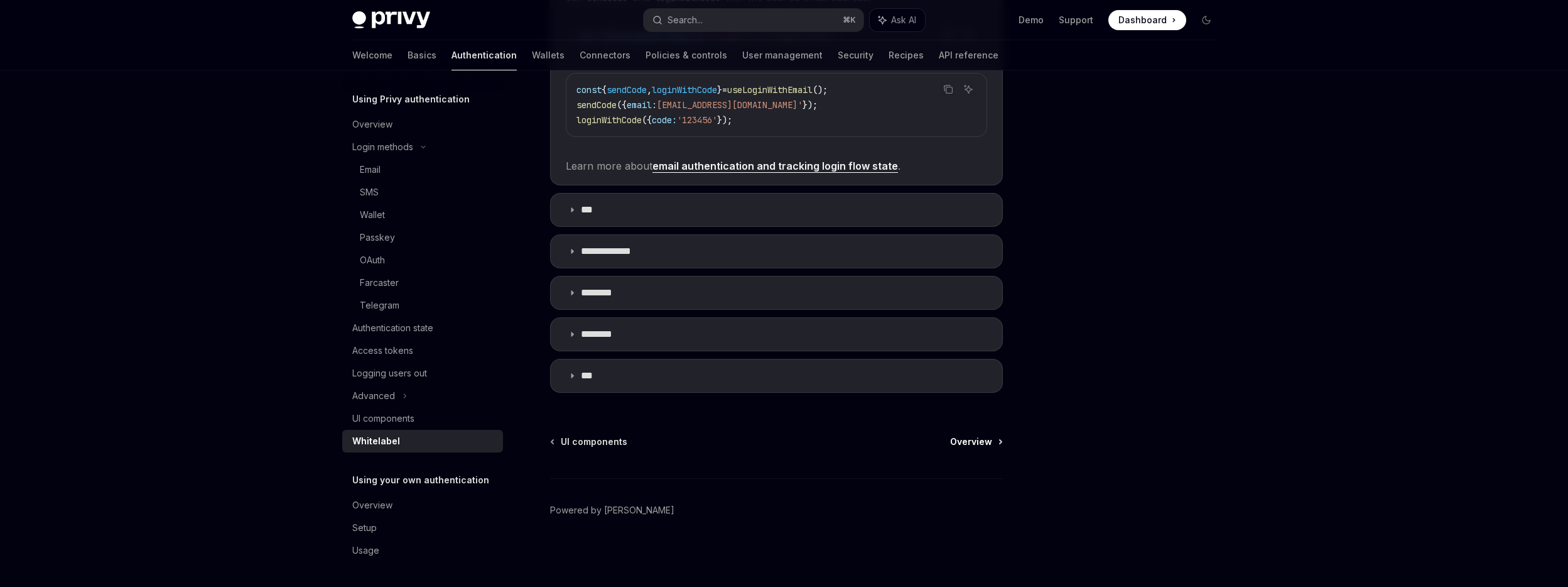
click at [978, 438] on span "Overview" at bounding box center [971, 441] width 42 height 12
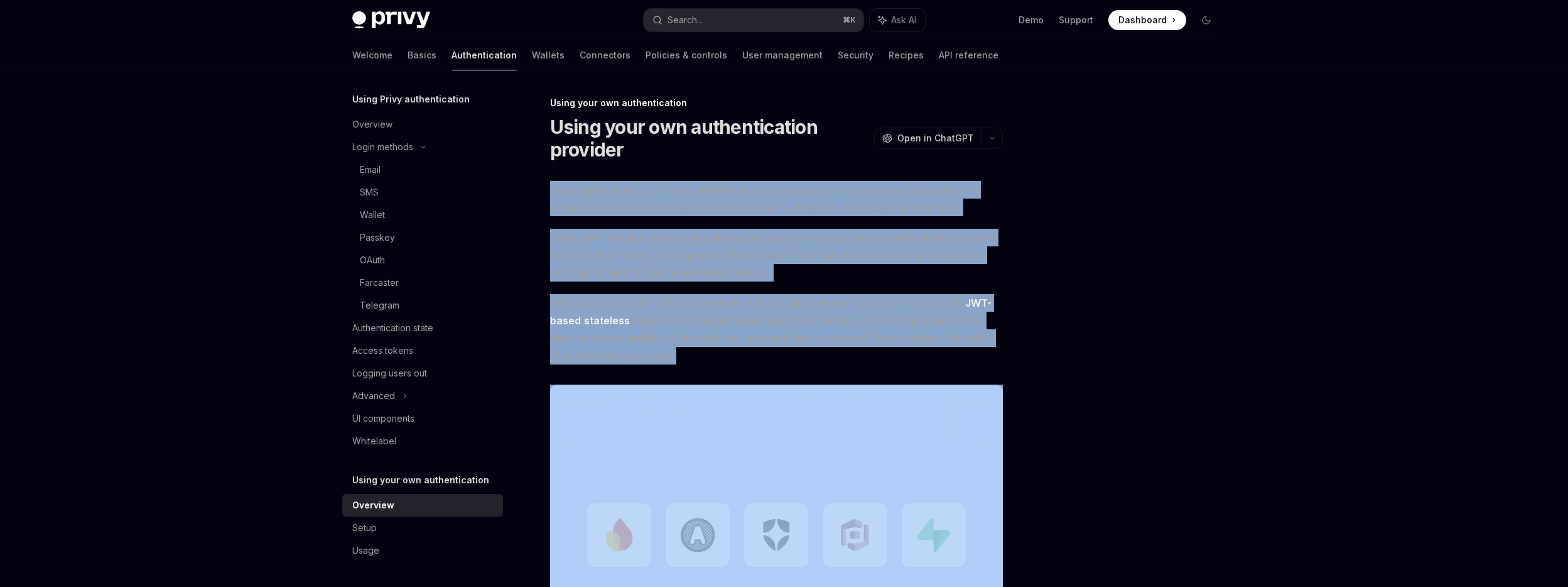
drag, startPoint x: 550, startPoint y: 185, endPoint x: 725, endPoint y: 367, distance: 252.5
click at [726, 370] on div "Privy supports all JWT-based authentication providers. This includes any OIDC c…" at bounding box center [777, 445] width 452 height 527
copy div "Privy supports all JWT-based authentication providers. This includes any OIDC c…"
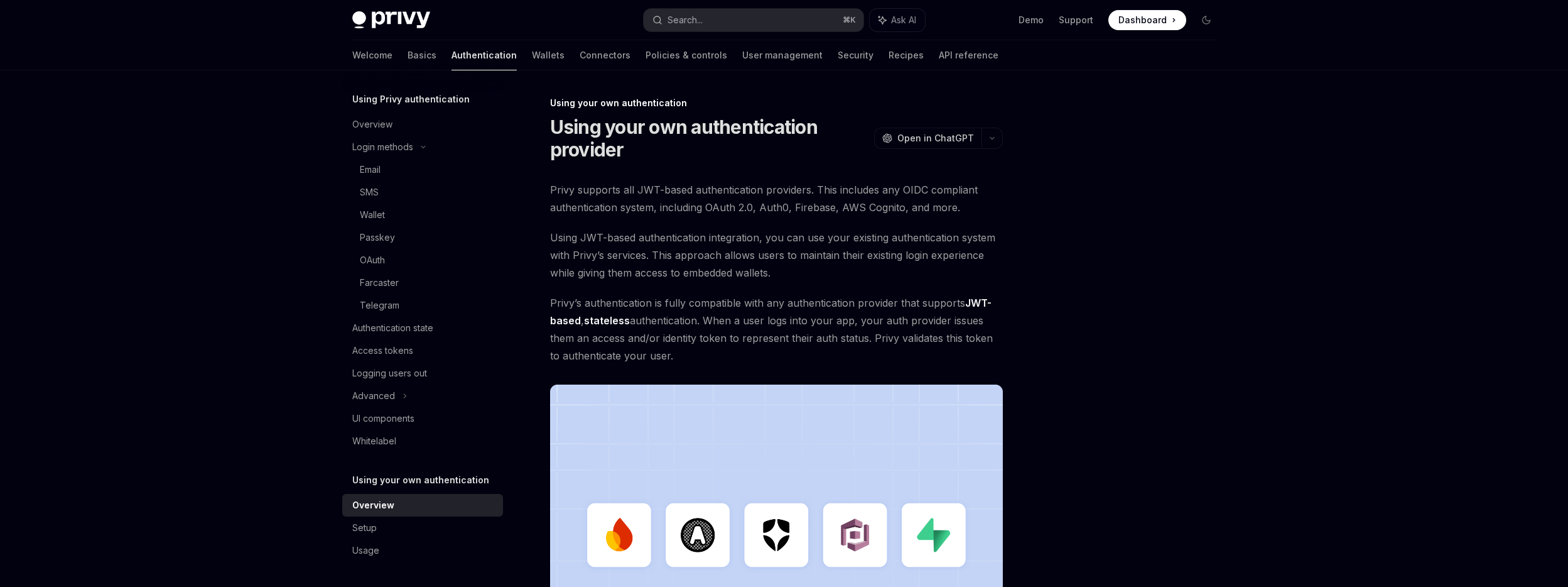
click at [1190, 319] on div at bounding box center [1131, 341] width 191 height 491
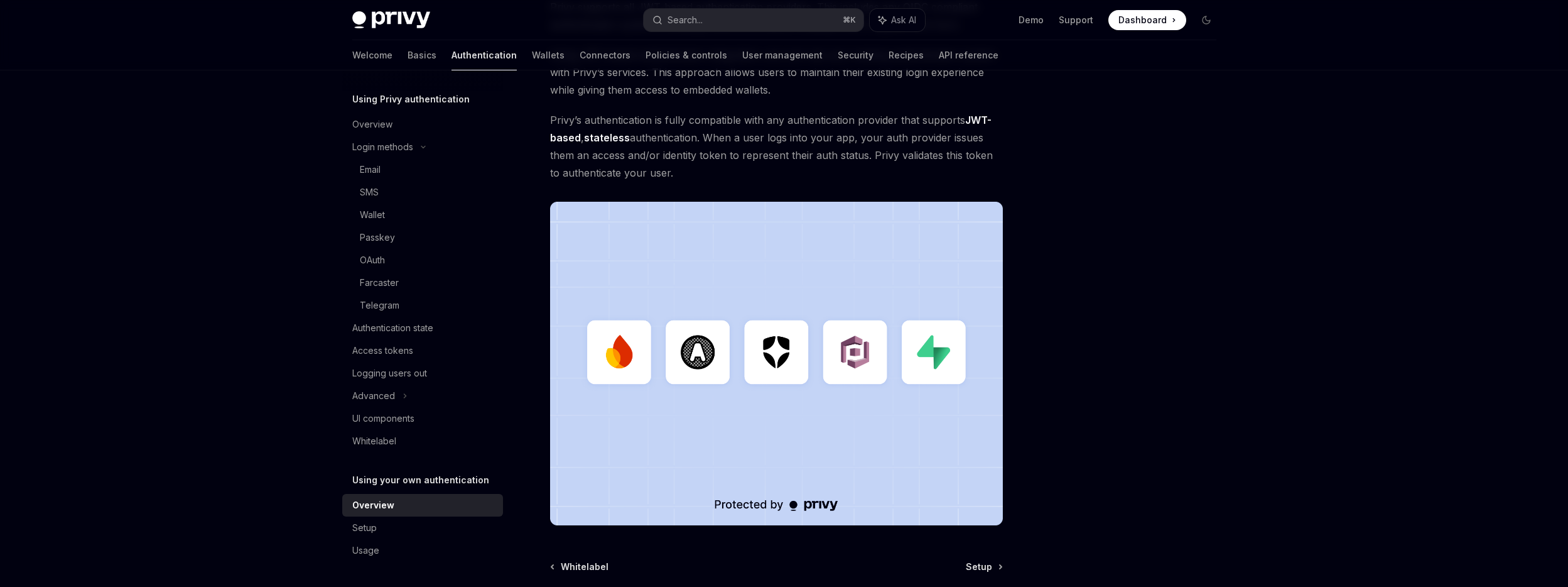
scroll to position [308, 0]
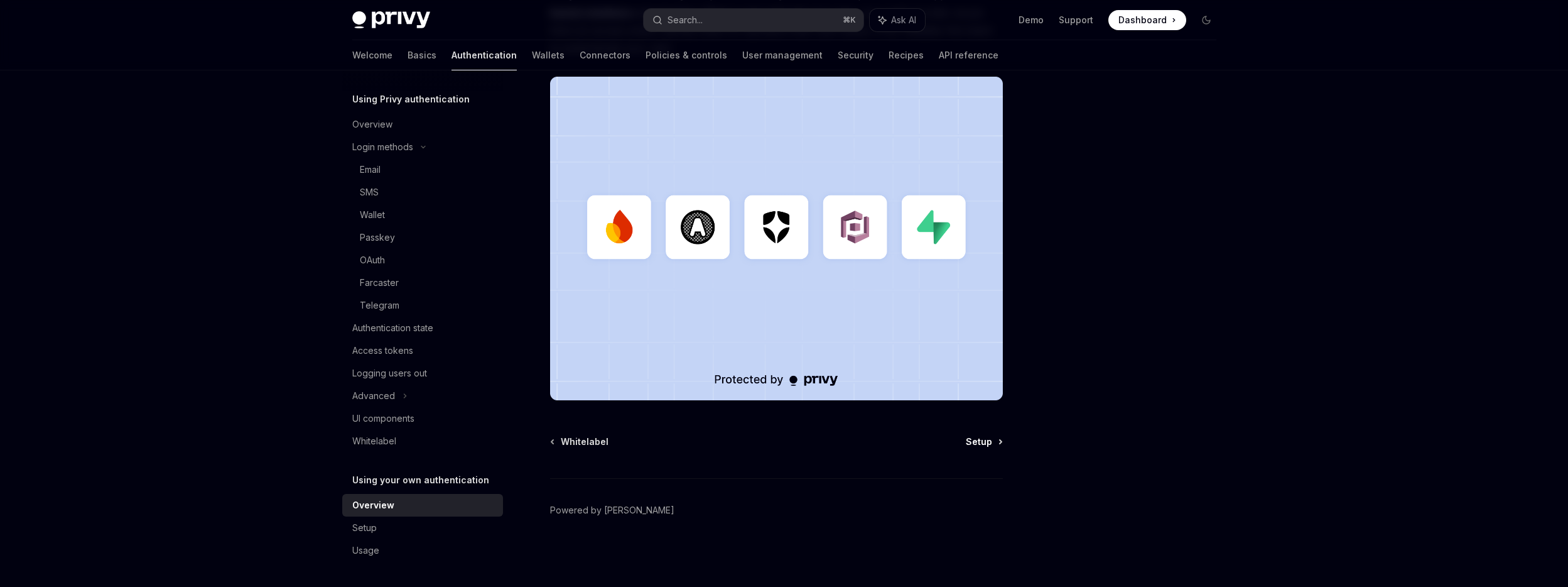
click at [982, 445] on span "Setup" at bounding box center [979, 441] width 26 height 12
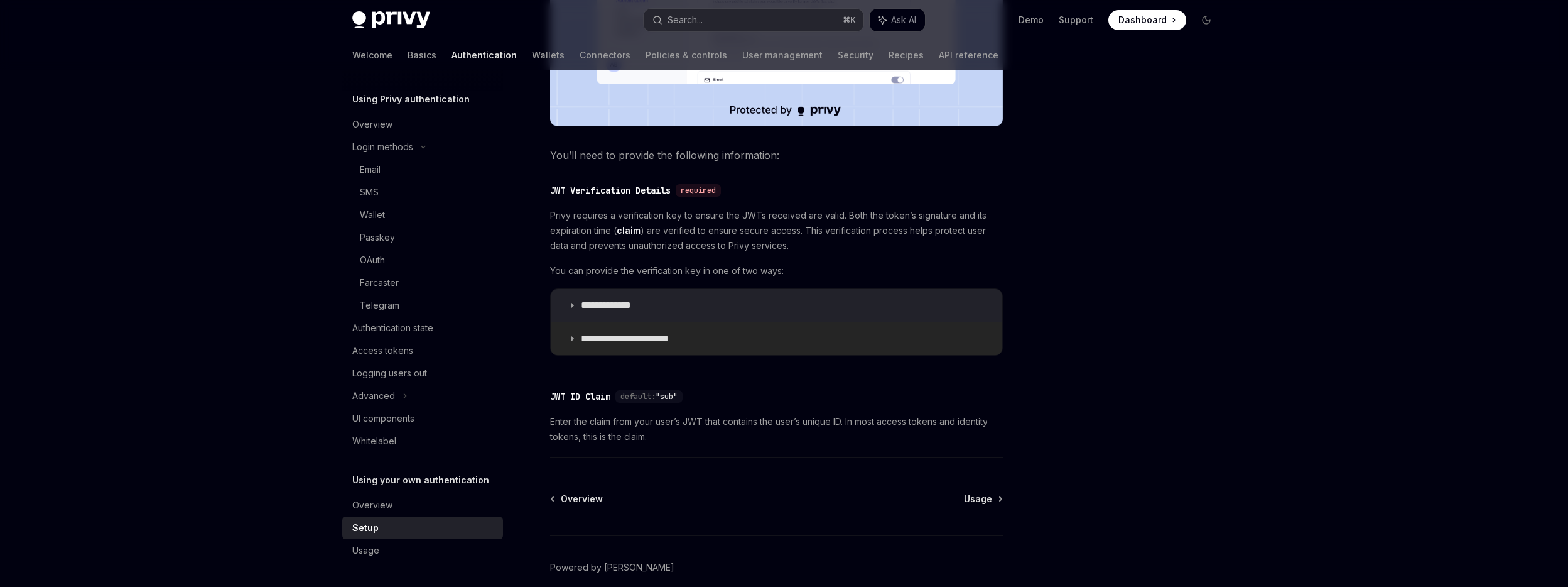
scroll to position [589, 0]
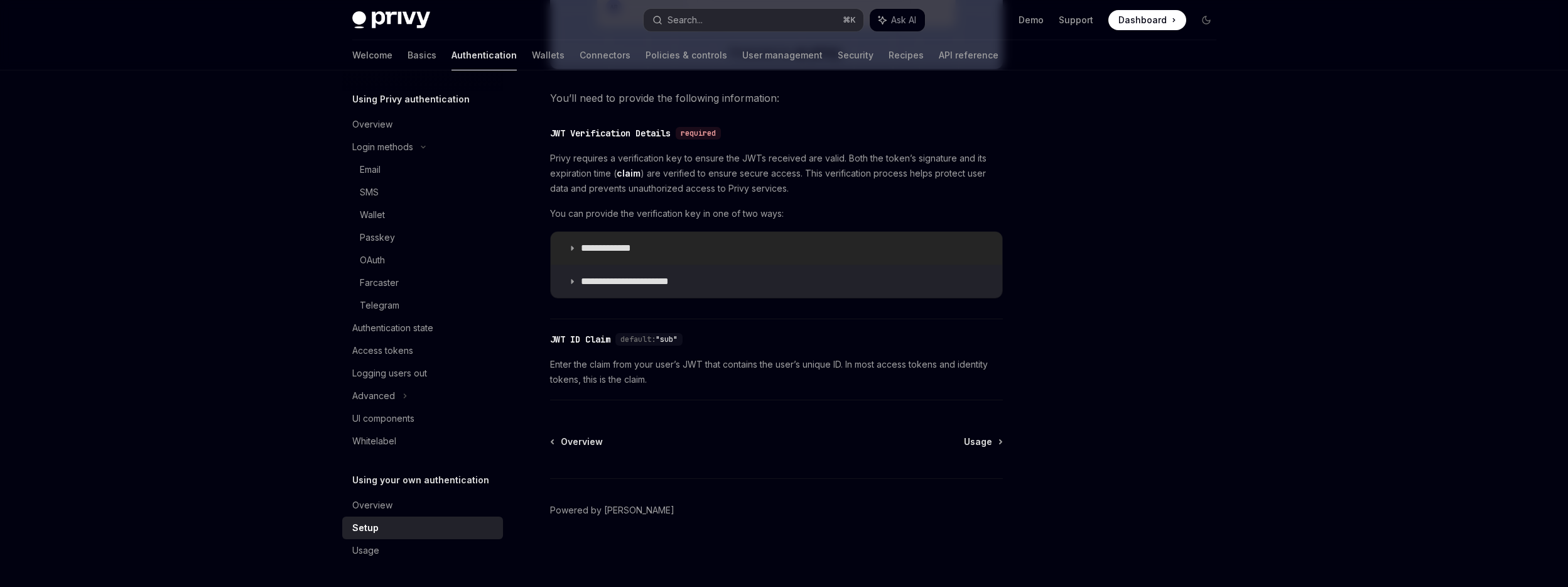
click at [627, 254] on summary "**********" at bounding box center [776, 249] width 452 height 33
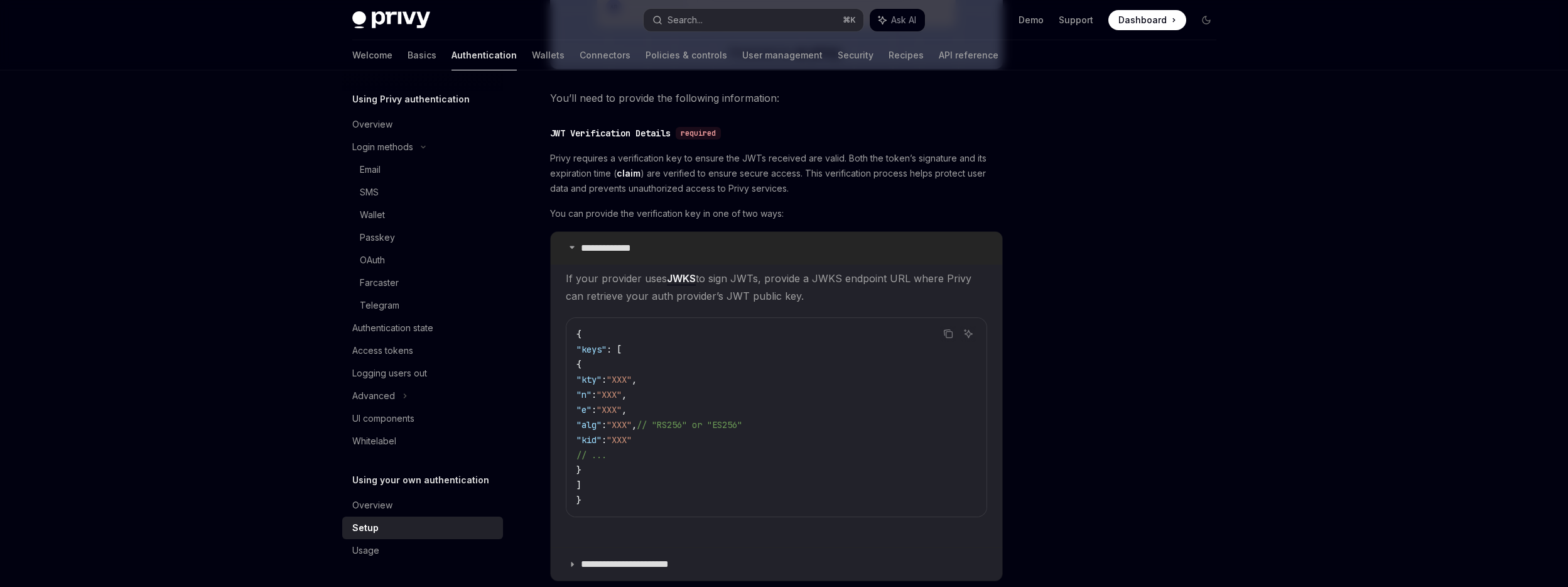
click at [707, 250] on summary "**********" at bounding box center [776, 249] width 452 height 33
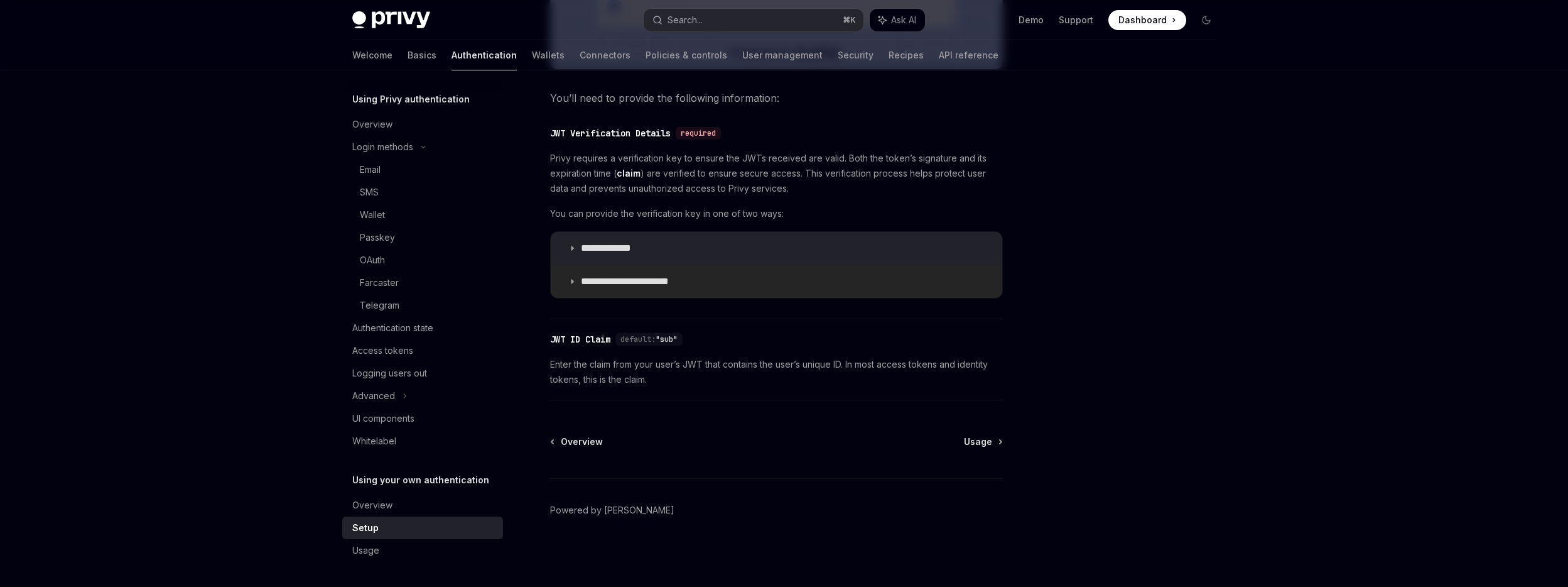
click at [651, 282] on p "**********" at bounding box center [634, 281] width 108 height 12
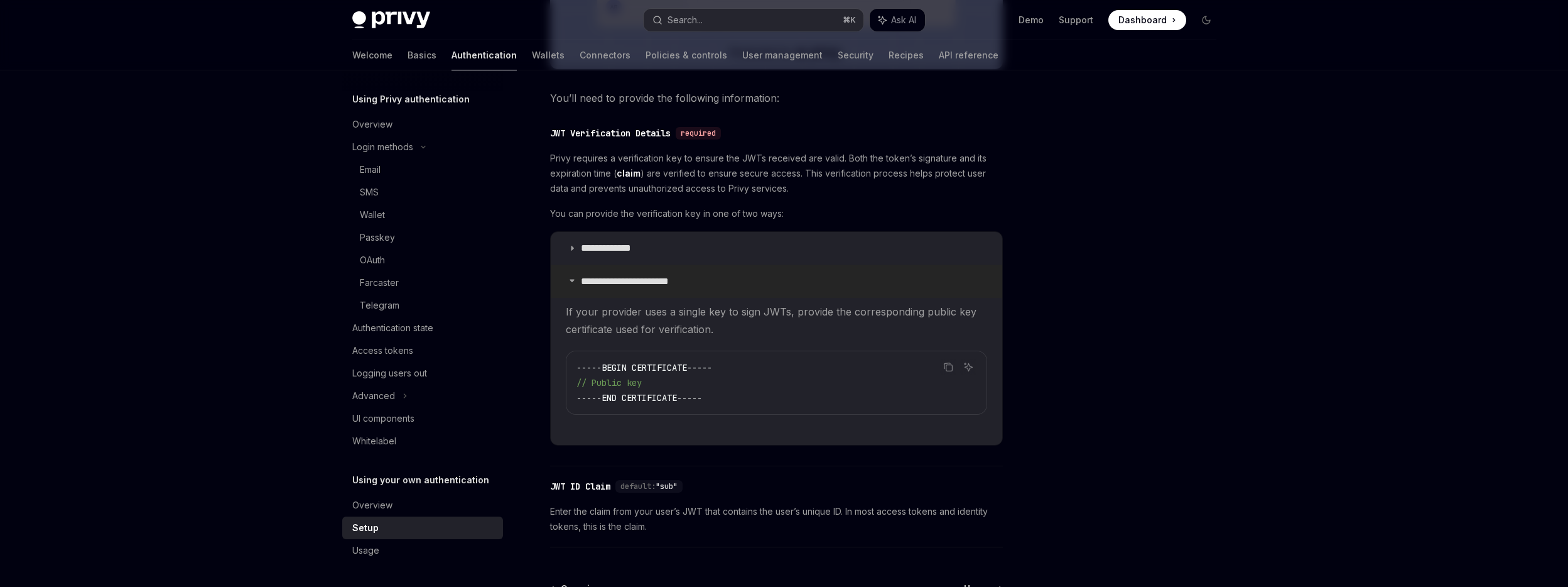
click at [720, 281] on summary "**********" at bounding box center [776, 282] width 452 height 33
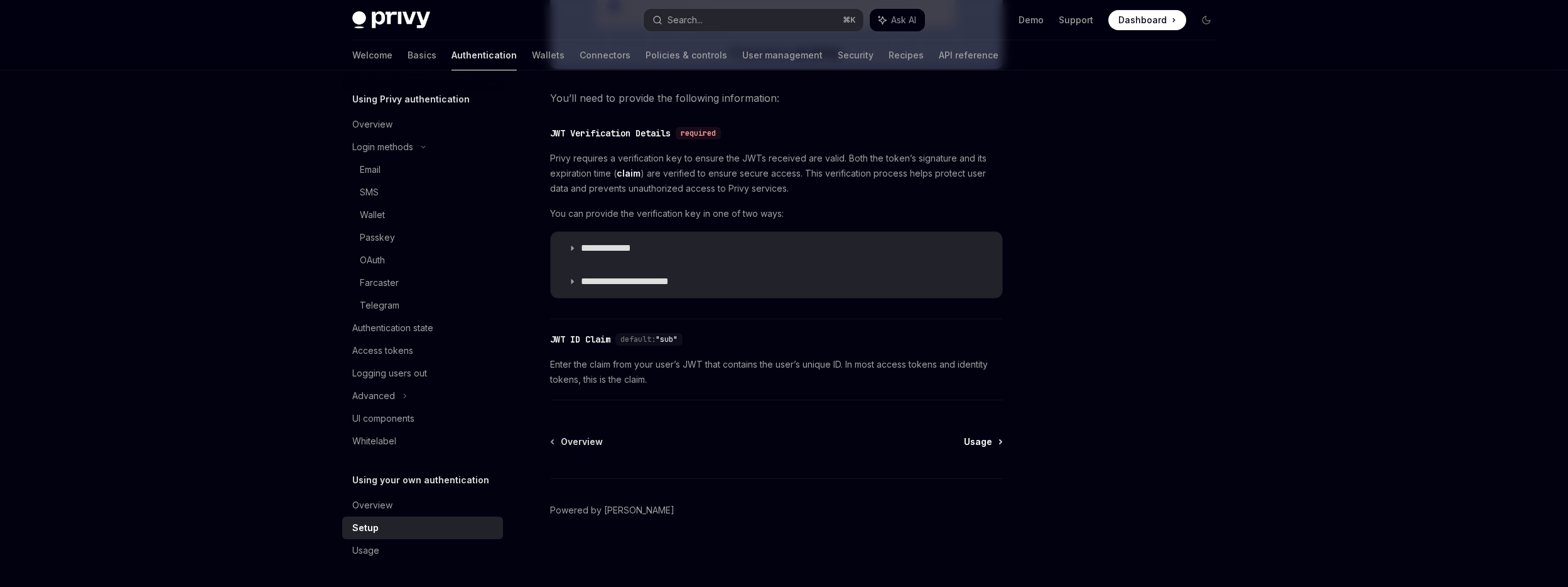
click at [967, 442] on span "Usage" at bounding box center [978, 441] width 28 height 12
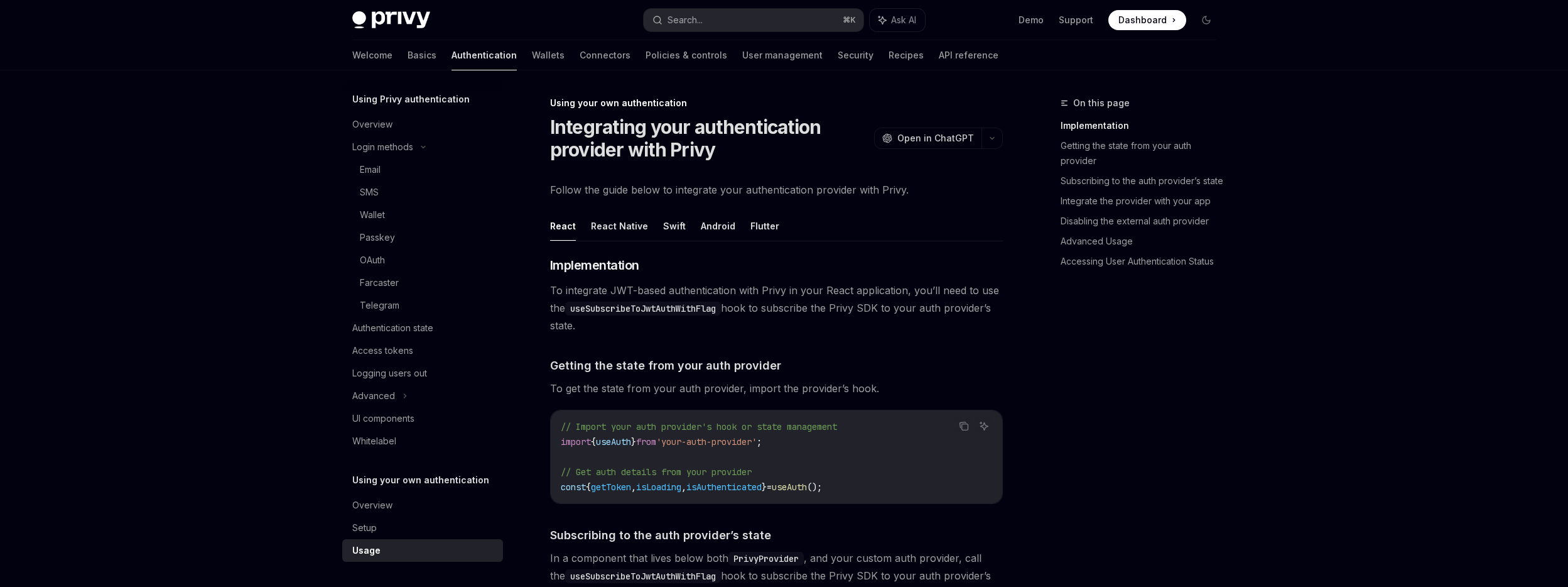
click at [1093, 383] on div "On this page Implementation Getting the state from your auth provider Subscribi…" at bounding box center [1131, 341] width 191 height 491
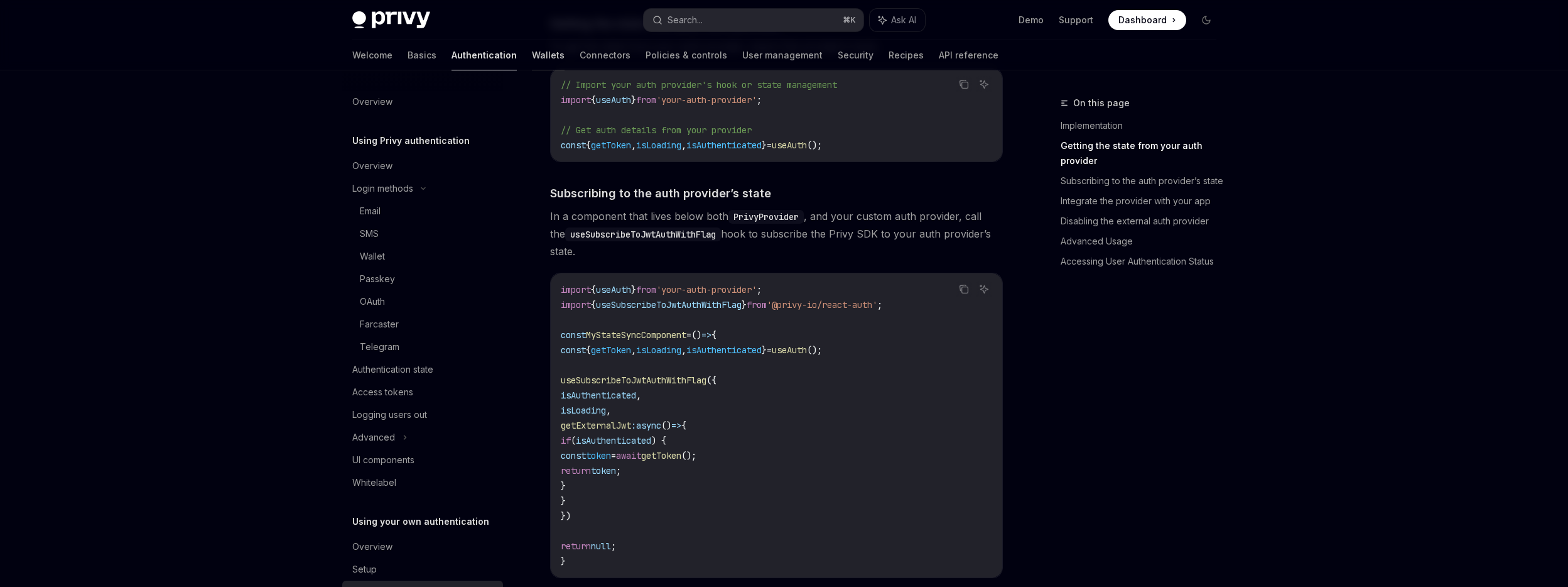
click at [531, 58] on link "Wallets" at bounding box center [548, 55] width 33 height 30
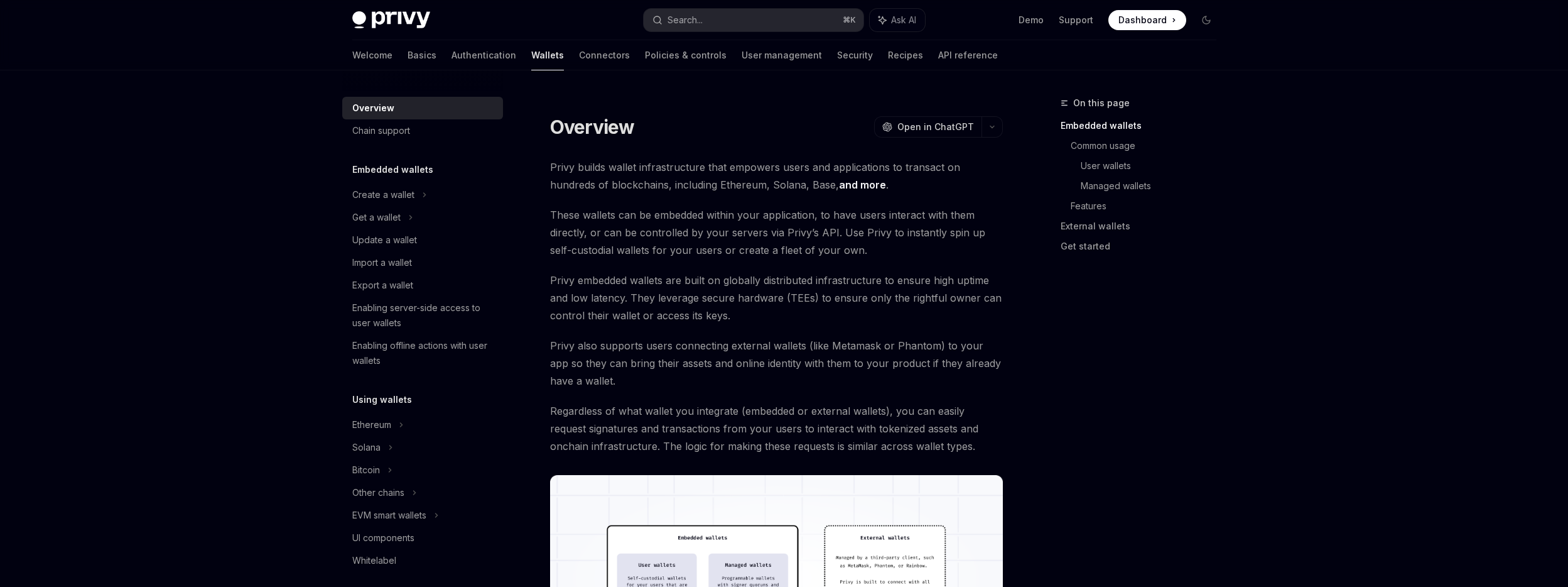
click at [628, 170] on span "Privy builds wallet infrastructure that empowers users and applications to tran…" at bounding box center [777, 175] width 452 height 35
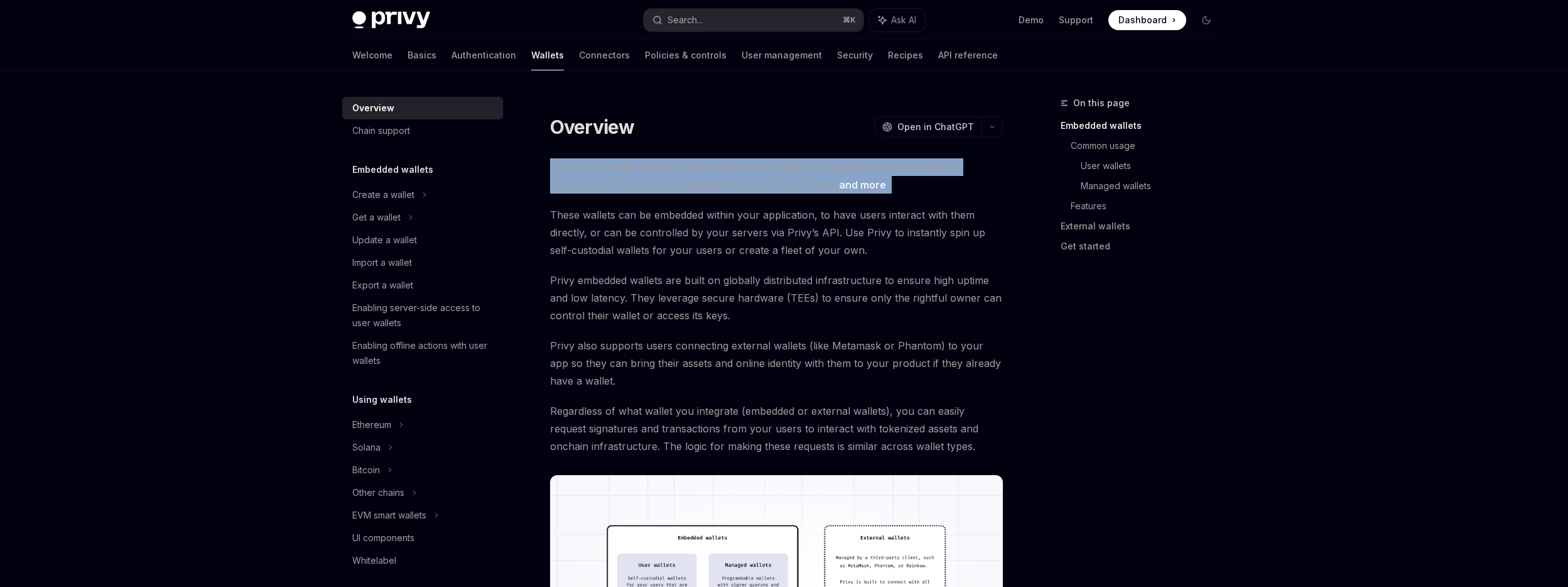
click at [628, 170] on span "Privy builds wallet infrastructure that empowers users and applications to tran…" at bounding box center [777, 175] width 452 height 35
click at [704, 252] on span "These wallets can be embedded within your application, to have users interact w…" at bounding box center [777, 232] width 452 height 53
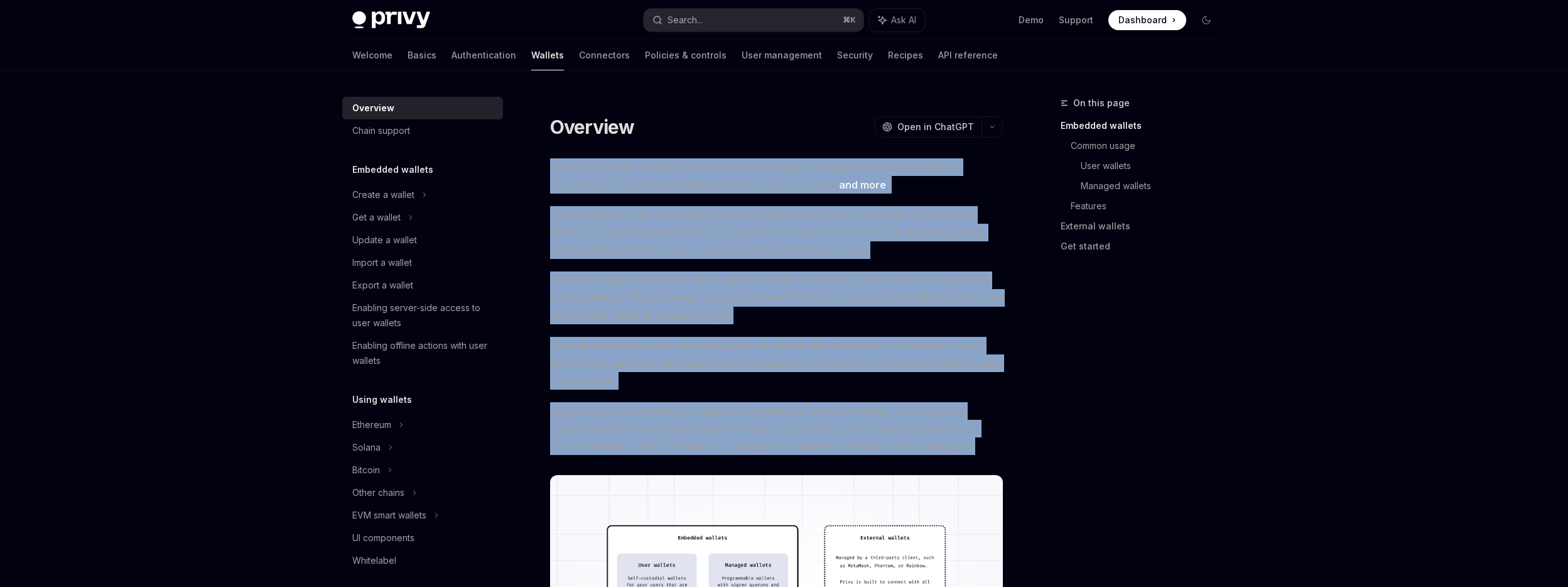
drag, startPoint x: 938, startPoint y: 447, endPoint x: 524, endPoint y: 165, distance: 500.9
copy div "Lorem ipsumd sitame consecteturadi elit seddoeiu tempo inc utlaboreetdo ma aliq…"
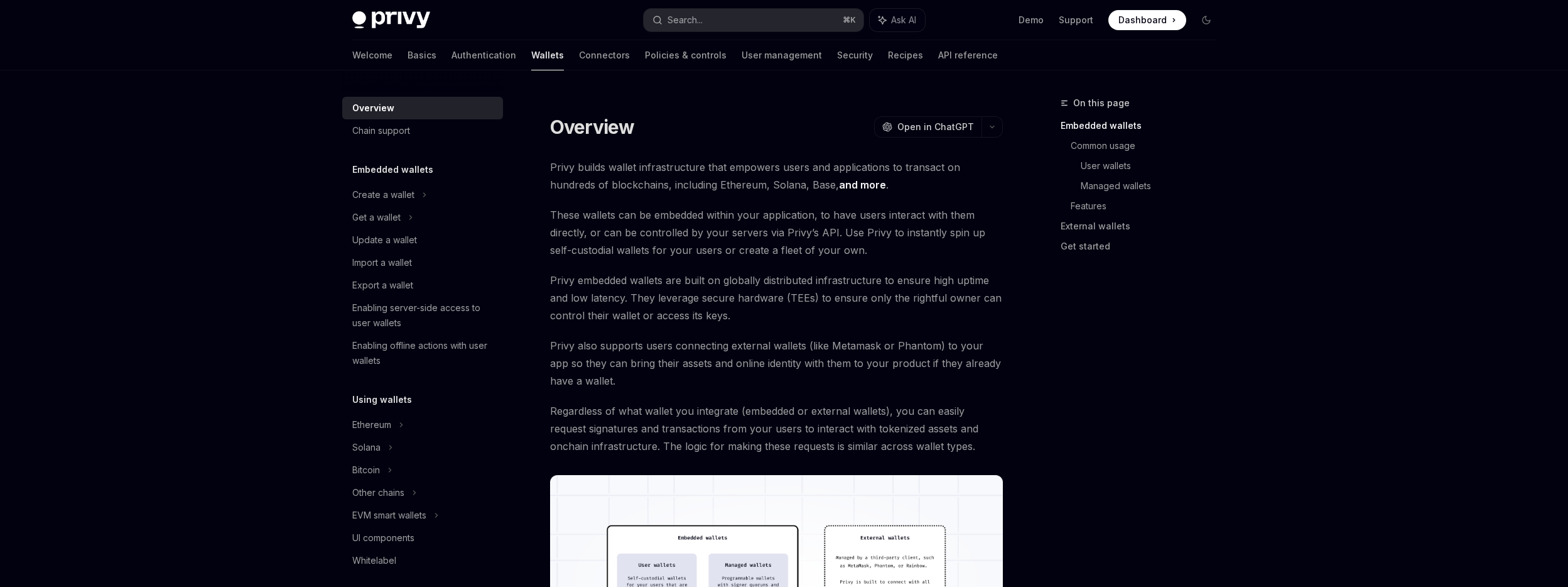
type textarea "*"
